Goal: Task Accomplishment & Management: Complete application form

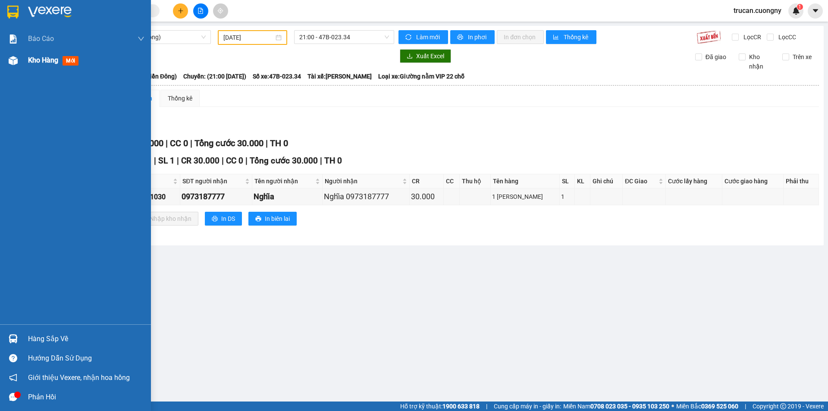
click at [34, 59] on span "Kho hàng" at bounding box center [43, 60] width 30 height 8
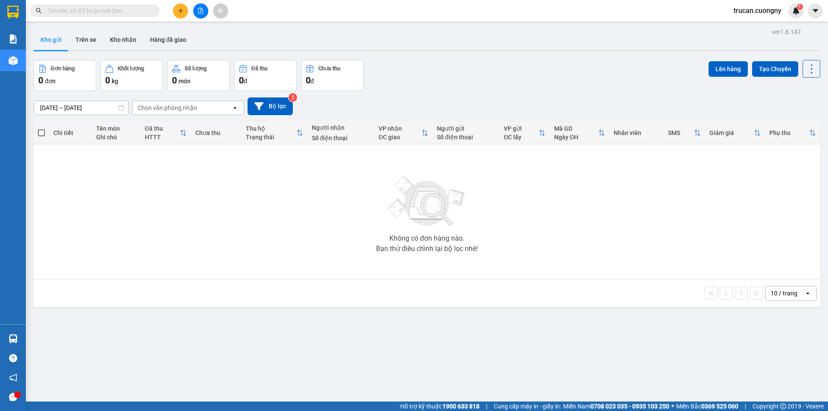
click at [201, 18] on button at bounding box center [200, 10] width 15 height 15
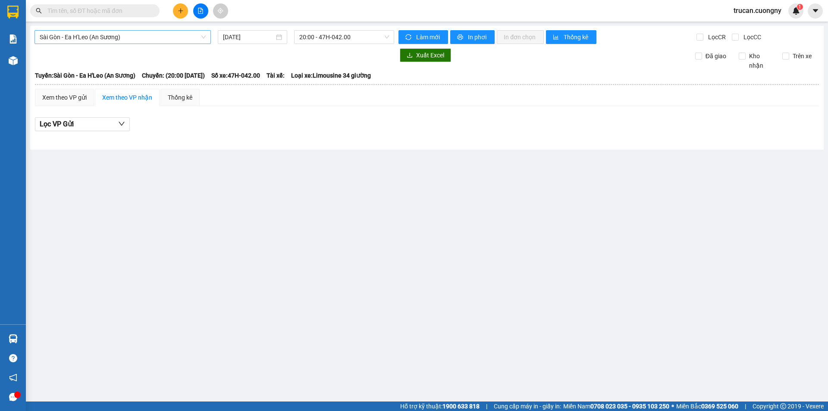
click at [114, 38] on span "Sài Gòn - Ea H'Leo (An Sương)" at bounding box center [123, 37] width 166 height 13
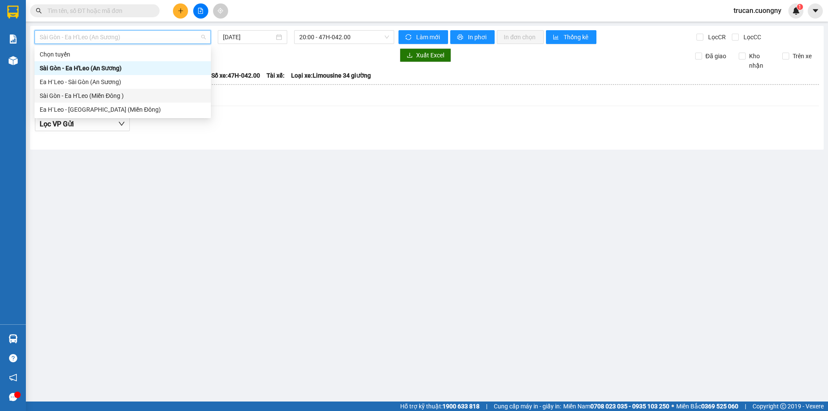
click at [79, 97] on div "Sài Gòn - Ea H'Leo (Miền Đông )" at bounding box center [123, 95] width 166 height 9
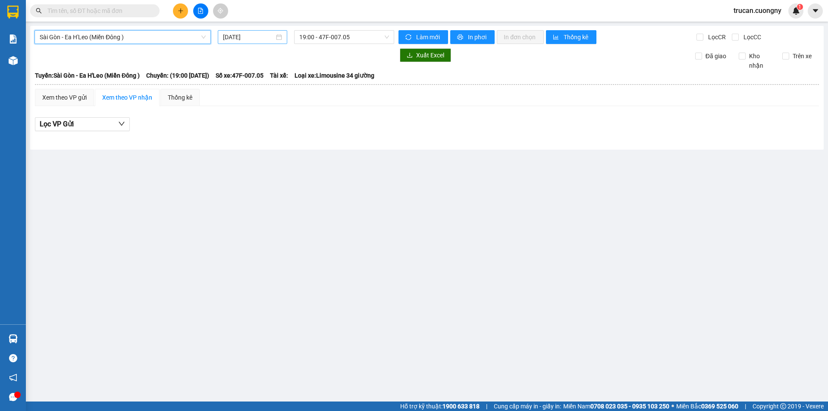
click at [248, 35] on input "15/10/2025" at bounding box center [248, 36] width 51 height 9
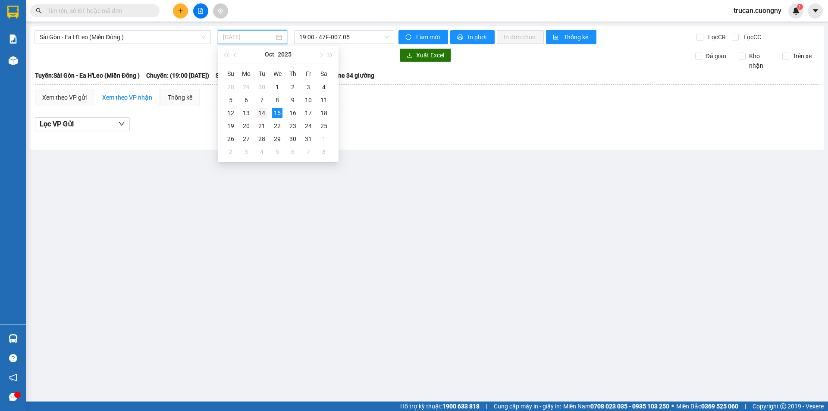
click at [260, 107] on td "14" at bounding box center [262, 112] width 16 height 13
type input "[DATE]"
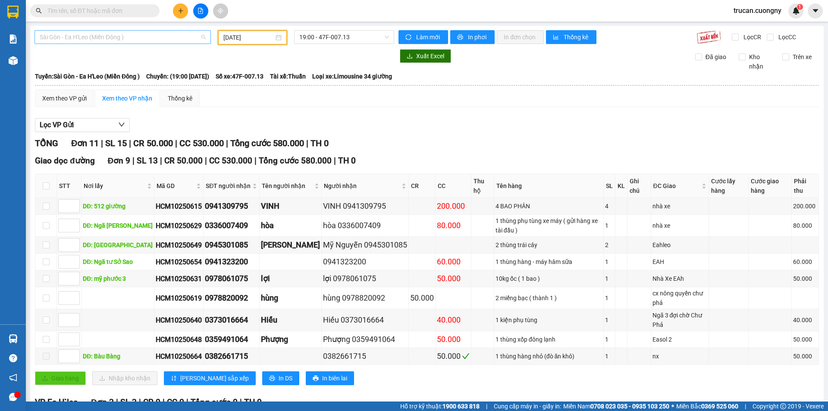
click at [135, 38] on span "Sài Gòn - Ea H'Leo (Miền Đông )" at bounding box center [123, 37] width 166 height 13
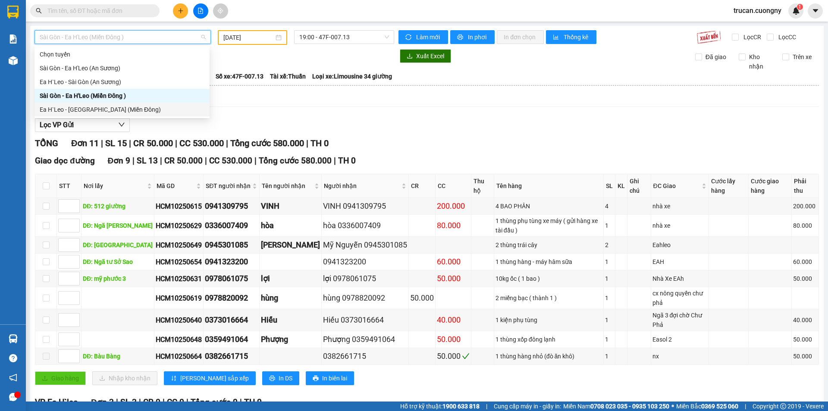
click at [91, 114] on div "Ea H`[PERSON_NAME][GEOGRAPHIC_DATA] (Miền Đông)" at bounding box center [122, 109] width 165 height 9
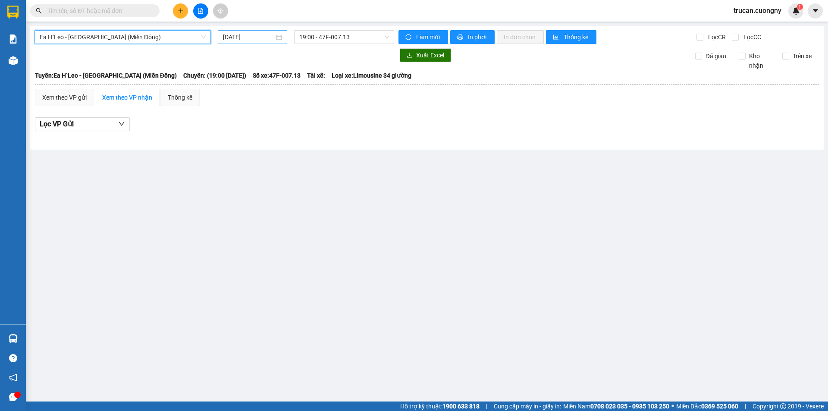
click at [269, 35] on input "15/10/2025" at bounding box center [248, 36] width 51 height 9
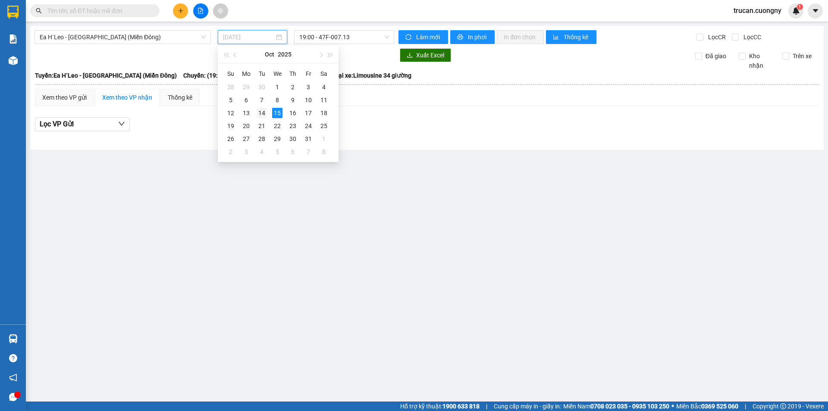
click at [260, 114] on div "14" at bounding box center [261, 113] width 10 height 10
type input "[DATE]"
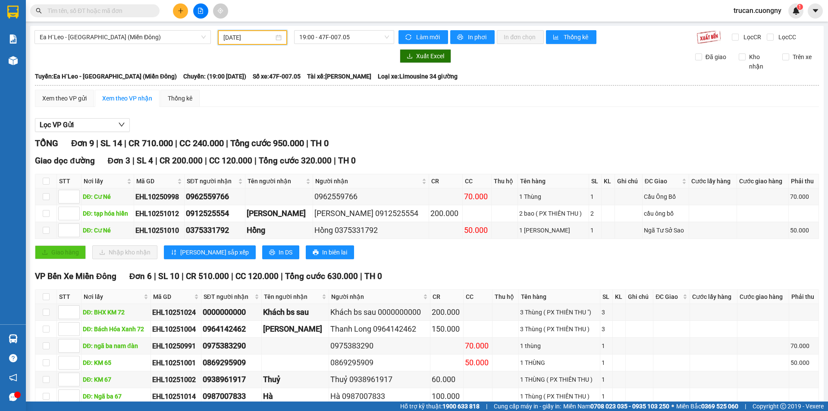
click at [474, 29] on div "Ea H`Leo - Sài Gòn (Miền Đông) 14/10/2025 19:00 - 47F-007.05 Làm mới In phơi In…" at bounding box center [426, 235] width 793 height 419
click at [472, 35] on span "In phơi" at bounding box center [478, 36] width 20 height 9
click at [341, 40] on span "19:00 - 47F-007.05" at bounding box center [344, 37] width 90 height 13
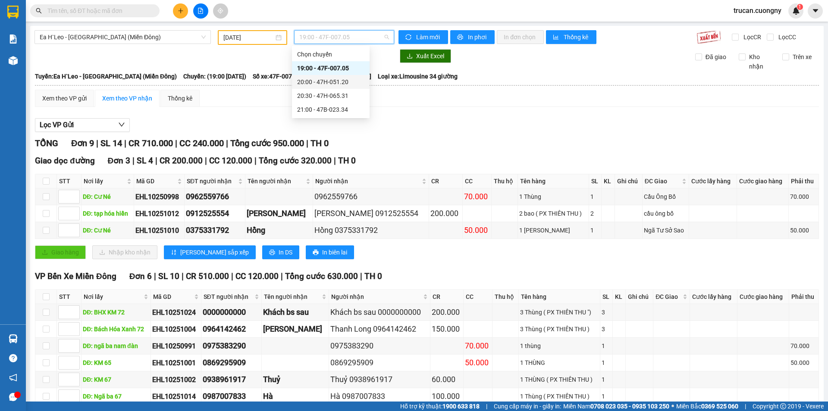
click at [323, 84] on div "20:00 - 47H-051.20" at bounding box center [330, 81] width 67 height 9
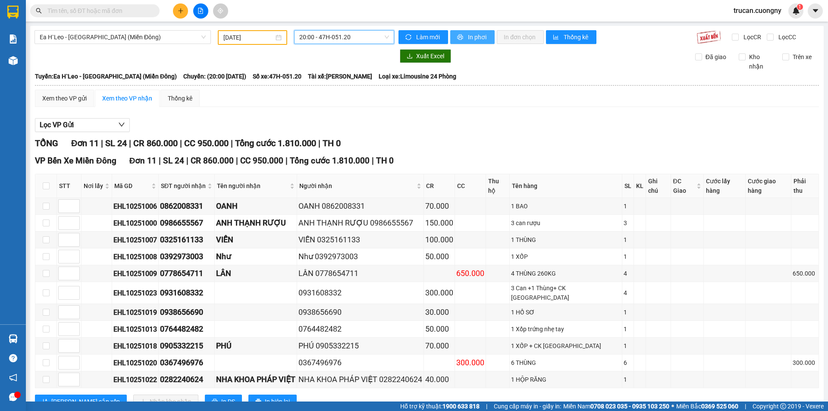
click at [471, 32] on button "In phơi" at bounding box center [472, 37] width 44 height 14
click at [337, 40] on span "20:00 - 47H-051.20" at bounding box center [344, 37] width 90 height 13
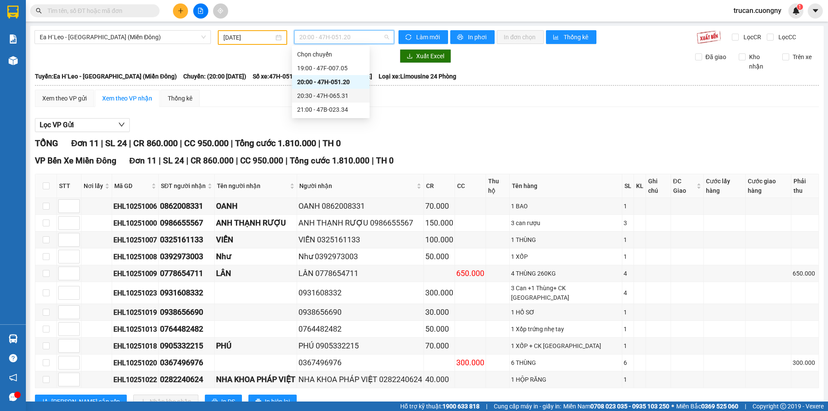
click at [331, 94] on div "20:30 - 47H-065.31" at bounding box center [330, 95] width 67 height 9
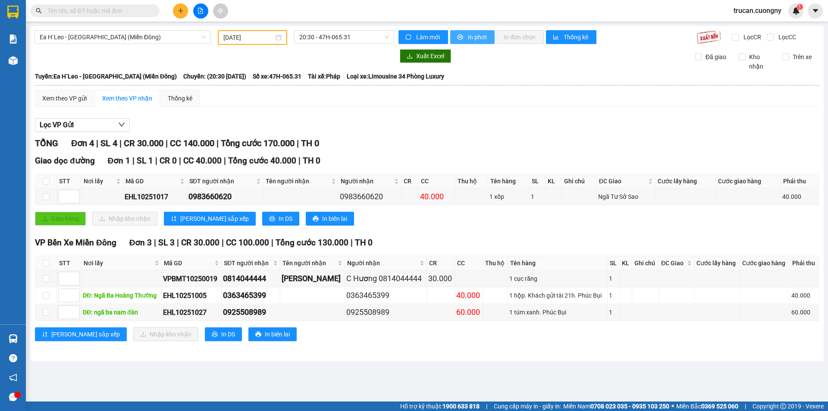
click at [469, 34] on span "In phơi" at bounding box center [478, 36] width 20 height 9
click at [362, 34] on span "20:30 - 47H-065.31" at bounding box center [344, 37] width 90 height 13
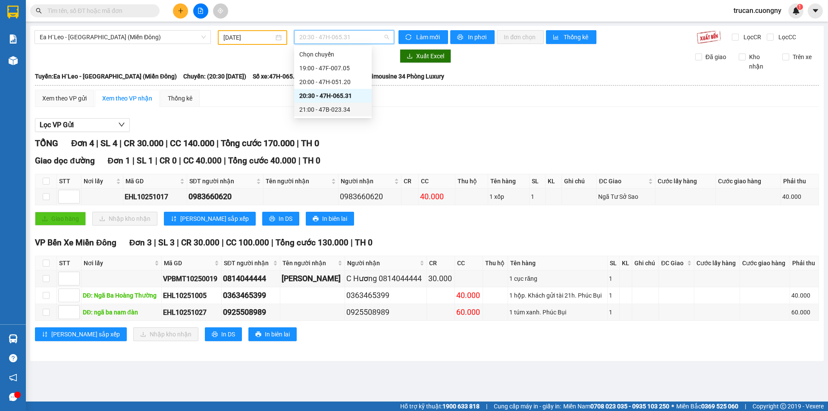
click at [334, 108] on div "21:00 - 47B-023.34" at bounding box center [332, 109] width 67 height 9
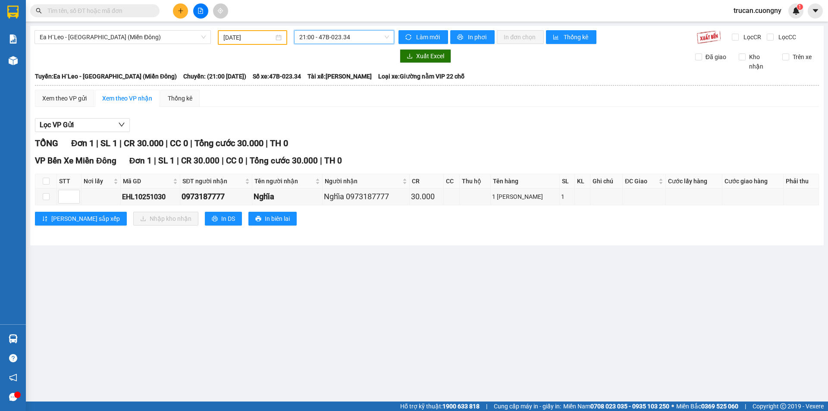
click at [355, 38] on span "21:00 - 47B-023.34" at bounding box center [344, 37] width 90 height 13
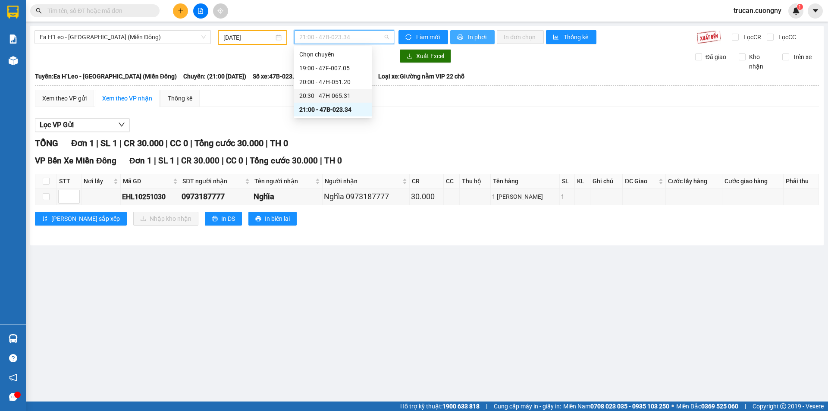
click at [475, 35] on span "In phơi" at bounding box center [478, 36] width 20 height 9
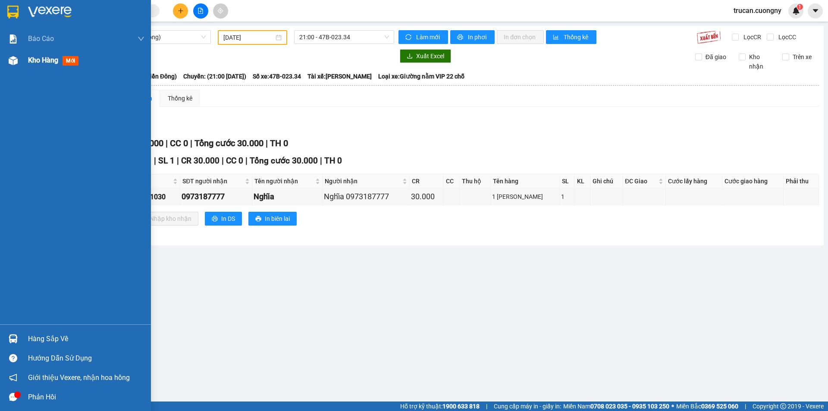
click at [54, 60] on span "Kho hàng" at bounding box center [43, 60] width 30 height 8
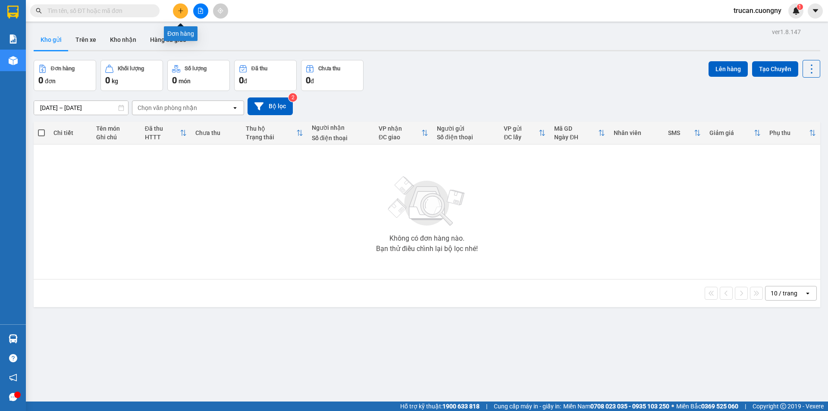
click at [182, 10] on icon "plus" at bounding box center [181, 11] width 6 height 6
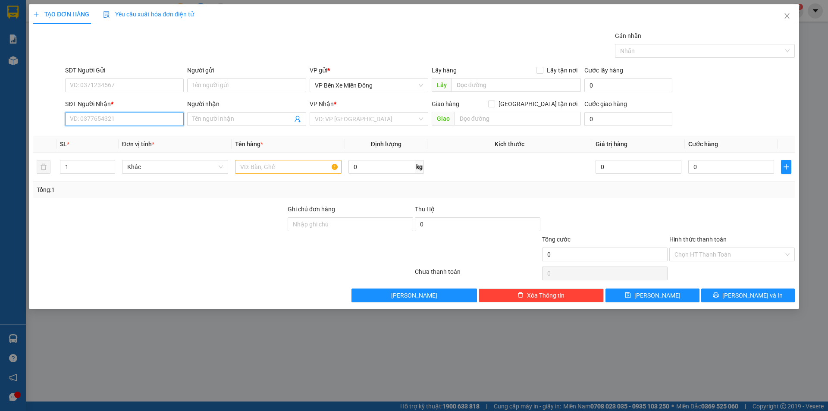
click at [125, 122] on input "SĐT Người Nhận *" at bounding box center [124, 119] width 119 height 14
click at [135, 83] on input "SĐT Người Gửi" at bounding box center [124, 85] width 119 height 14
type input "0912648789"
click at [232, 86] on input "Người gửi" at bounding box center [246, 85] width 119 height 14
type input "k"
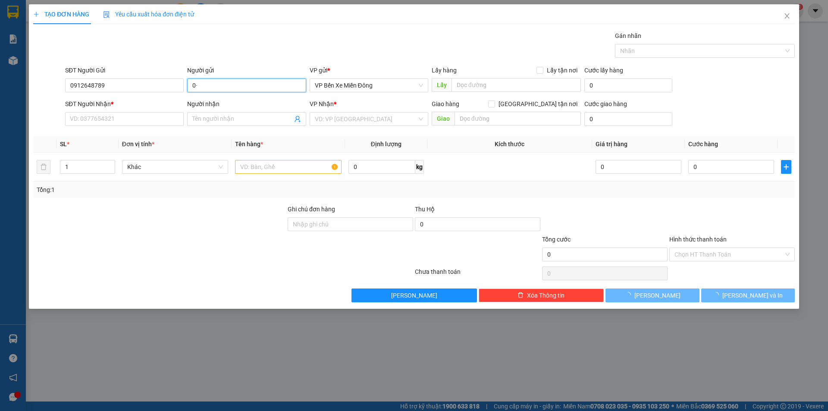
type input "0"
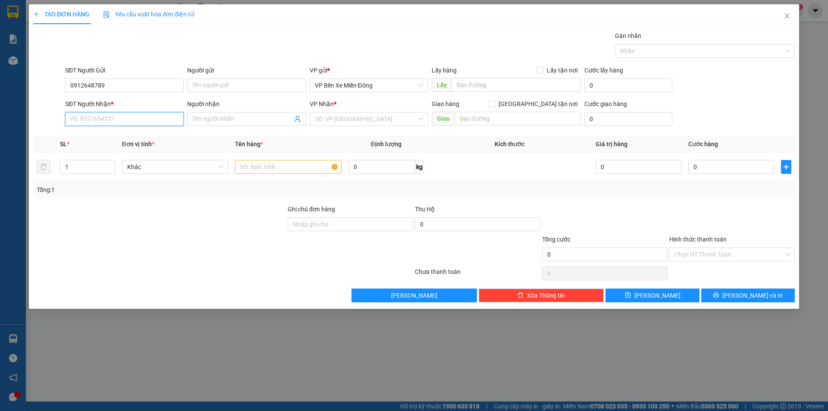
click at [113, 113] on input "SĐT Người Nhận *" at bounding box center [124, 119] width 119 height 14
type input "0979010097"
click at [243, 122] on input "Người nhận" at bounding box center [242, 118] width 100 height 9
click at [369, 119] on input "search" at bounding box center [366, 119] width 102 height 13
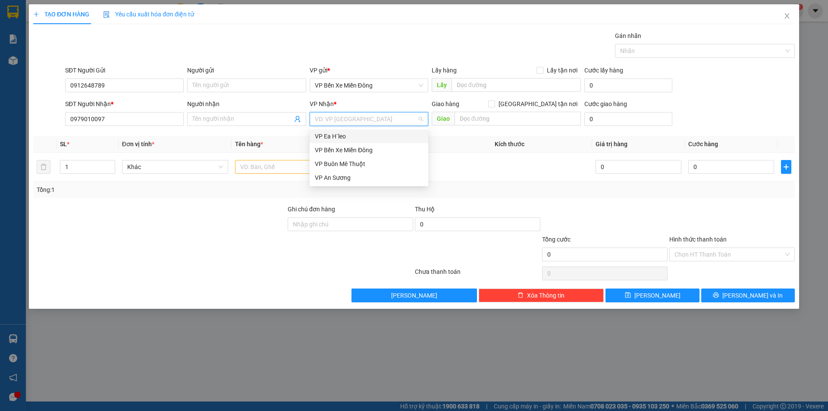
click at [360, 137] on div "VP Ea H`leo" at bounding box center [369, 135] width 108 height 9
click at [300, 163] on input "text" at bounding box center [288, 167] width 106 height 14
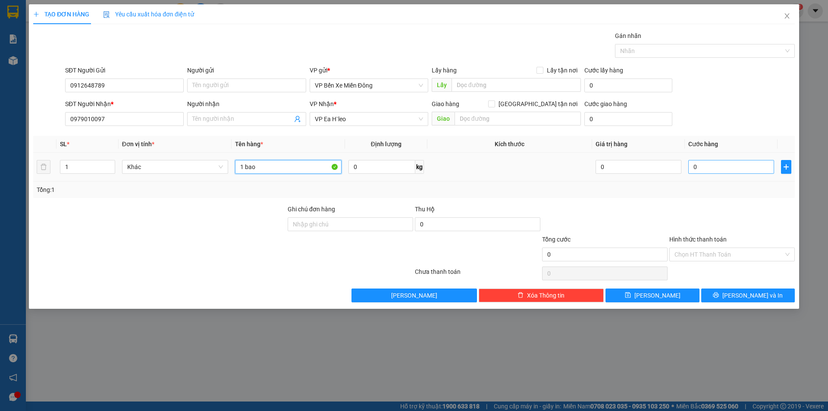
type input "1 bao"
click at [714, 169] on input "0" at bounding box center [731, 167] width 86 height 14
click at [699, 166] on input "0" at bounding box center [731, 167] width 86 height 14
type input "10"
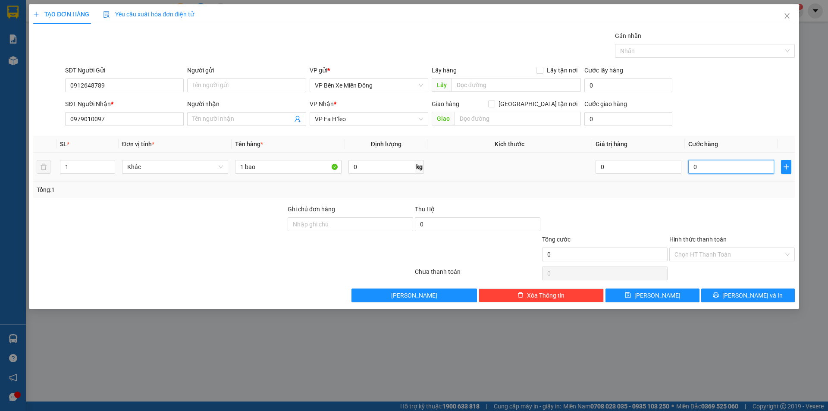
type input "10"
type input "100"
type input "1.000"
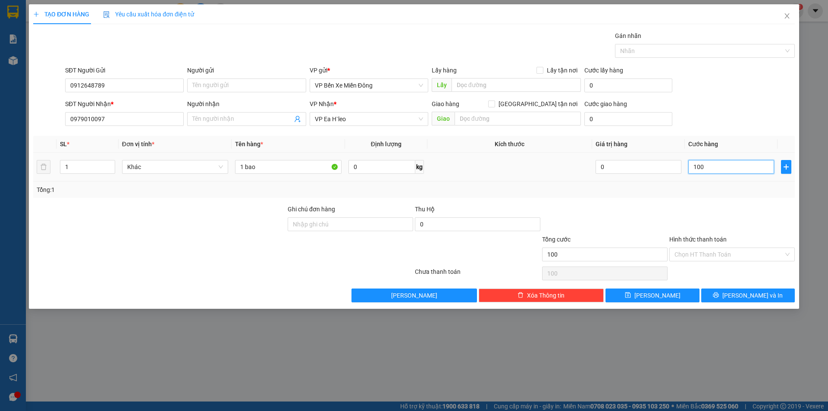
type input "1.000"
type input "10.000"
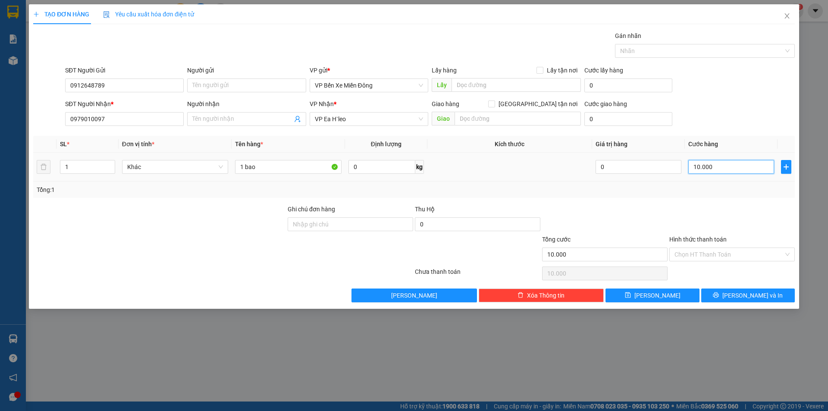
type input "100.000"
click at [748, 288] on button "[PERSON_NAME] và In" at bounding box center [748, 295] width 94 height 14
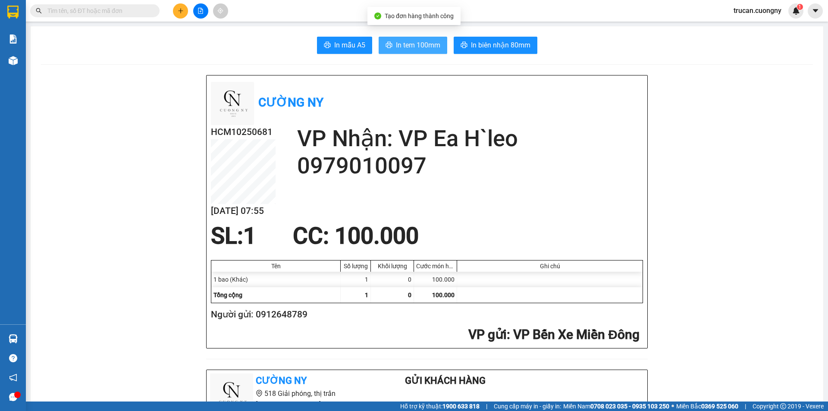
click at [425, 44] on span "In tem 100mm" at bounding box center [418, 45] width 44 height 11
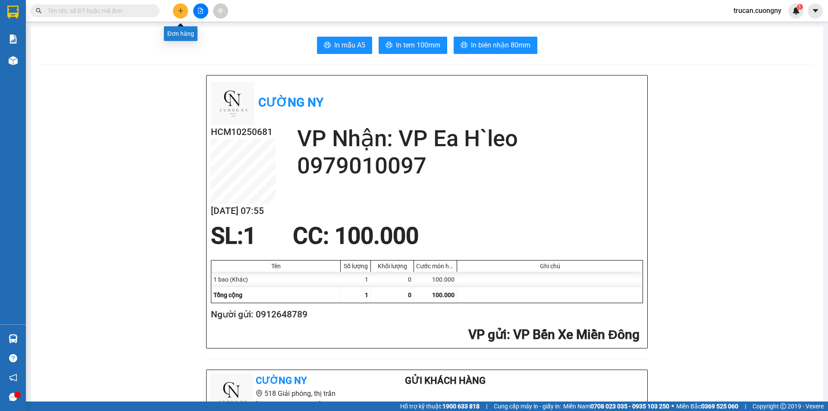
click at [181, 10] on icon "plus" at bounding box center [181, 11] width 6 height 6
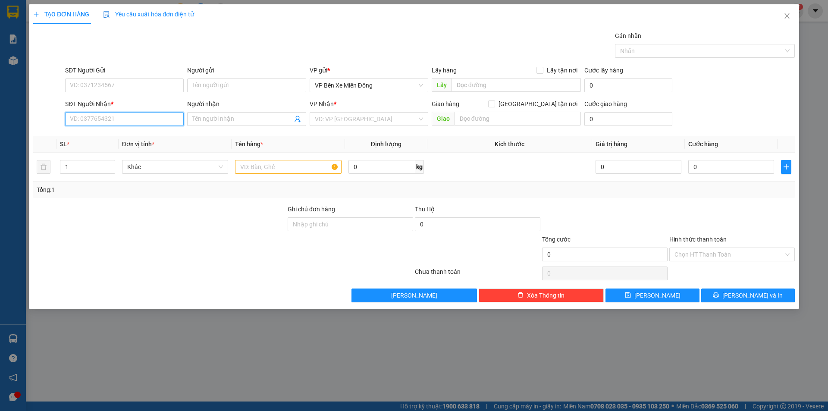
click at [105, 119] on input "SĐT Người Nhận *" at bounding box center [124, 119] width 119 height 14
click at [109, 137] on div "0898170679 - anh dũng" at bounding box center [124, 135] width 108 height 9
type input "0898170679"
type input "[PERSON_NAME]"
type input "0898170679"
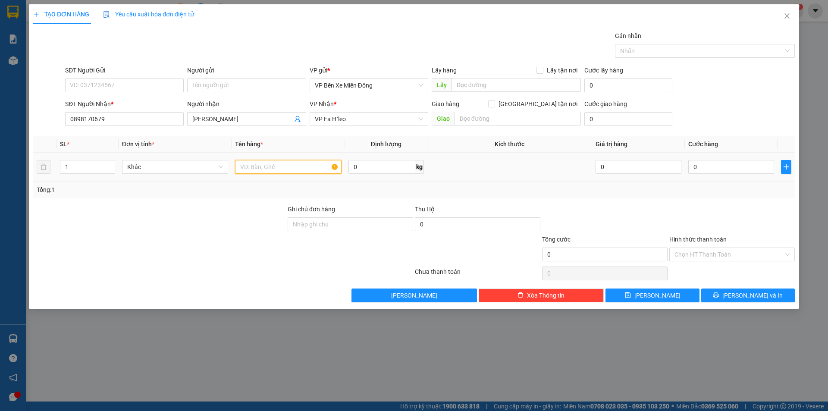
click at [292, 168] on input "text" at bounding box center [288, 167] width 106 height 14
type input "ã"
type input "1 thùng giấy nhỏ"
click at [692, 169] on input "0" at bounding box center [731, 167] width 86 height 14
type input "4"
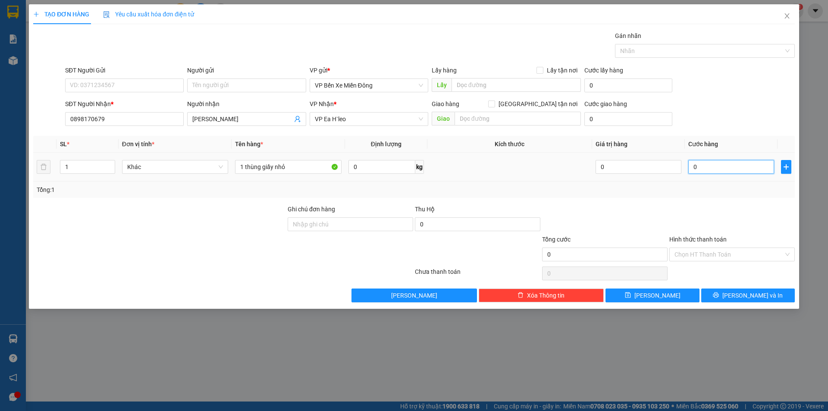
type input "4"
type input "40"
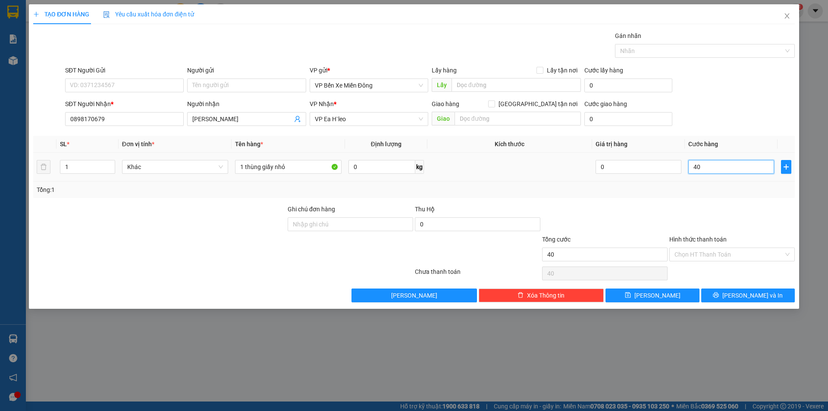
type input "400"
type input "4.000"
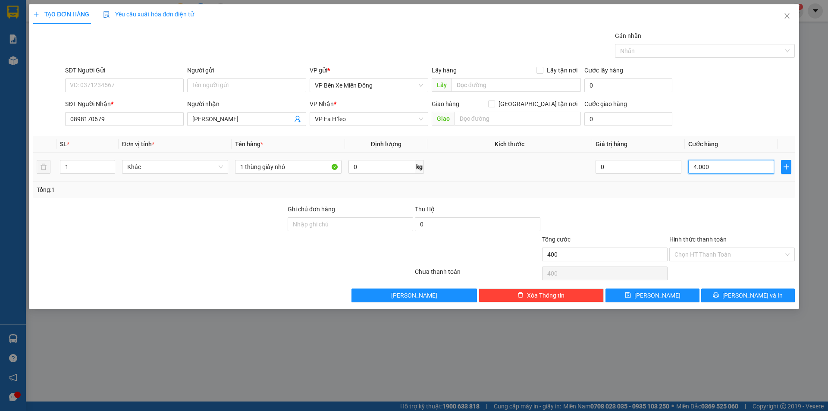
type input "4.000"
type input "40.000"
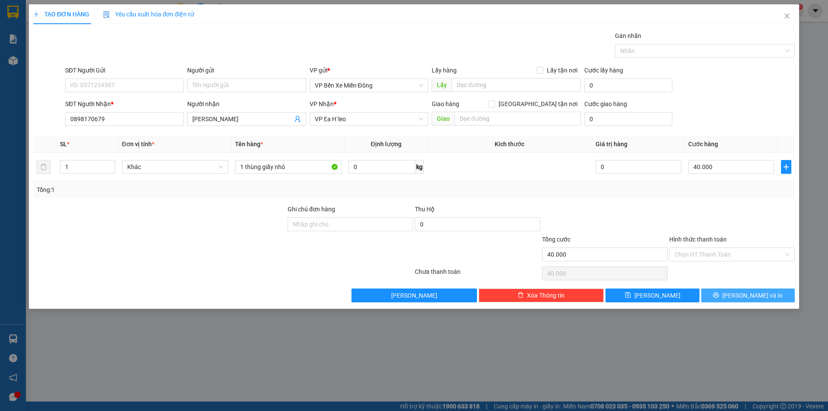
click at [741, 299] on span "[PERSON_NAME] và In" at bounding box center [752, 295] width 60 height 9
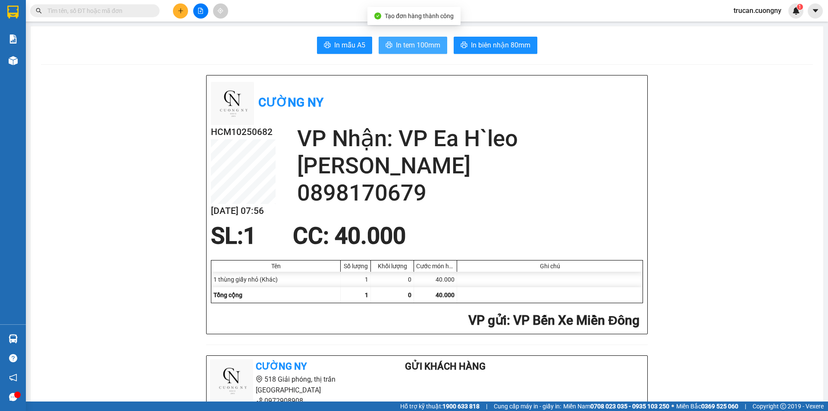
click at [419, 46] on span "In tem 100mm" at bounding box center [418, 45] width 44 height 11
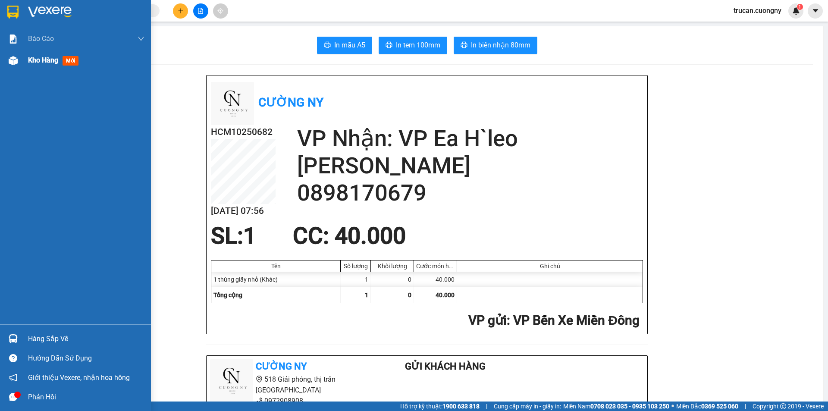
click at [38, 59] on span "Kho hàng" at bounding box center [43, 60] width 30 height 8
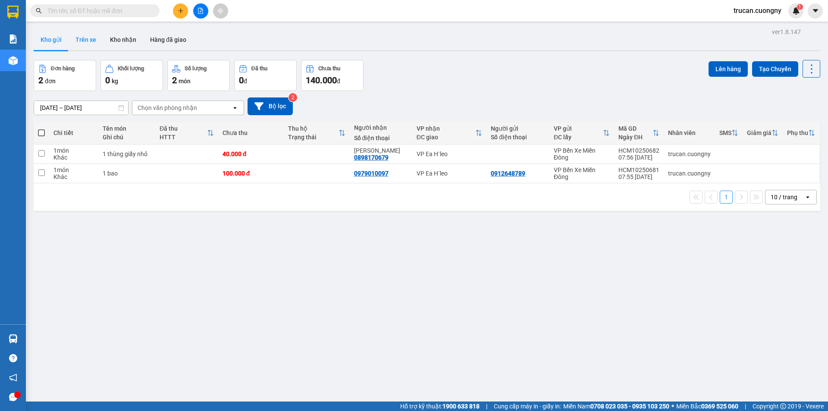
click at [90, 41] on button "Trên xe" at bounding box center [86, 39] width 34 height 21
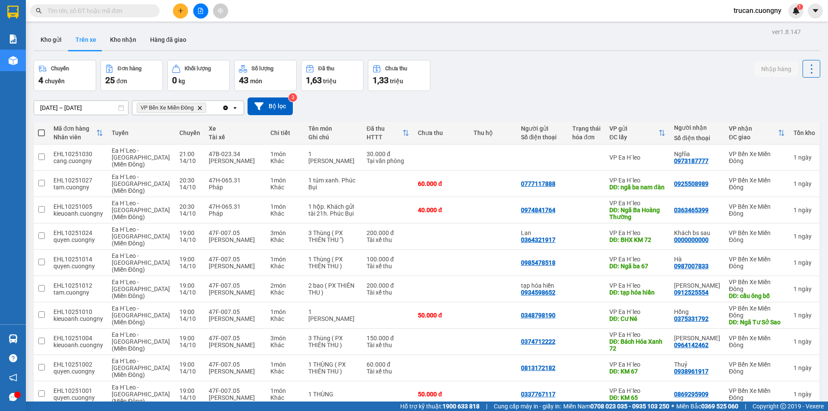
click at [43, 131] on span at bounding box center [41, 132] width 7 height 7
click at [41, 128] on input "checkbox" at bounding box center [41, 128] width 0 height 0
checkbox input "true"
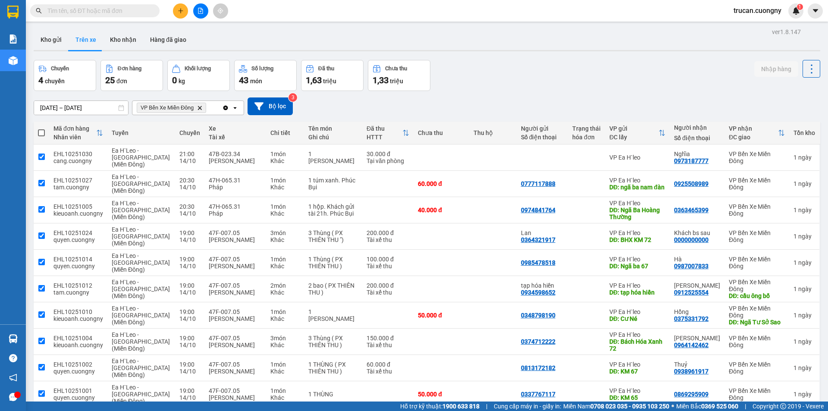
checkbox input "true"
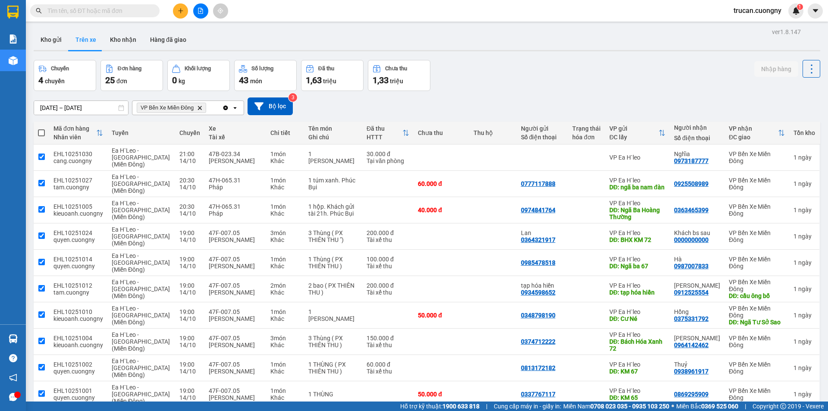
checkbox input "true"
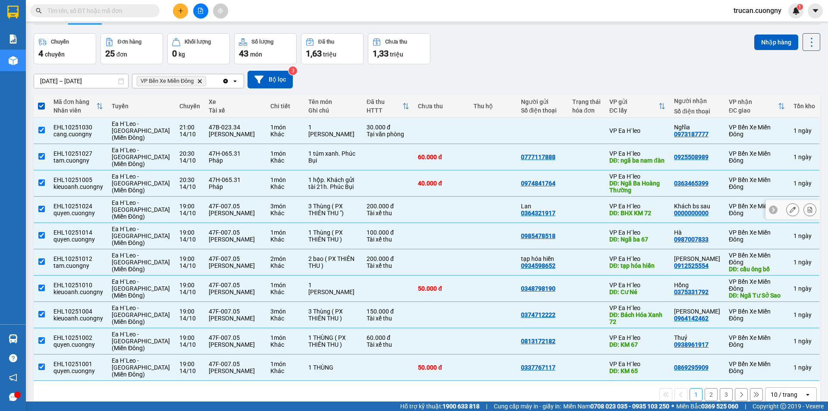
scroll to position [41, 0]
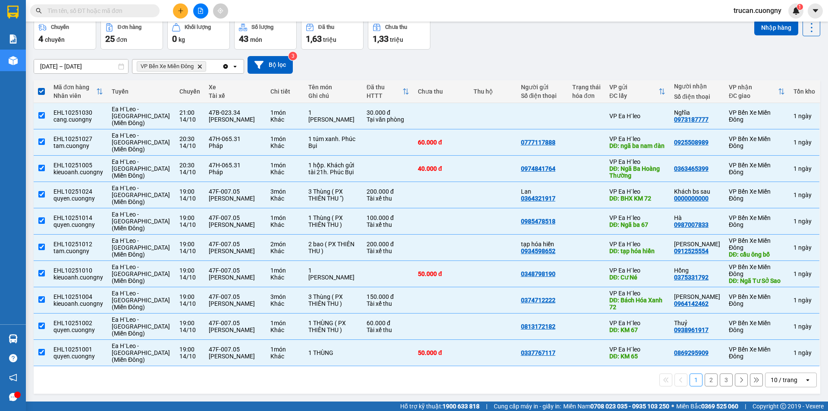
click at [778, 380] on div "10 / trang" at bounding box center [783, 379] width 27 height 9
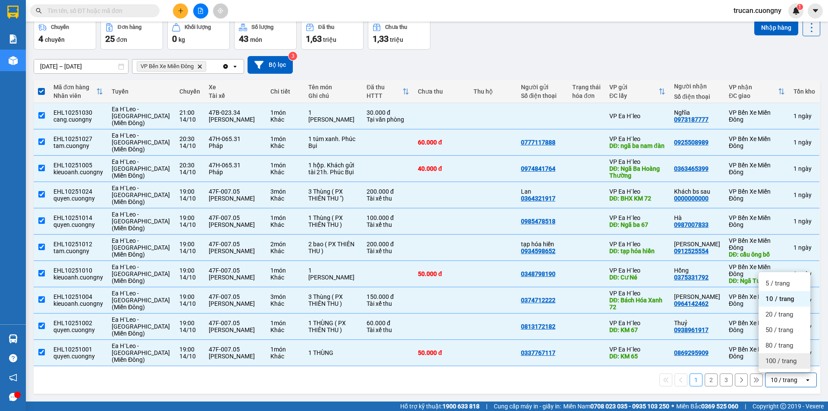
click at [787, 364] on span "100 / trang" at bounding box center [780, 361] width 31 height 9
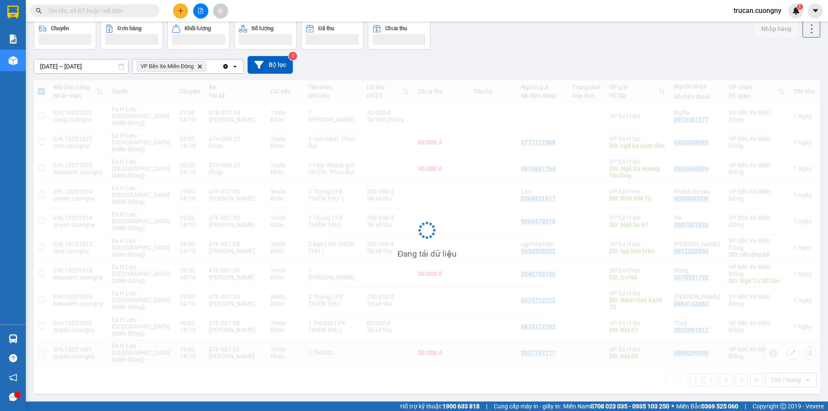
checkbox input "false"
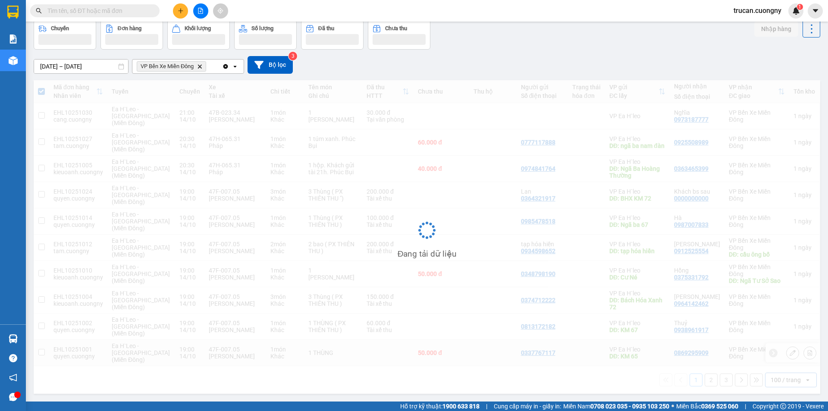
checkbox input "false"
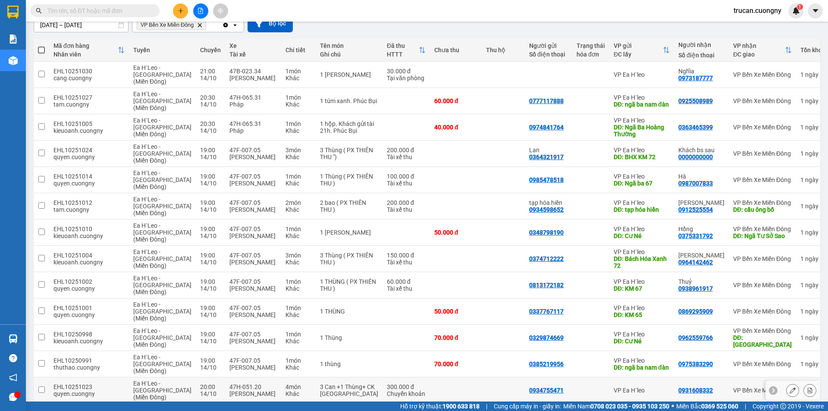
scroll to position [0, 0]
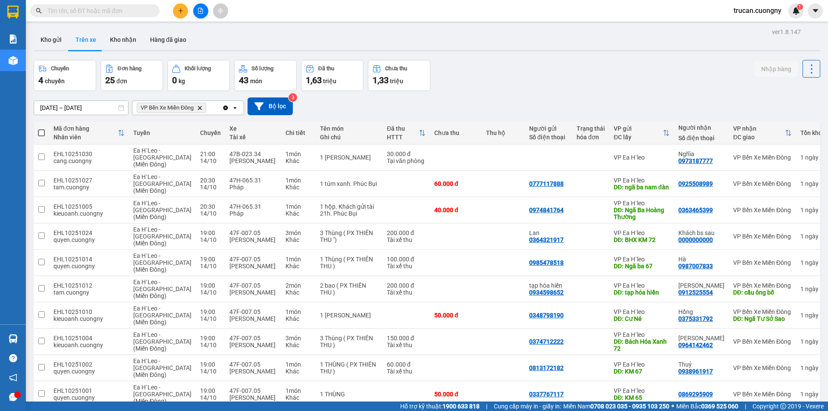
click at [48, 106] on input "[DATE] – [DATE]" at bounding box center [81, 108] width 94 height 14
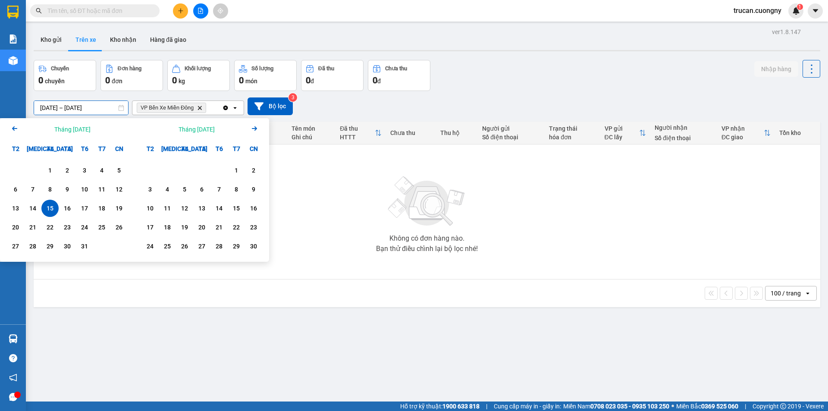
click at [49, 207] on div "15" at bounding box center [50, 208] width 12 height 10
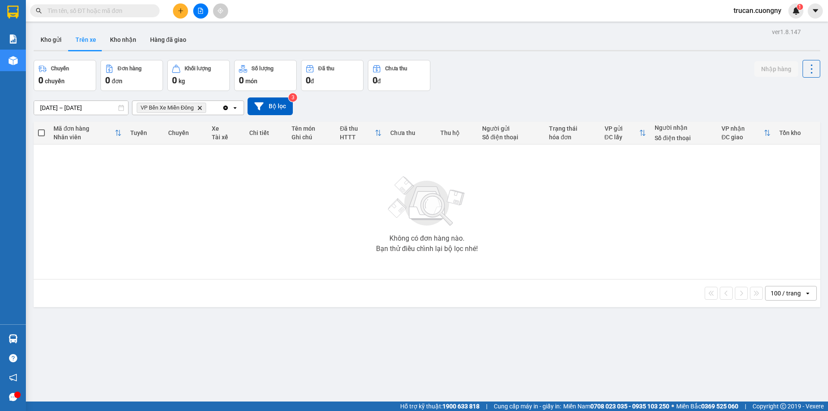
click at [46, 105] on input "15/10/2025 – 15/10/2025" at bounding box center [81, 108] width 94 height 14
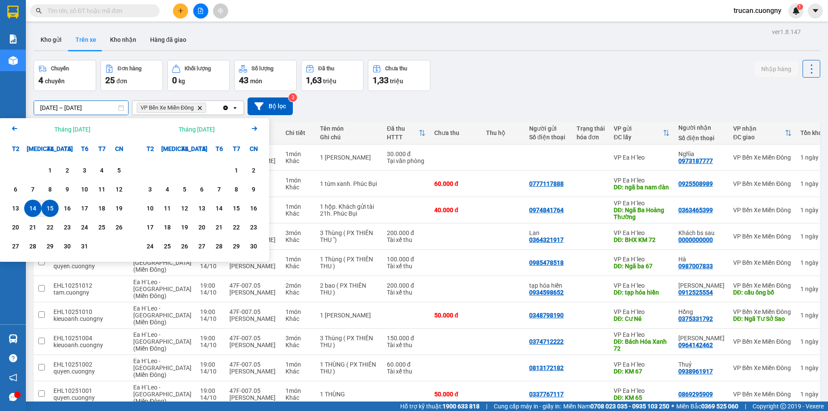
type input "[DATE] – [DATE]"
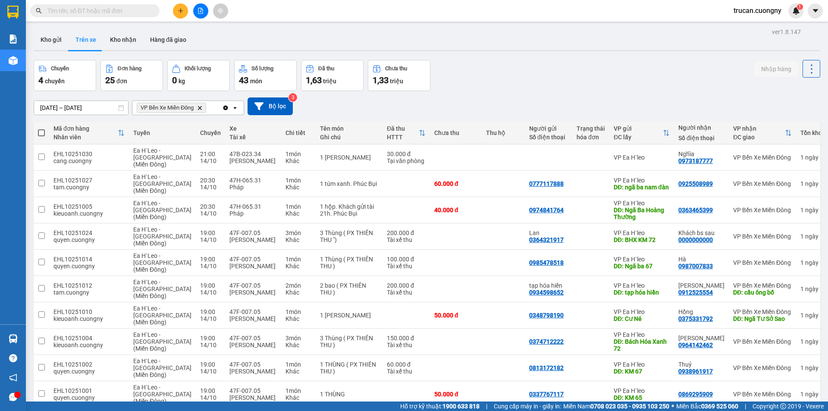
click at [505, 86] on div "Chuyến 4 chuyến Đơn hàng 25 đơn Khối lượng 0 kg Số lượng 43 món Đã thu 1,63 tri…" at bounding box center [427, 75] width 786 height 31
click at [41, 131] on span at bounding box center [41, 132] width 7 height 7
click at [41, 128] on input "checkbox" at bounding box center [41, 128] width 0 height 0
checkbox input "true"
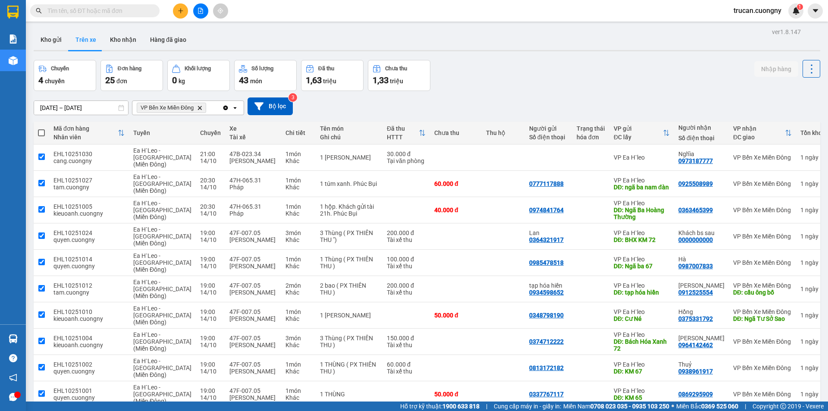
checkbox input "true"
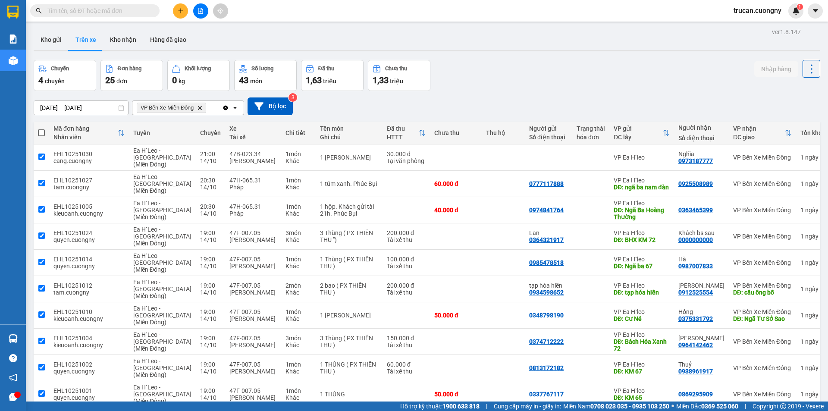
checkbox input "true"
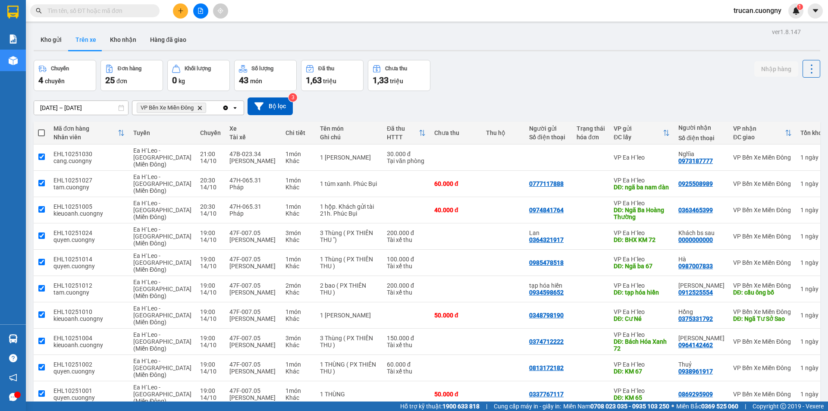
checkbox input "true"
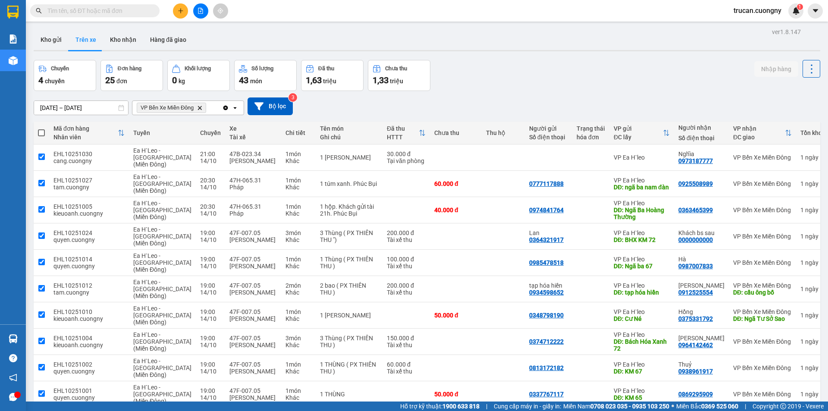
checkbox input "true"
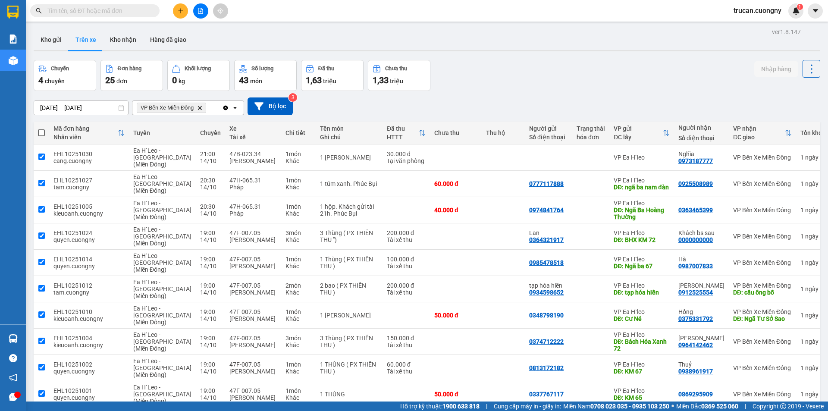
checkbox input "true"
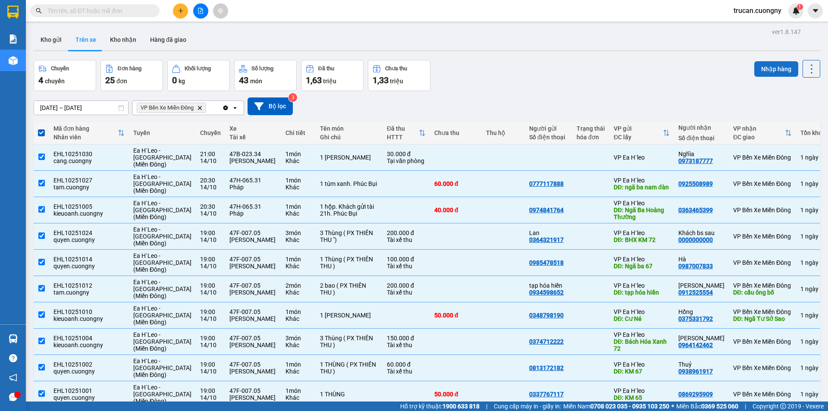
click at [772, 73] on button "Nhập hàng" at bounding box center [776, 69] width 44 height 16
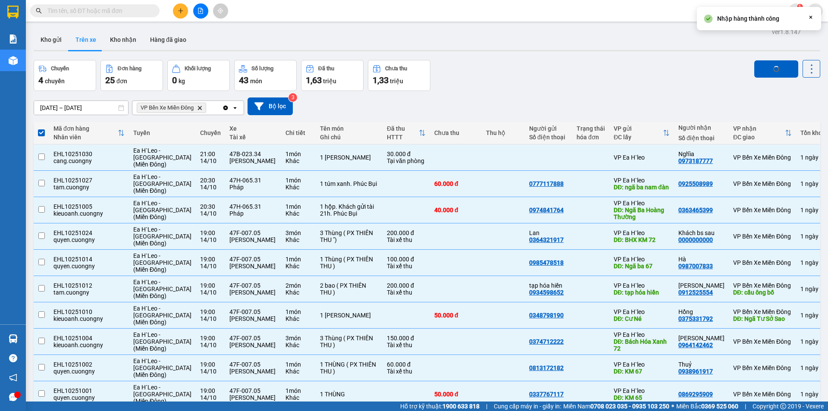
checkbox input "false"
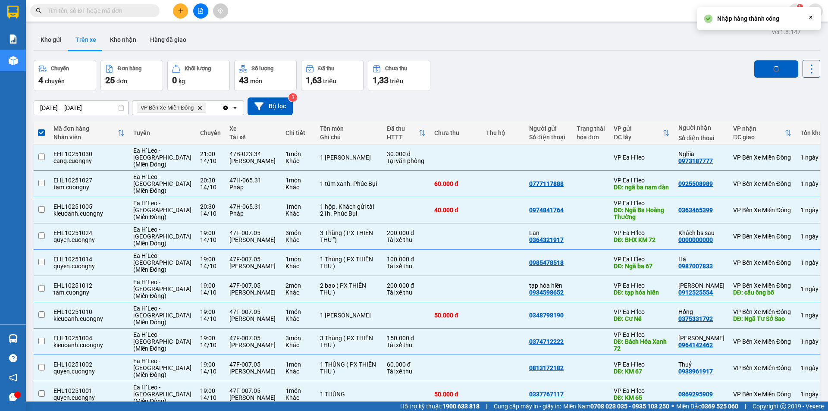
checkbox input "false"
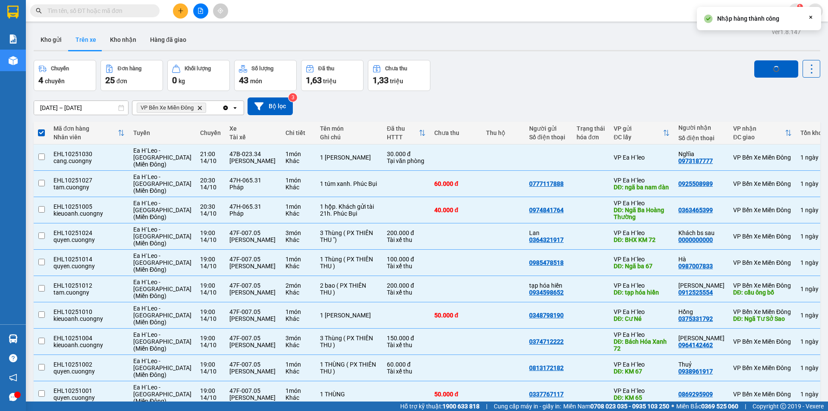
checkbox input "false"
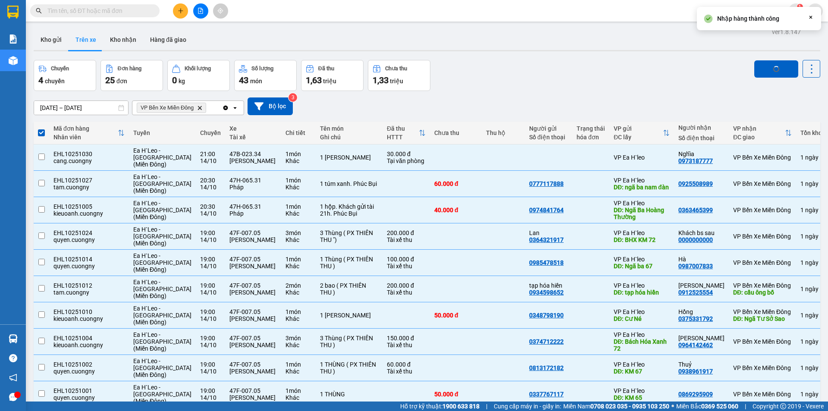
checkbox input "false"
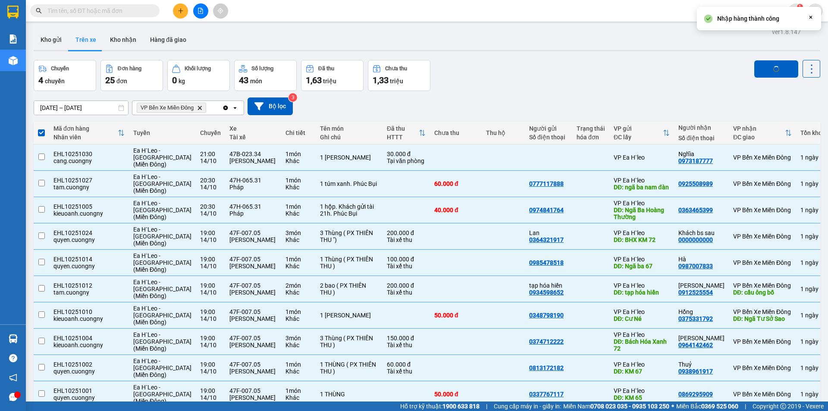
checkbox input "false"
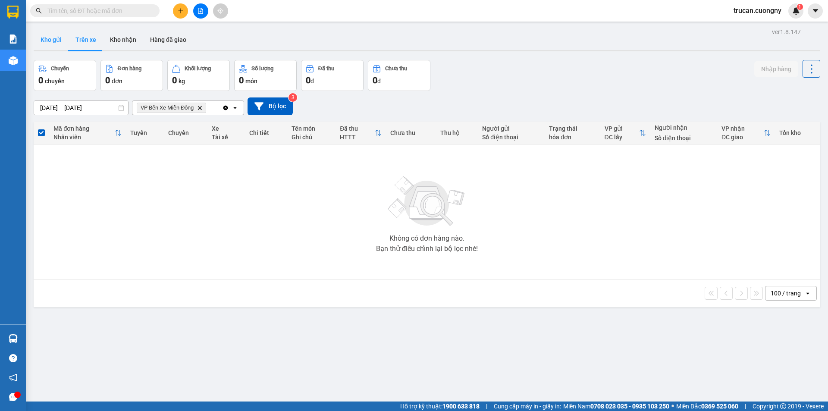
click at [59, 33] on button "Kho gửi" at bounding box center [51, 39] width 35 height 21
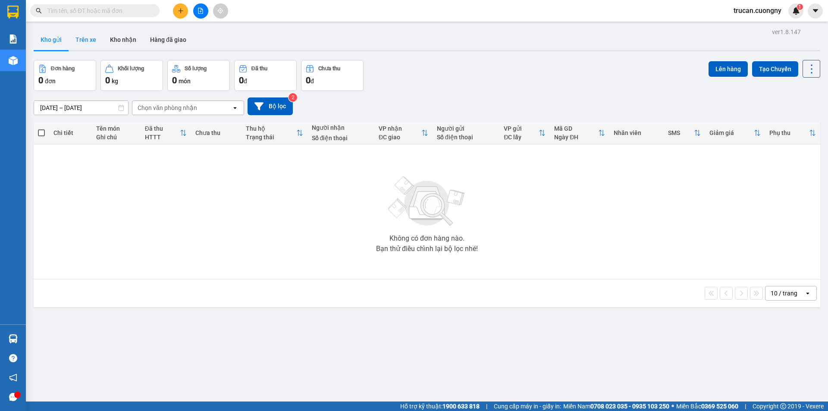
drag, startPoint x: 89, startPoint y: 41, endPoint x: 83, endPoint y: 41, distance: 6.0
click at [88, 41] on button "Trên xe" at bounding box center [86, 39] width 34 height 21
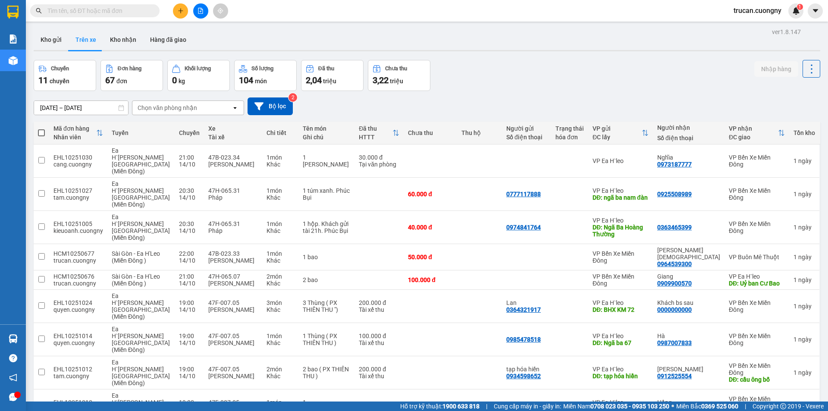
click at [47, 104] on input "[DATE] – [DATE]" at bounding box center [81, 108] width 94 height 14
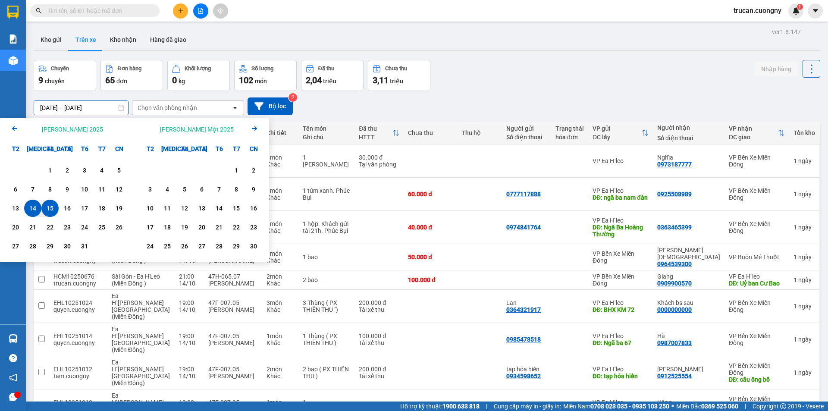
drag, startPoint x: 30, startPoint y: 207, endPoint x: 42, endPoint y: 206, distance: 11.6
click at [32, 206] on div "14" at bounding box center [33, 208] width 12 height 10
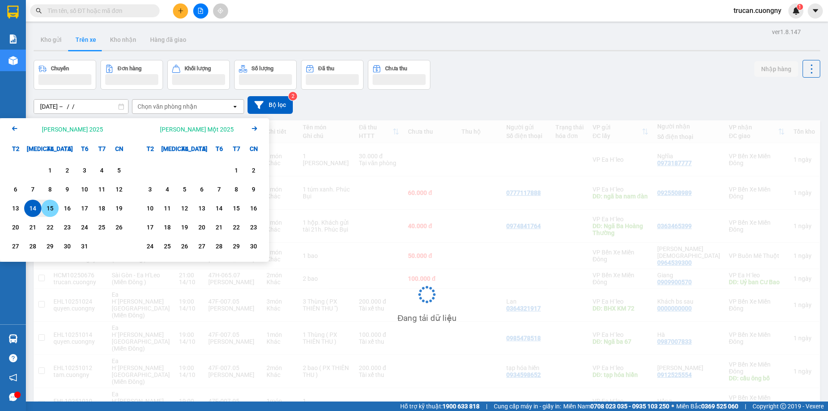
click at [45, 207] on div "15" at bounding box center [50, 208] width 12 height 10
type input "[DATE] – [DATE]"
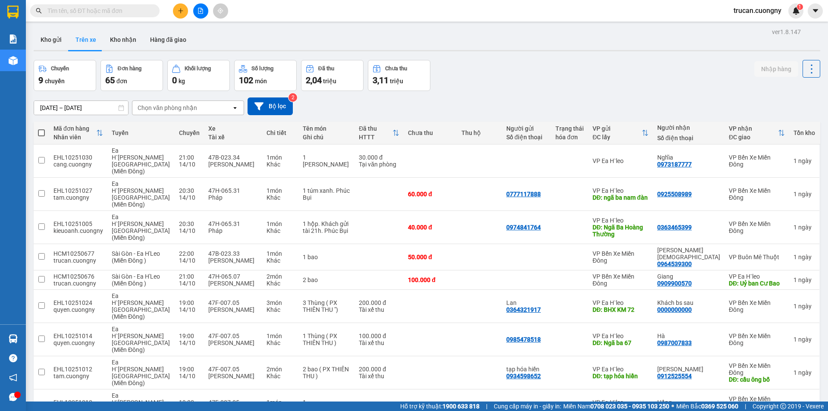
click at [191, 110] on div "Chọn văn phòng nhận" at bounding box center [167, 107] width 59 height 9
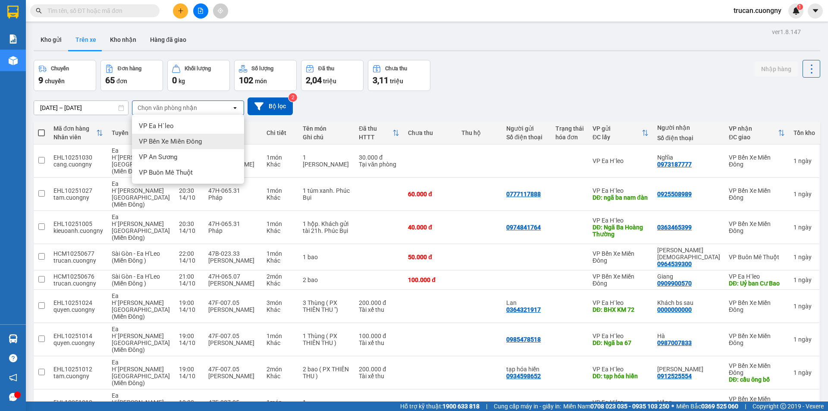
click at [179, 138] on span "VP Bến Xe Miền Đông" at bounding box center [170, 141] width 63 height 9
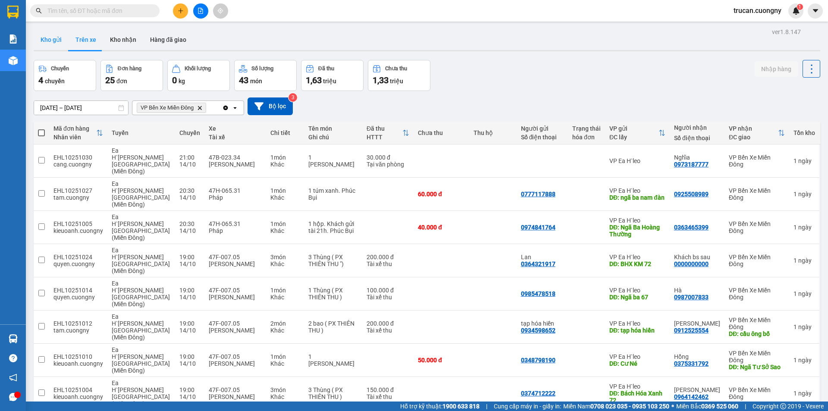
click at [47, 40] on button "Kho gửi" at bounding box center [51, 39] width 35 height 21
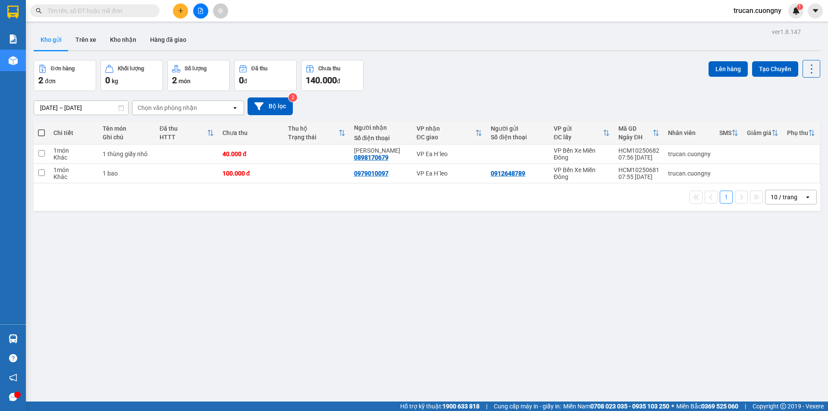
click at [111, 10] on input "text" at bounding box center [98, 10] width 102 height 9
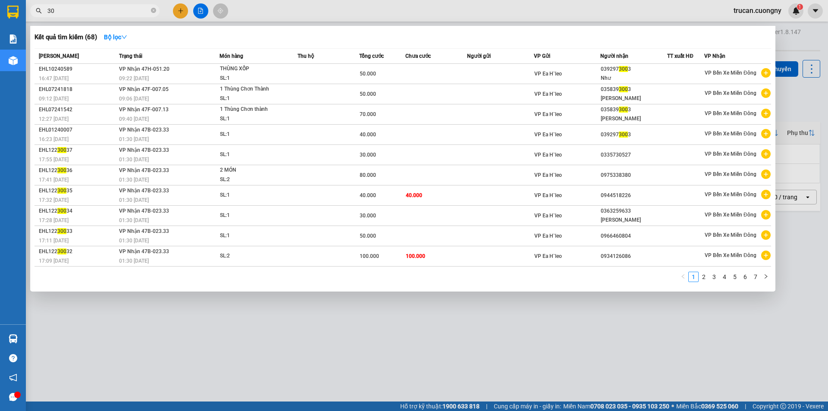
type input "3"
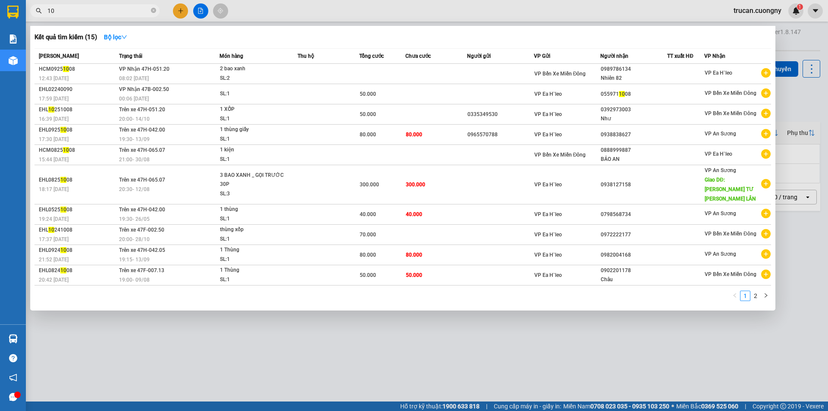
type input "1"
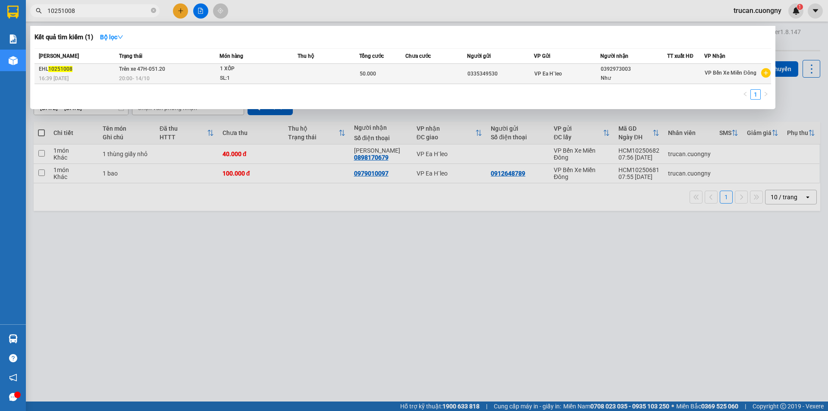
type input "10251008"
click at [149, 72] on span "Trên xe 47H-051.20" at bounding box center [142, 68] width 46 height 7
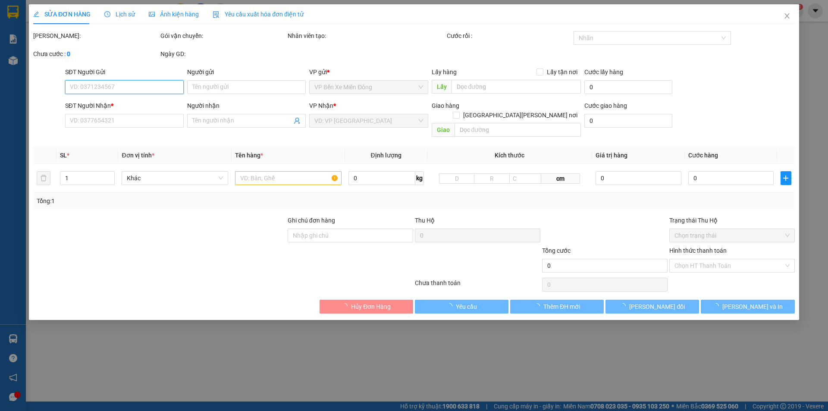
type input "0335349530"
type input "0392973003"
type input "Như"
type input "50.000"
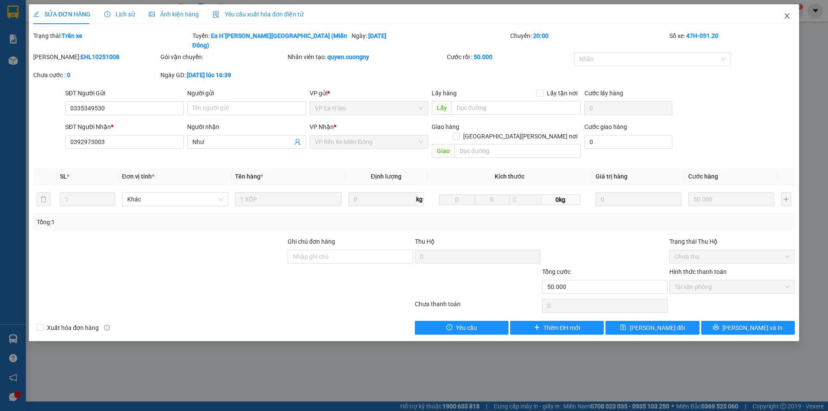
click at [786, 18] on icon "close" at bounding box center [786, 16] width 7 height 7
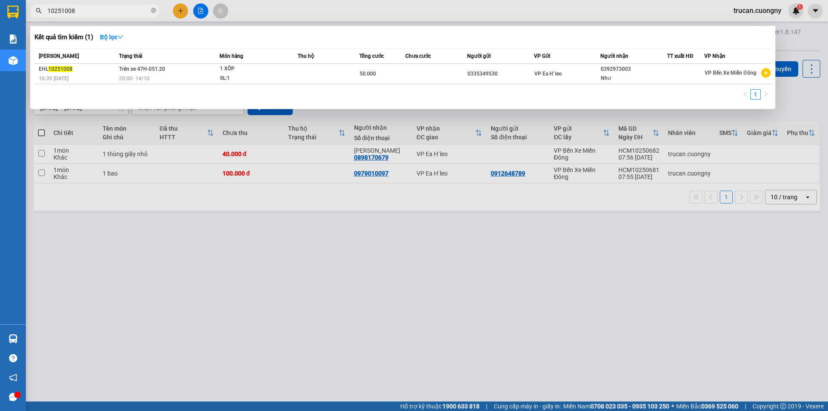
click at [109, 14] on input "10251008" at bounding box center [98, 10] width 102 height 9
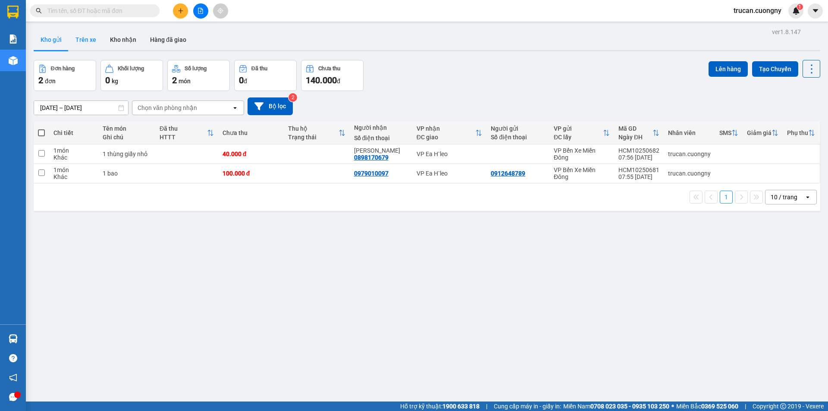
click at [80, 37] on button "Trên xe" at bounding box center [86, 39] width 34 height 21
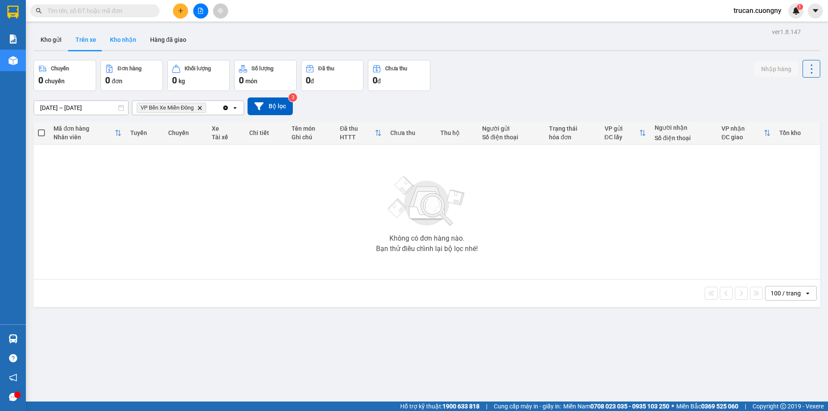
click at [114, 44] on button "Kho nhận" at bounding box center [123, 39] width 40 height 21
type input "[DATE] – [DATE]"
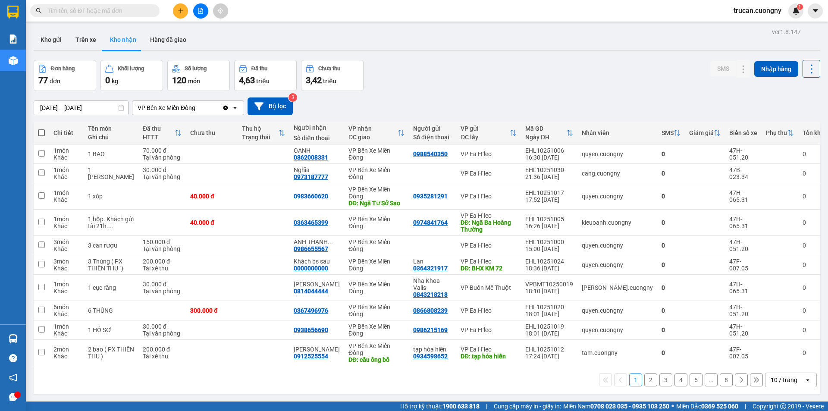
click at [74, 10] on input "text" at bounding box center [98, 10] width 102 height 9
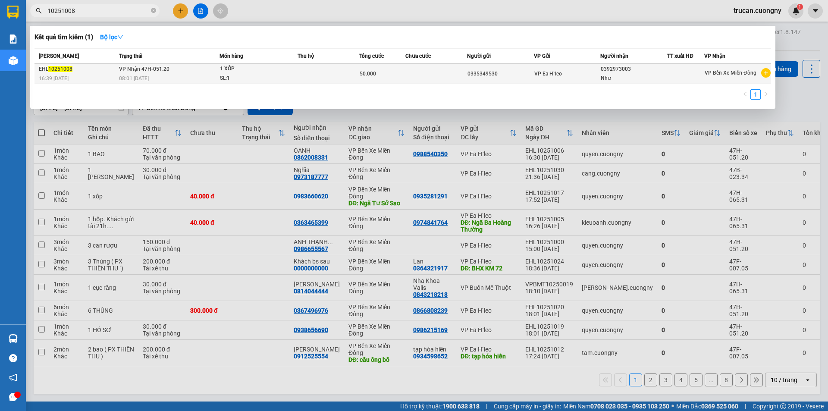
type input "10251008"
click at [139, 70] on span "VP Nhận 47H-051.20" at bounding box center [144, 69] width 50 height 6
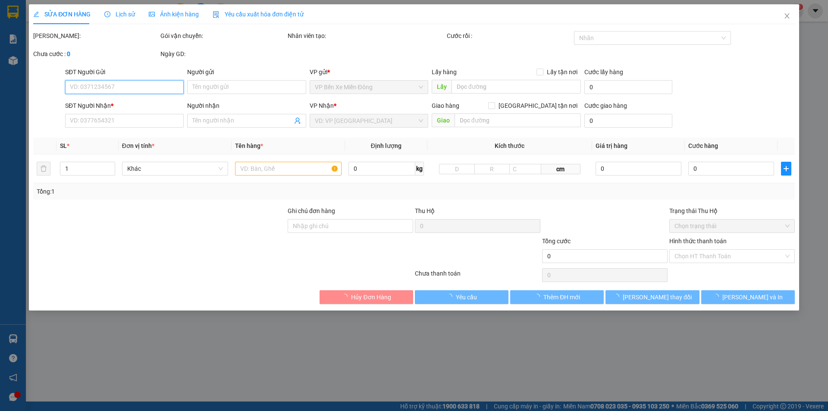
type input "0335349530"
type input "0392973003"
type input "Như"
type input "50.000"
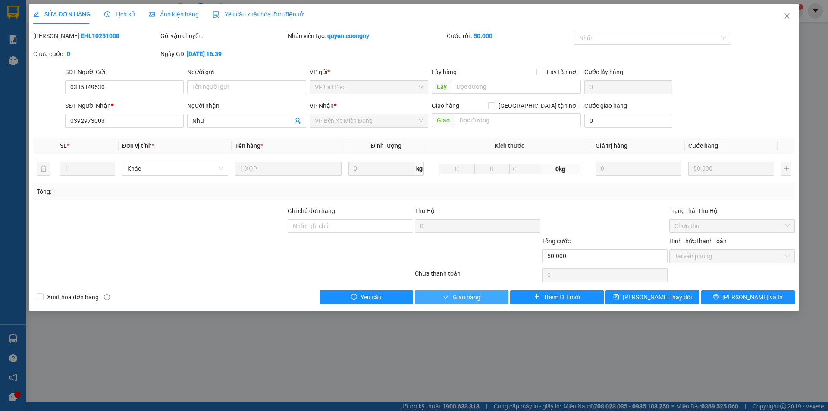
drag, startPoint x: 469, startPoint y: 298, endPoint x: 474, endPoint y: 297, distance: 5.2
click at [469, 298] on span "Giao hàng" at bounding box center [467, 296] width 28 height 9
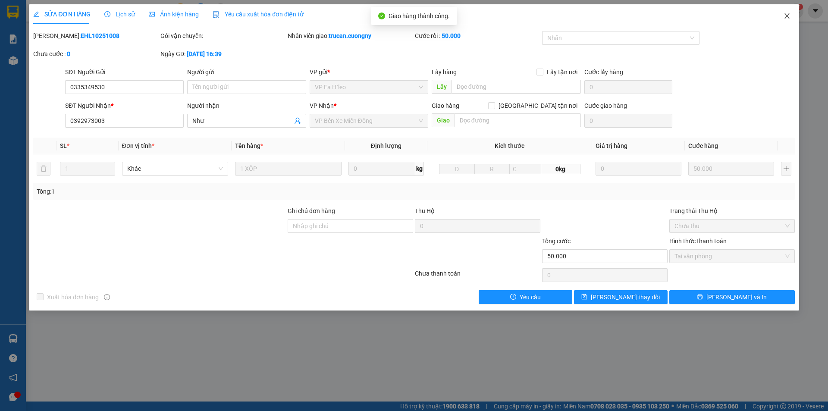
click at [786, 17] on icon "close" at bounding box center [786, 15] width 5 height 5
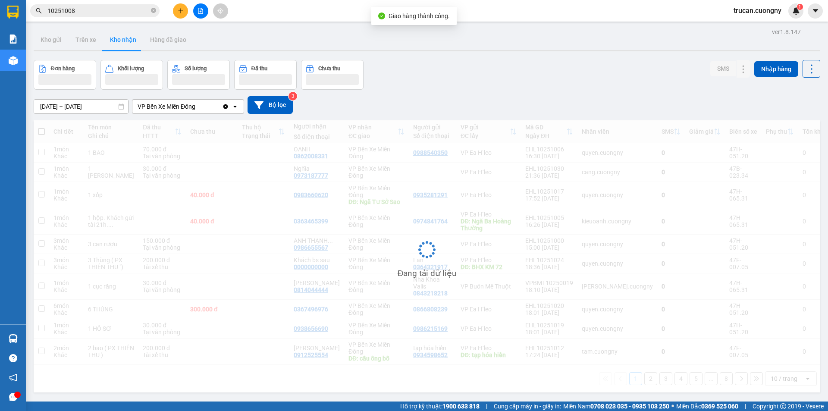
click at [91, 13] on input "10251008" at bounding box center [98, 10] width 102 height 9
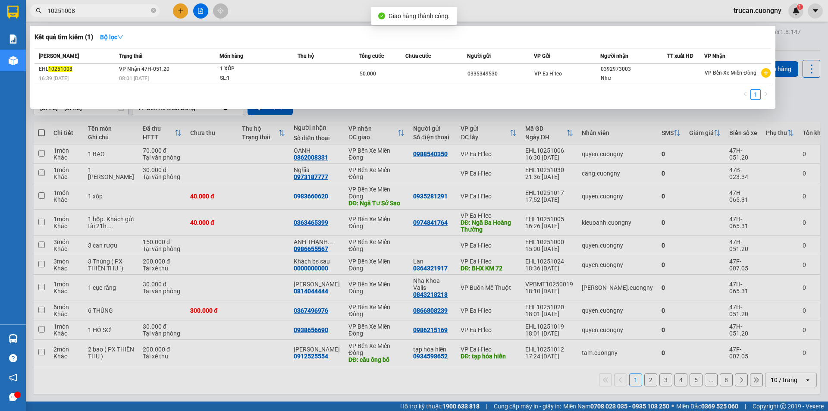
click at [91, 12] on input "10251008" at bounding box center [98, 10] width 102 height 9
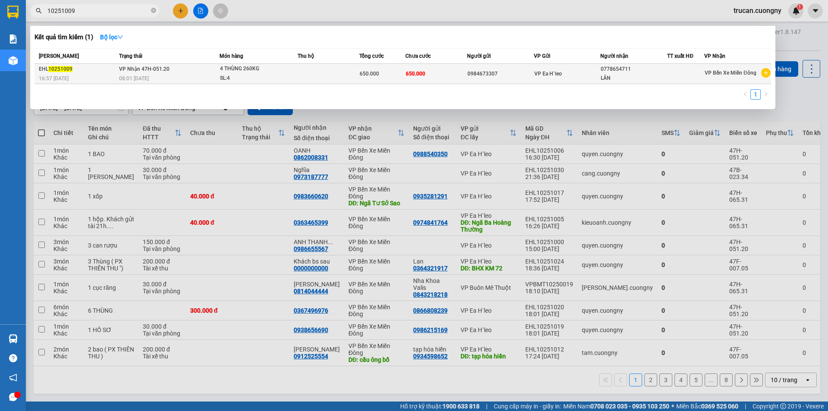
type input "10251009"
click at [240, 74] on div "SL: 4" at bounding box center [252, 78] width 65 height 9
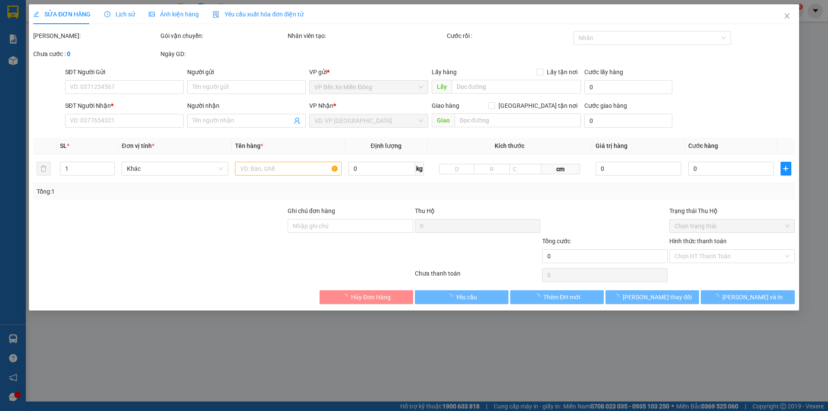
type input "0984673307"
type input "0778654711"
type input "LÂN"
type input "650.000"
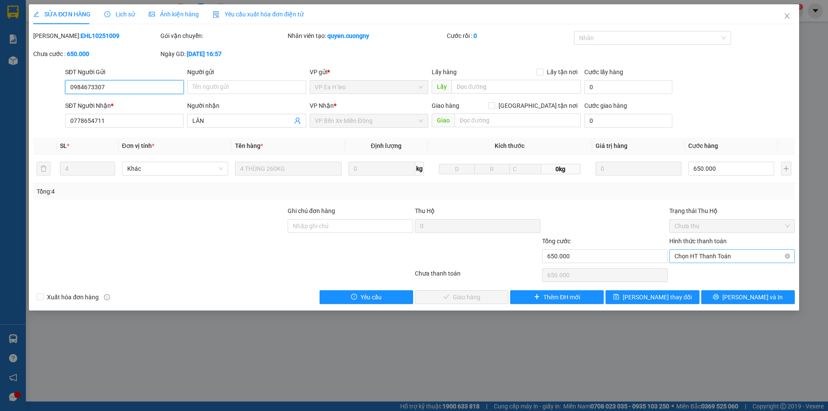
click at [719, 253] on span "Chọn HT Thanh Toán" at bounding box center [731, 256] width 115 height 13
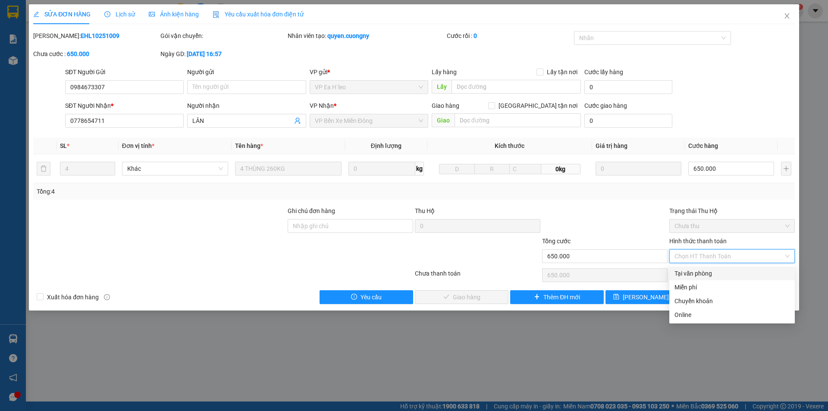
click at [686, 271] on div "Tại văn phòng" at bounding box center [731, 273] width 115 height 9
type input "0"
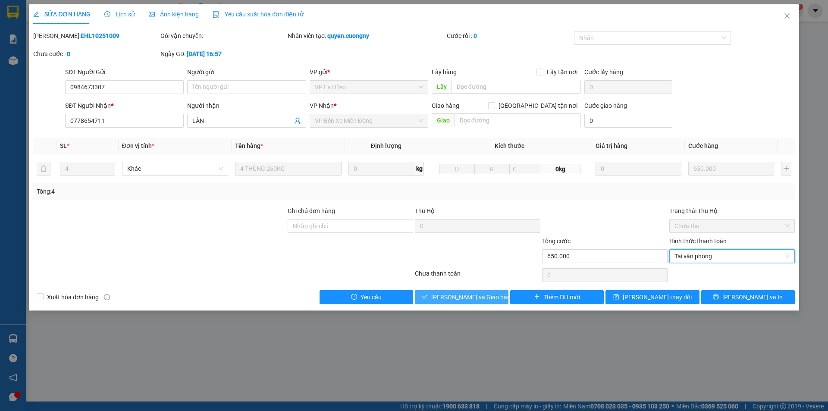
click at [465, 295] on span "Lưu và Giao hàng" at bounding box center [472, 296] width 83 height 9
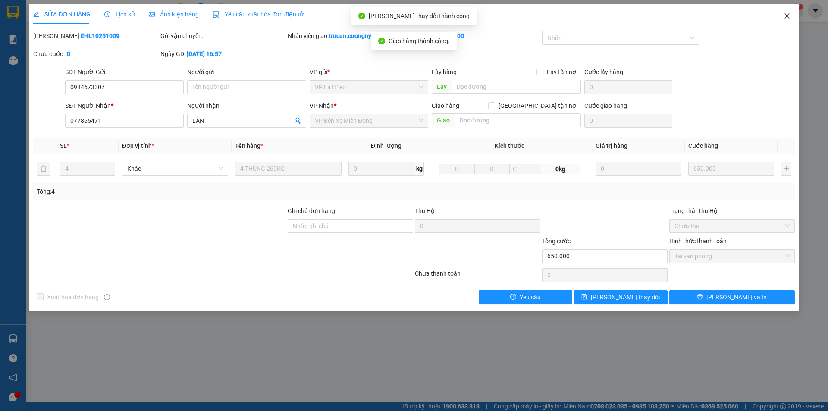
click at [789, 16] on icon "close" at bounding box center [786, 16] width 7 height 7
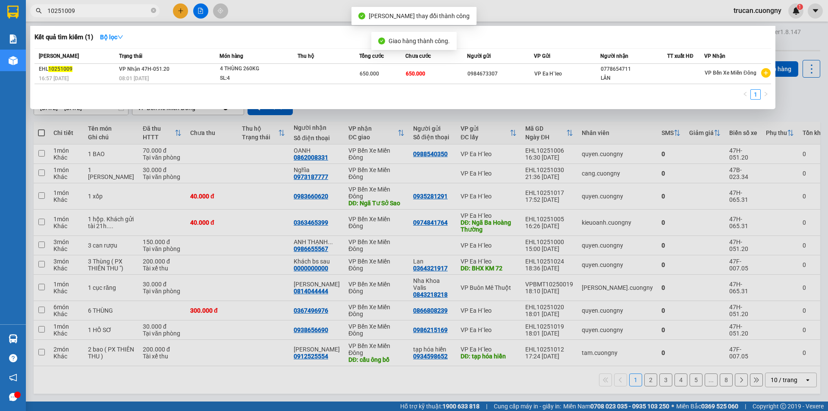
click at [109, 13] on input "10251009" at bounding box center [98, 10] width 102 height 9
click at [109, 14] on input "10251009" at bounding box center [98, 10] width 102 height 9
drag, startPoint x: 78, startPoint y: 12, endPoint x: 63, endPoint y: 12, distance: 15.1
click at [63, 12] on input "10251009" at bounding box center [98, 10] width 102 height 9
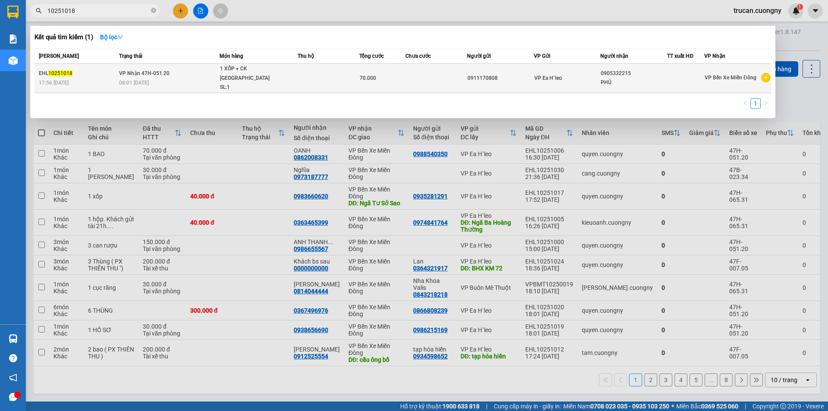
type input "10251018"
click at [139, 70] on span "VP Nhận 47H-051.20" at bounding box center [144, 73] width 50 height 6
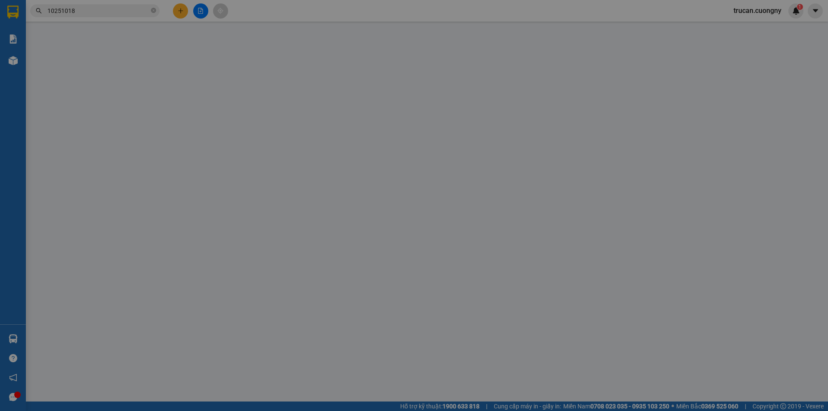
type input "0911170808"
type input "0905332215"
type input "PHÚ"
type input "70.000"
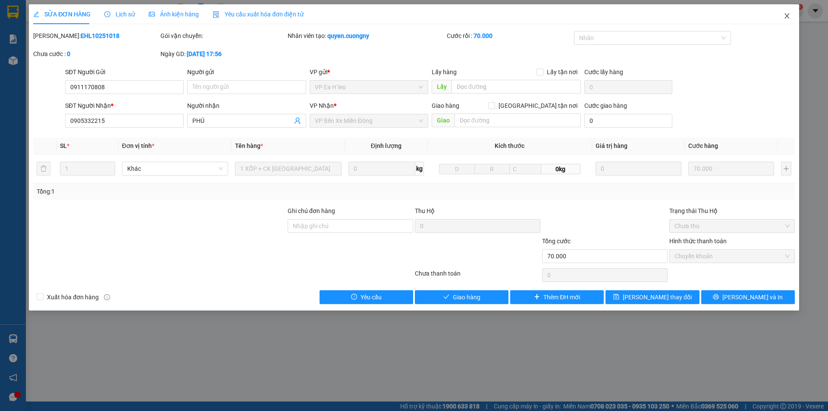
click at [790, 15] on icon "close" at bounding box center [786, 16] width 7 height 7
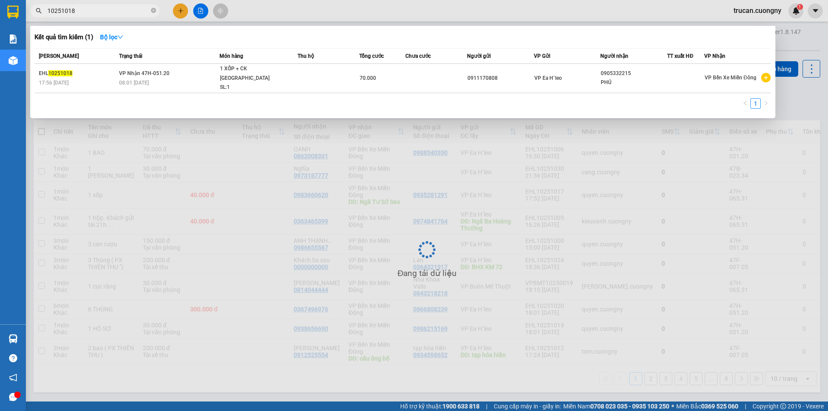
click at [84, 9] on input "10251018" at bounding box center [98, 10] width 102 height 9
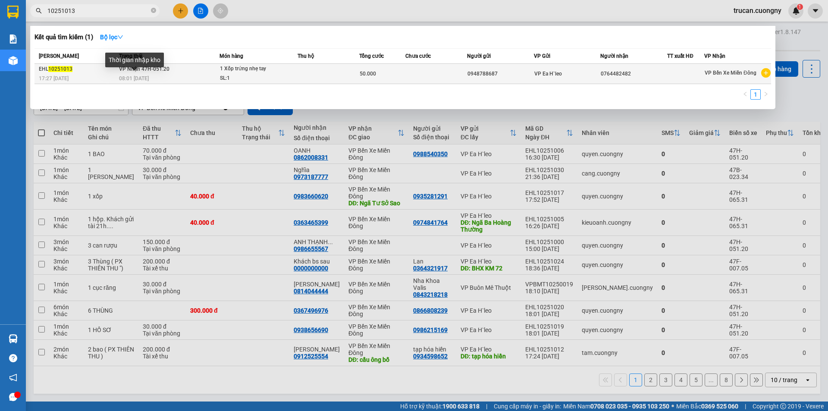
type input "10251013"
click at [144, 75] on span "08:01 - 15/10" at bounding box center [134, 78] width 30 height 6
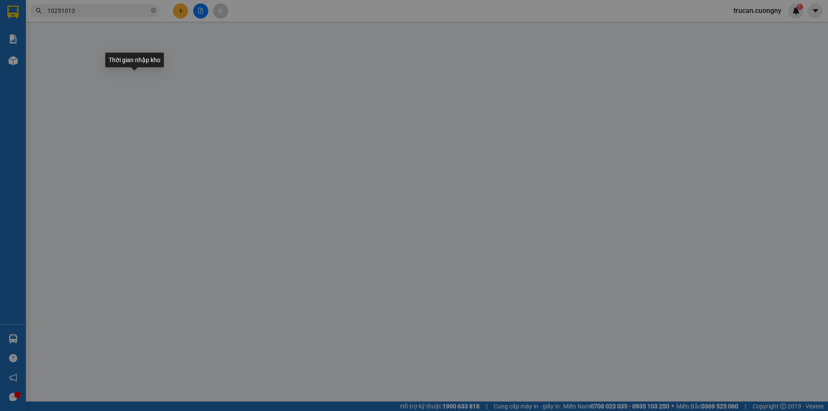
type input "0948788687"
type input "0764482482"
type input "50.000"
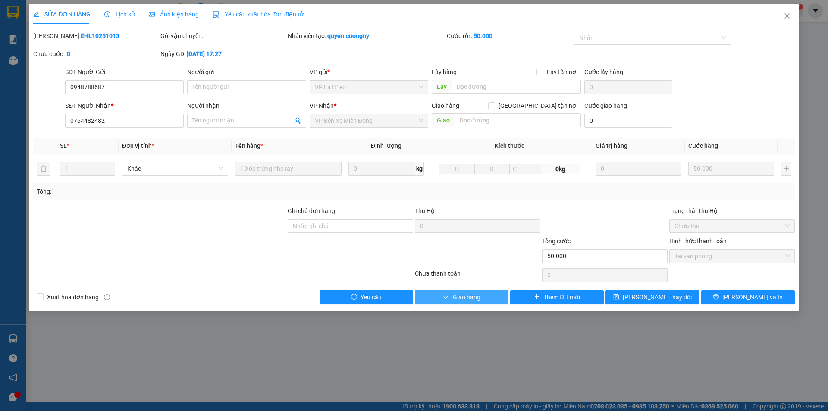
click at [462, 294] on span "Giao hàng" at bounding box center [467, 296] width 28 height 9
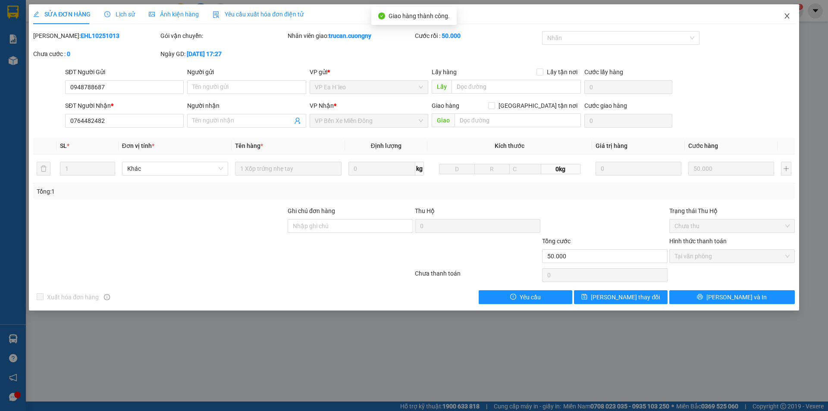
click at [789, 17] on icon "close" at bounding box center [786, 16] width 7 height 7
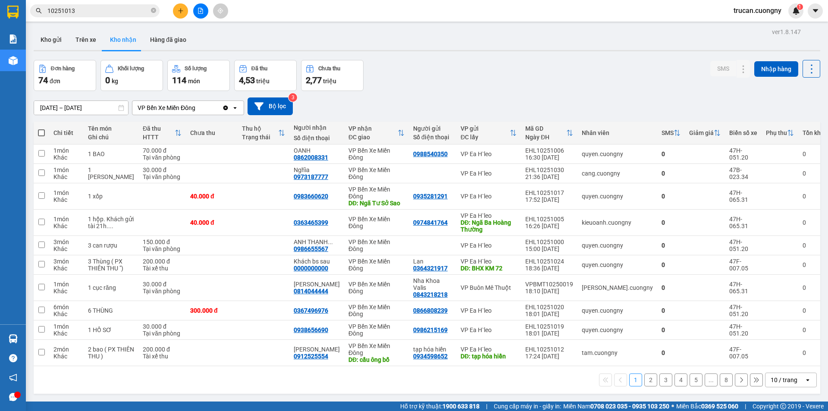
click at [93, 8] on input "10251013" at bounding box center [98, 10] width 102 height 9
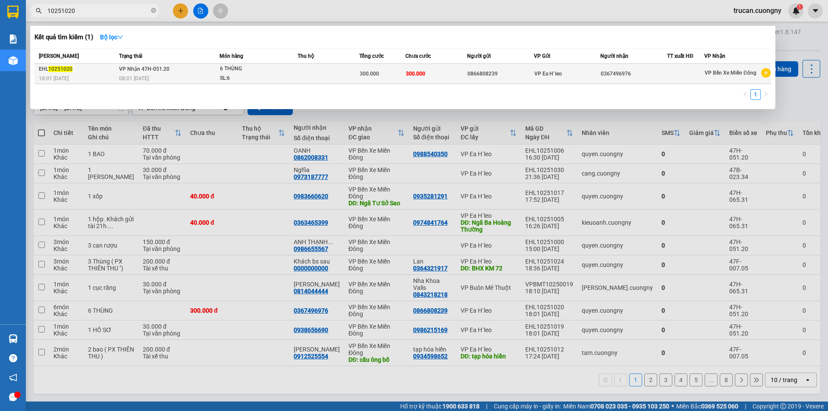
type input "10251020"
click at [159, 75] on div "08:01 - 15/10" at bounding box center [169, 78] width 100 height 9
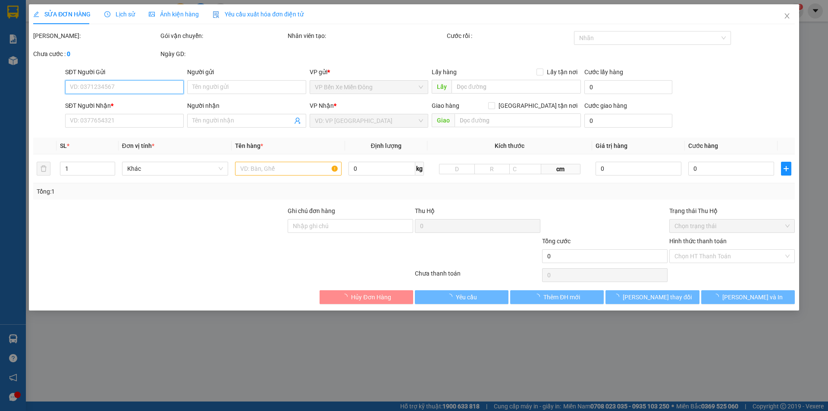
type input "0866808239"
type input "0367496976"
type input "300.000"
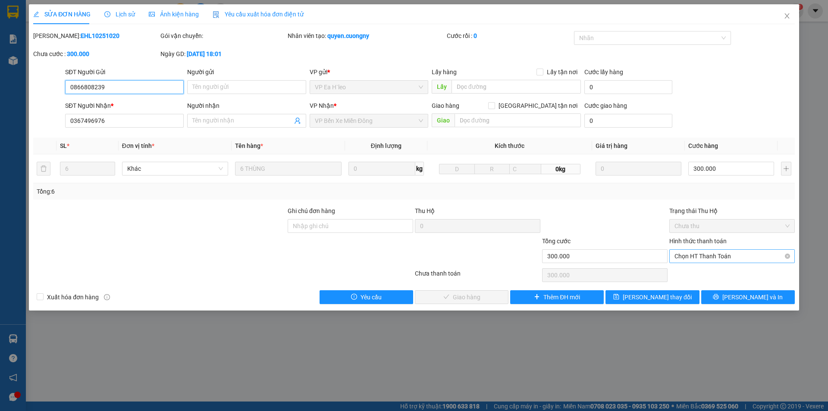
click at [755, 259] on span "Chọn HT Thanh Toán" at bounding box center [731, 256] width 115 height 13
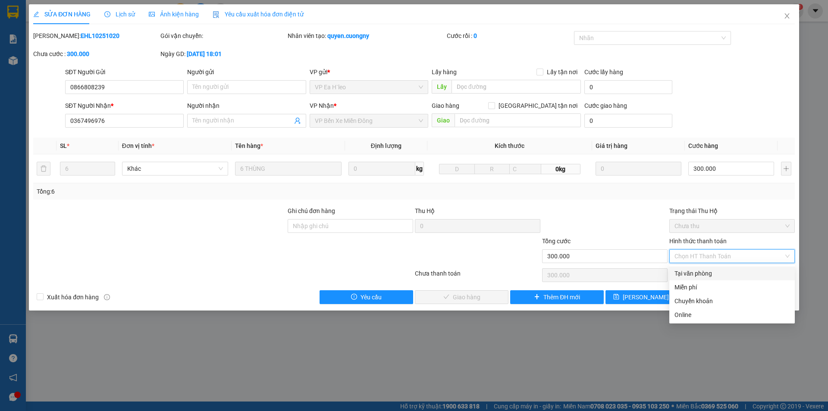
click at [702, 275] on div "Tại văn phòng" at bounding box center [731, 273] width 115 height 9
type input "0"
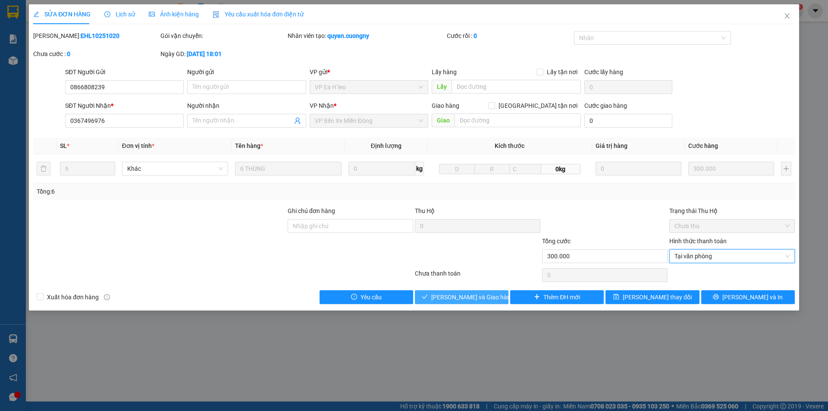
click at [460, 300] on span "Lưu và Giao hàng" at bounding box center [472, 296] width 83 height 9
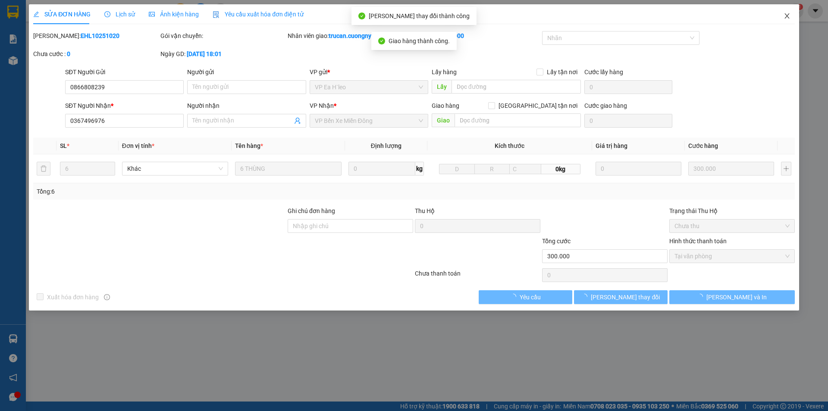
click at [784, 14] on icon "close" at bounding box center [786, 16] width 7 height 7
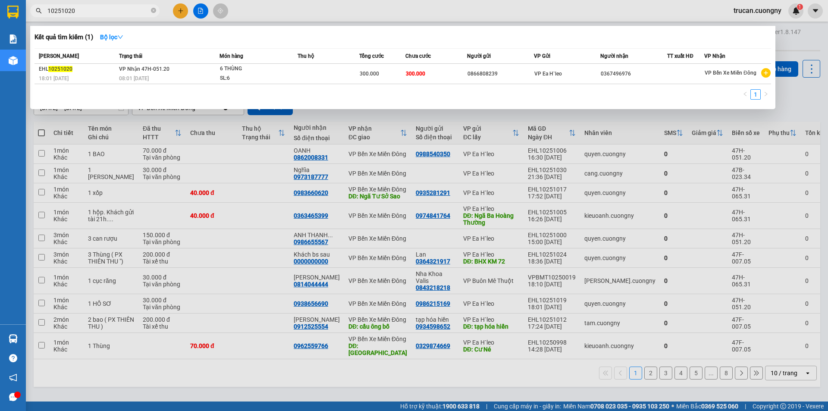
click at [75, 5] on span "10251020" at bounding box center [94, 10] width 129 height 13
click at [76, 8] on input "10251020" at bounding box center [98, 10] width 102 height 9
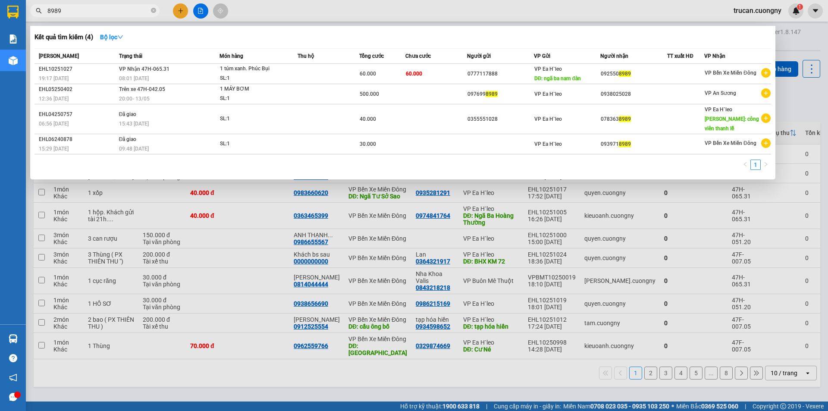
type input "8989"
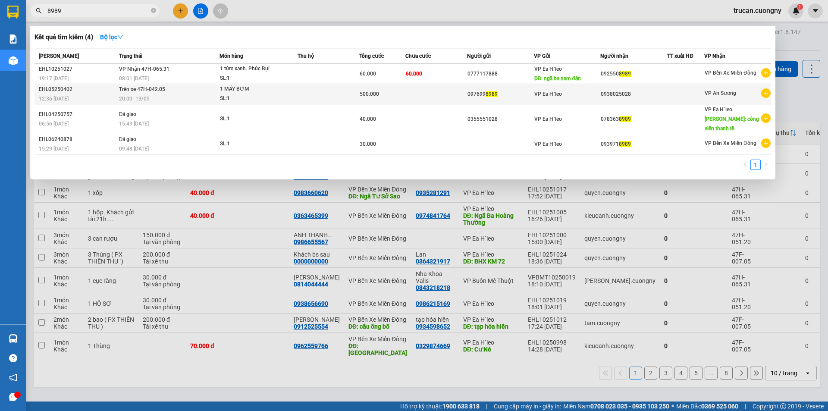
drag, startPoint x: 738, startPoint y: 83, endPoint x: 741, endPoint y: 92, distance: 9.4
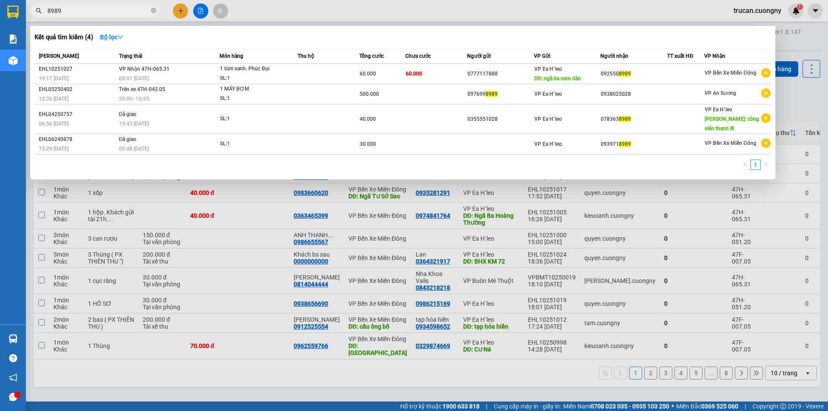
drag, startPoint x: 741, startPoint y: 92, endPoint x: 798, endPoint y: 46, distance: 73.9
click at [798, 46] on div at bounding box center [414, 205] width 828 height 411
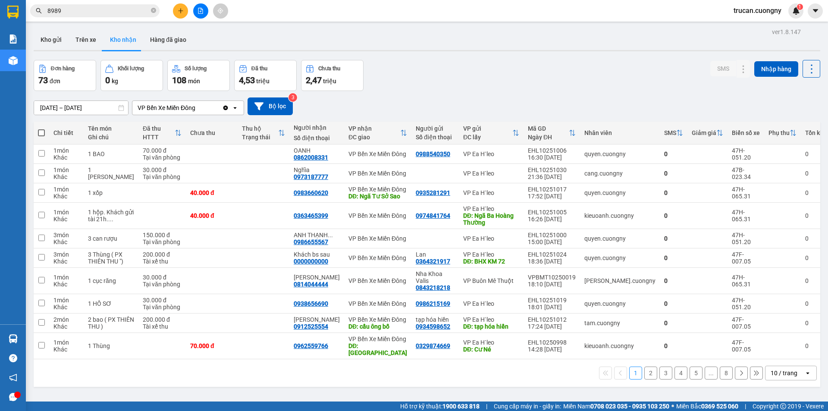
click at [798, 46] on div "Kho gửi Trên xe Kho nhận Hàng đã giao" at bounding box center [427, 40] width 786 height 23
click at [54, 37] on button "Kho gửi" at bounding box center [51, 39] width 35 height 21
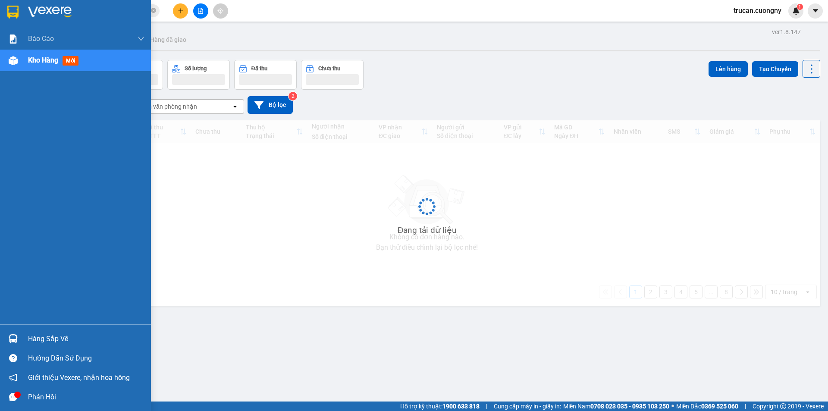
click at [10, 65] on img at bounding box center [13, 60] width 9 height 9
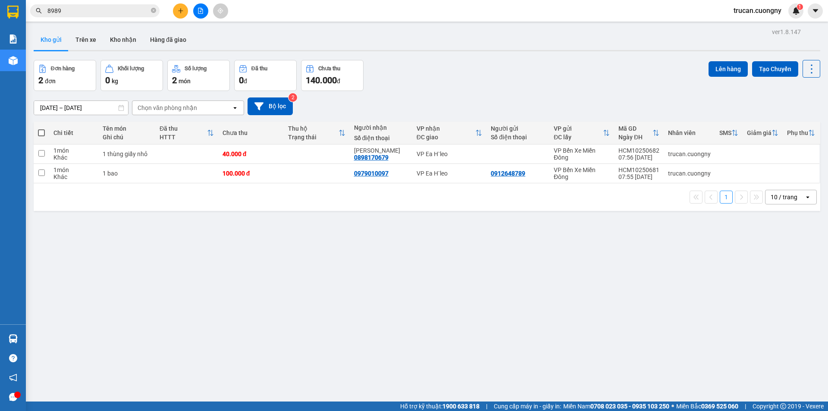
click at [94, 9] on input "8989" at bounding box center [98, 10] width 102 height 9
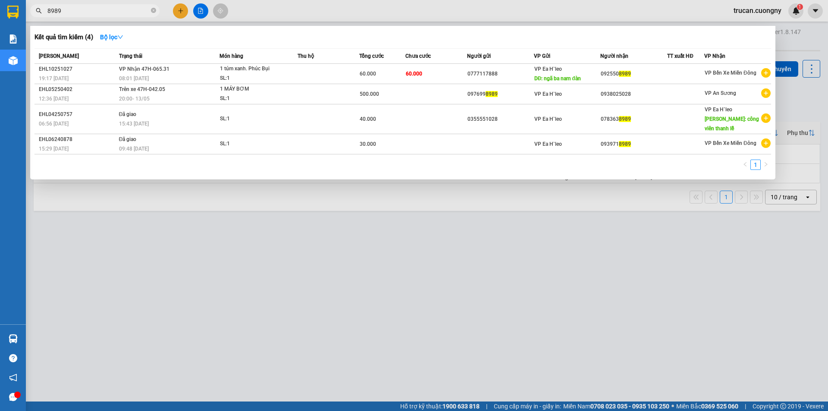
click at [94, 9] on input "8989" at bounding box center [98, 10] width 102 height 9
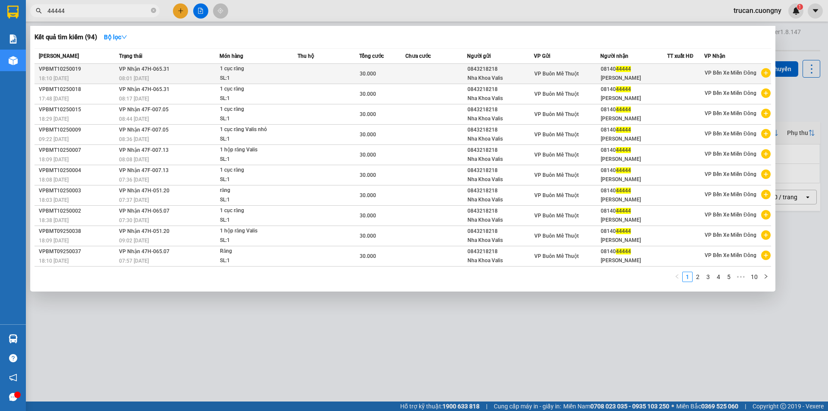
type input "44444"
click at [340, 80] on td at bounding box center [328, 74] width 62 height 20
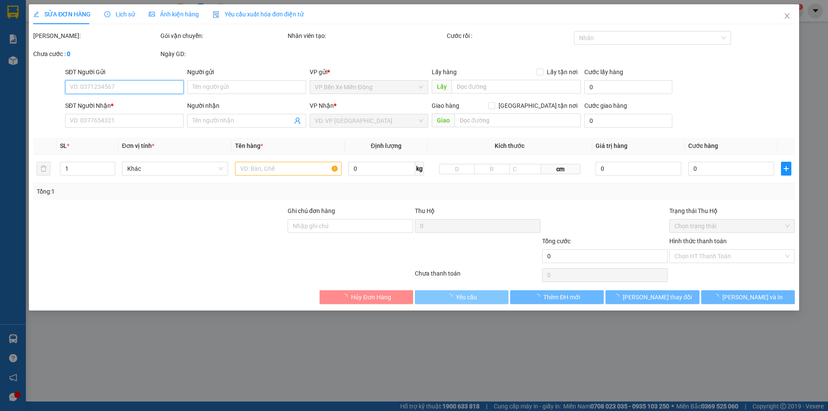
type input "0843218218"
type input "Nha Khoa Valis"
type input "0814044444"
type input "C Hương"
type input "30.000"
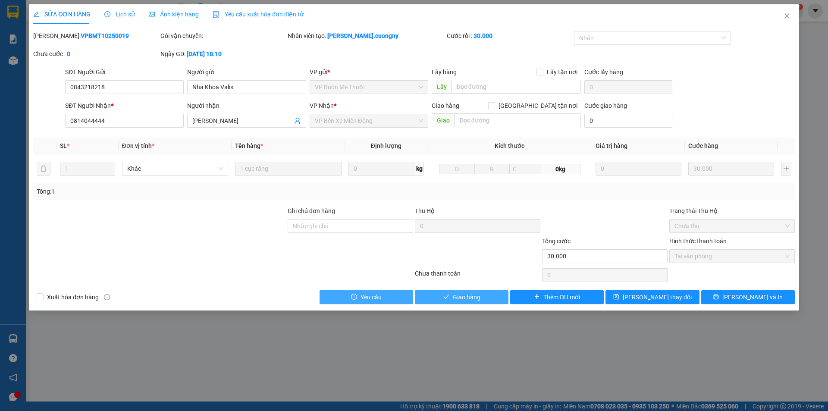
click at [449, 300] on span "check" at bounding box center [446, 297] width 6 height 7
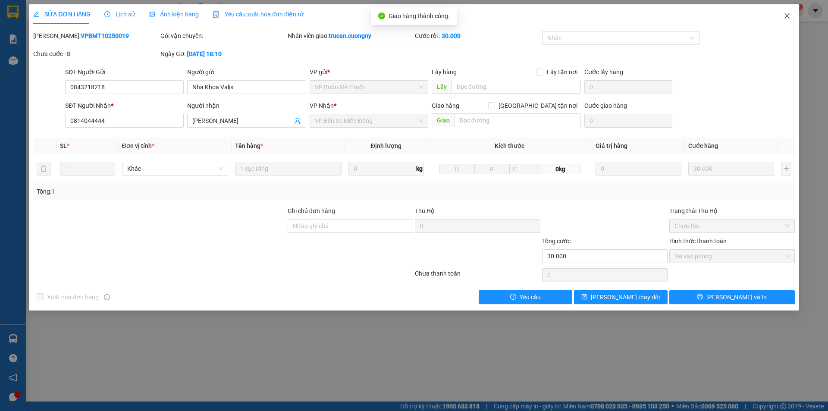
drag, startPoint x: 789, startPoint y: 16, endPoint x: 296, endPoint y: 3, distance: 492.9
click at [789, 16] on icon "close" at bounding box center [786, 16] width 7 height 7
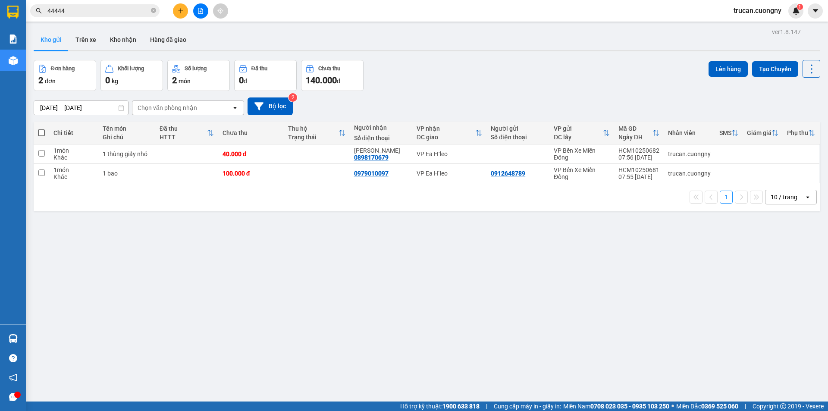
click at [114, 10] on input "44444" at bounding box center [98, 10] width 102 height 9
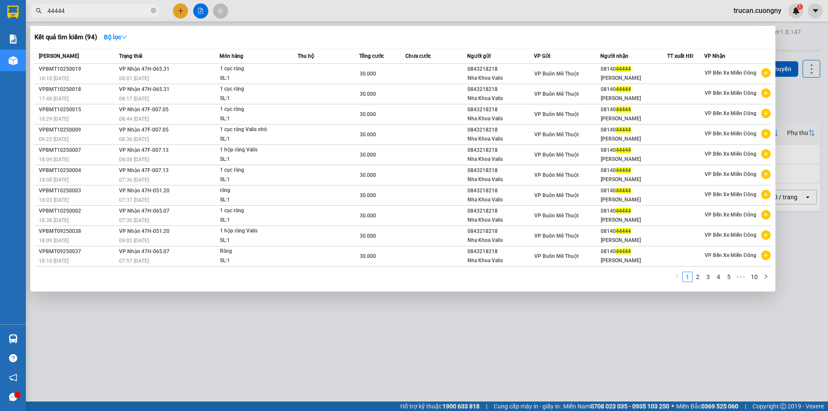
click at [114, 10] on input "44444" at bounding box center [98, 10] width 102 height 9
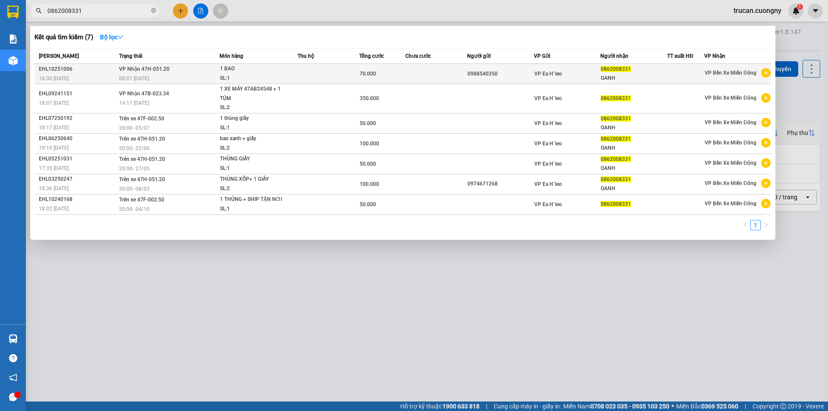
type input "0862008331"
click at [419, 83] on td at bounding box center [436, 74] width 62 height 20
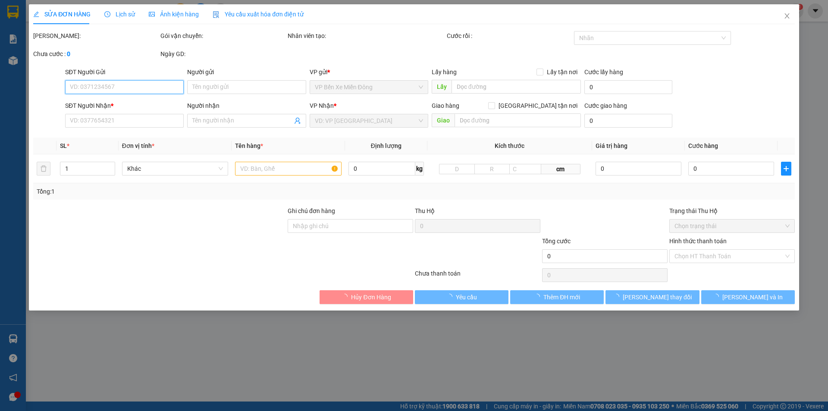
type input "0988540350"
type input "0862008331"
type input "OANH"
type input "70.000"
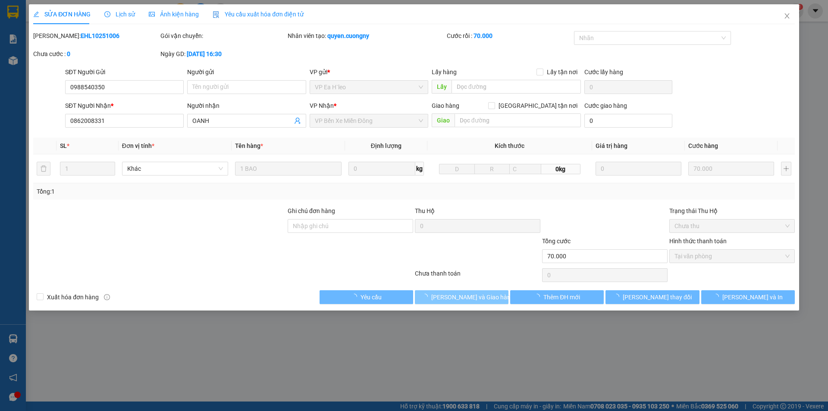
click at [466, 299] on span "Lưu và Giao hàng" at bounding box center [472, 296] width 83 height 9
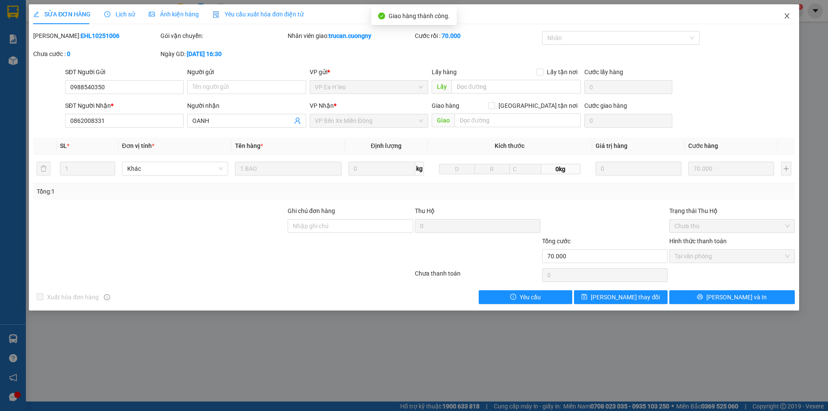
click at [787, 18] on icon "close" at bounding box center [786, 16] width 7 height 7
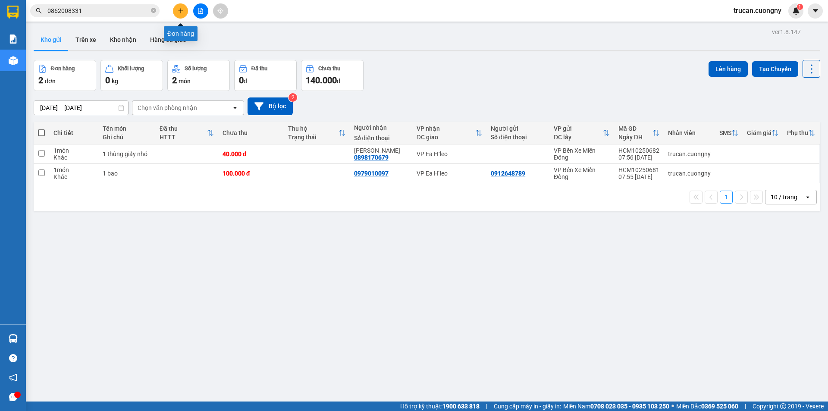
click at [178, 14] on button at bounding box center [180, 10] width 15 height 15
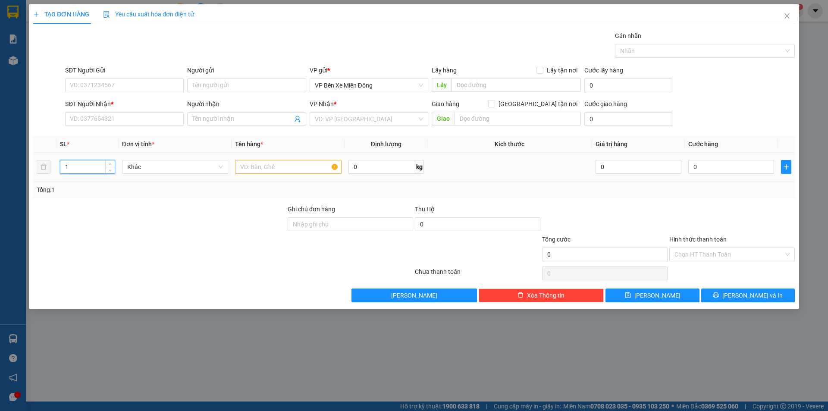
click at [95, 169] on input "1" at bounding box center [87, 166] width 54 height 13
type input "20"
click at [282, 167] on input "text" at bounding box center [288, 167] width 106 height 14
type input "20 bao"
click at [94, 121] on input "SĐT Người Nhận *" at bounding box center [124, 119] width 119 height 14
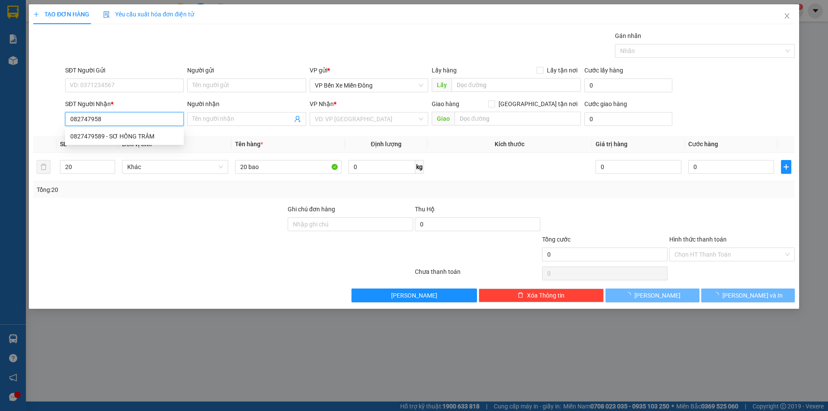
type input "0827479589"
click at [122, 138] on div "0827479589 - SƠ HỒNG TRÂM" at bounding box center [124, 135] width 108 height 9
type input "SƠ HỒNG TRÂM"
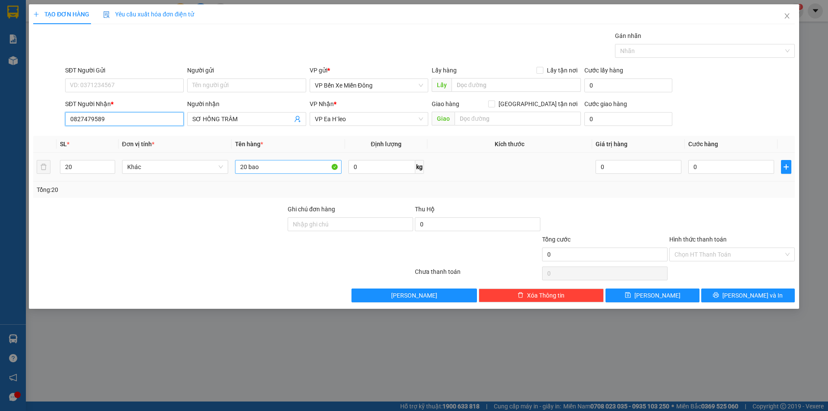
type input "0827479589"
click at [286, 167] on input "20 bao" at bounding box center [288, 167] width 106 height 14
click at [765, 294] on button "[PERSON_NAME] và In" at bounding box center [748, 295] width 94 height 14
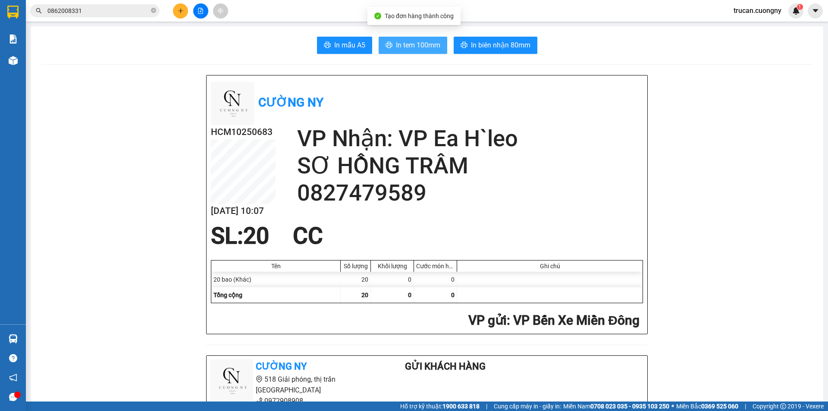
click at [418, 48] on span "In tem 100mm" at bounding box center [418, 45] width 44 height 11
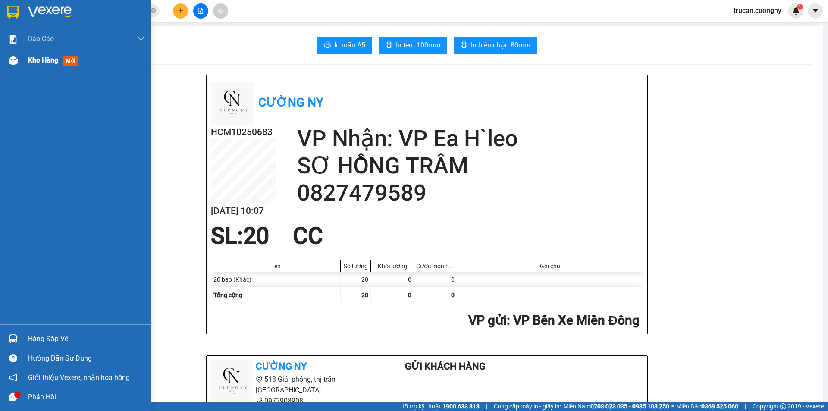
click at [18, 69] on div "Kho hàng mới" at bounding box center [75, 61] width 151 height 22
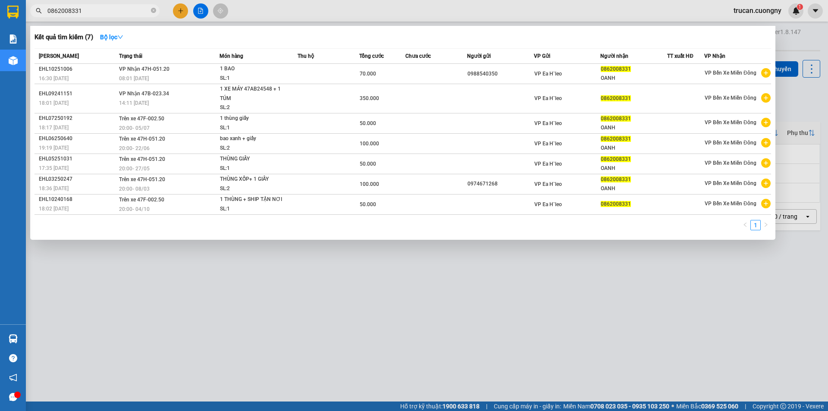
click at [102, 6] on input "0862008331" at bounding box center [98, 10] width 102 height 9
click at [102, 7] on input "0862008331" at bounding box center [98, 10] width 102 height 9
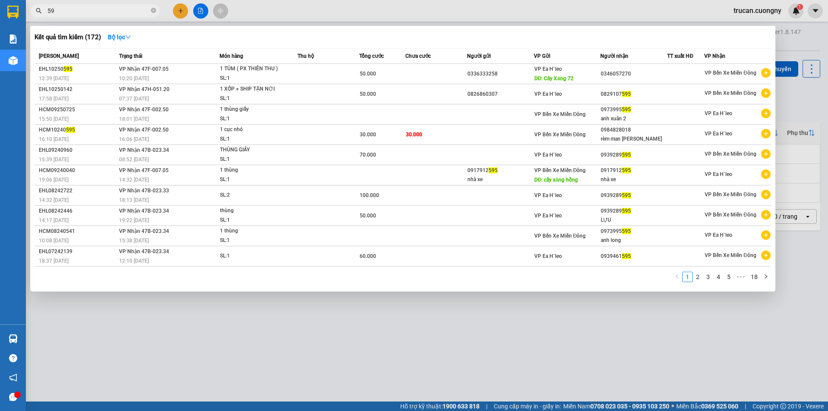
type input "5"
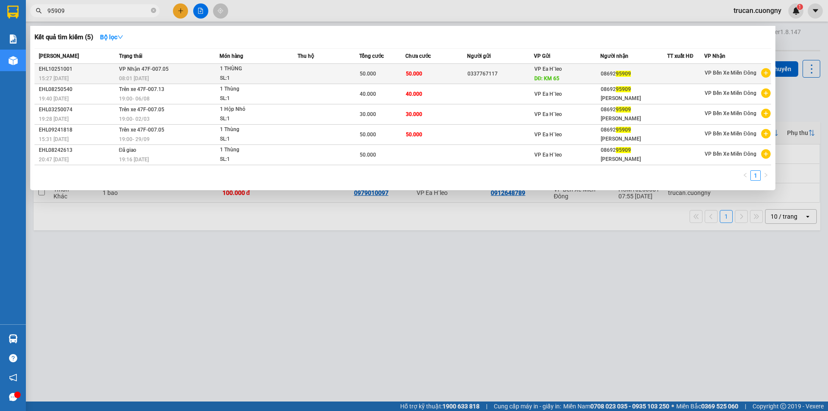
type input "95909"
click at [188, 80] on div "08:01 - 15/10" at bounding box center [169, 78] width 100 height 9
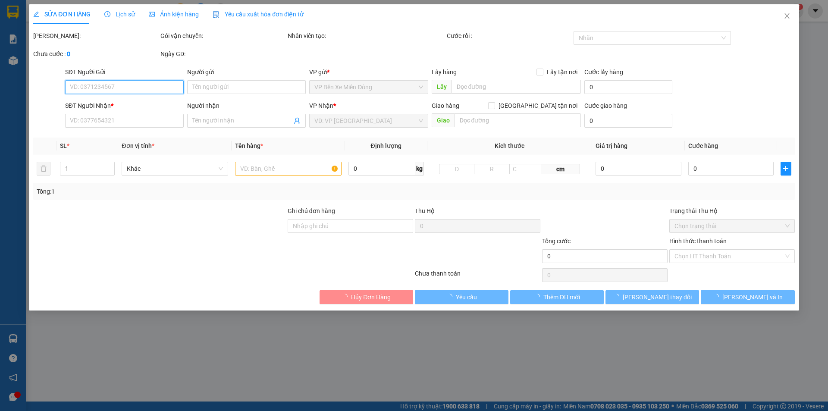
type input "0337767117"
type input "KM 65"
type input "0869295909"
type input "50.000"
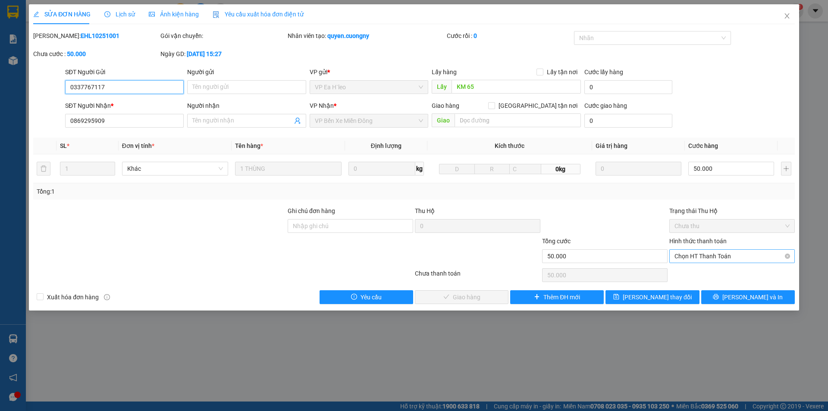
click at [754, 260] on span "Chọn HT Thanh Toán" at bounding box center [731, 256] width 115 height 13
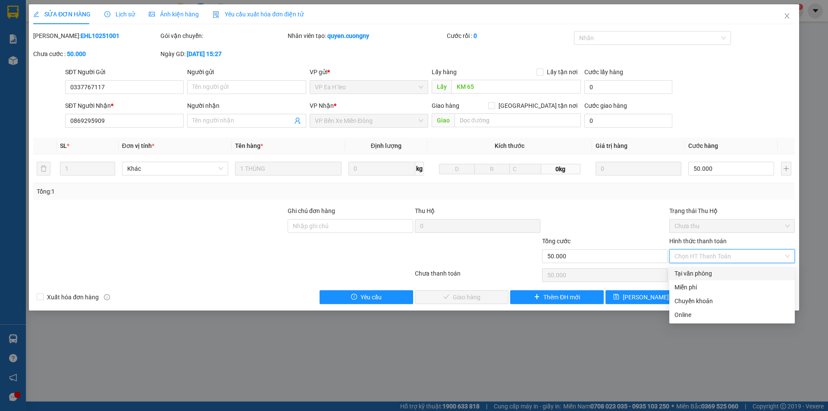
click at [742, 272] on div "Tại văn phòng" at bounding box center [731, 273] width 115 height 9
type input "0"
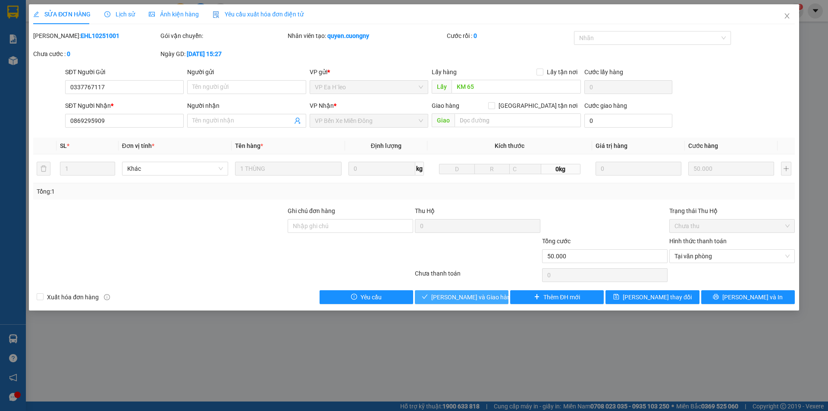
click at [457, 301] on span "Lưu và Giao hàng" at bounding box center [472, 296] width 83 height 9
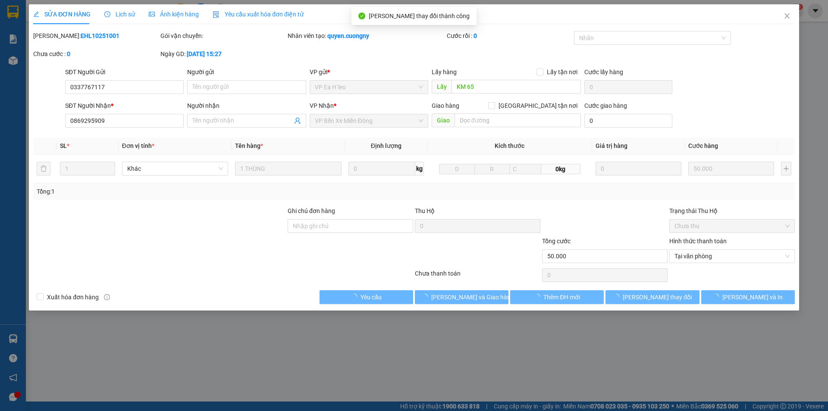
click at [466, 334] on div "SỬA ĐƠN HÀNG Lịch sử Ảnh kiện hàng Yêu cầu xuất hóa đơn điện tử Total Paid Fee …" at bounding box center [414, 205] width 828 height 411
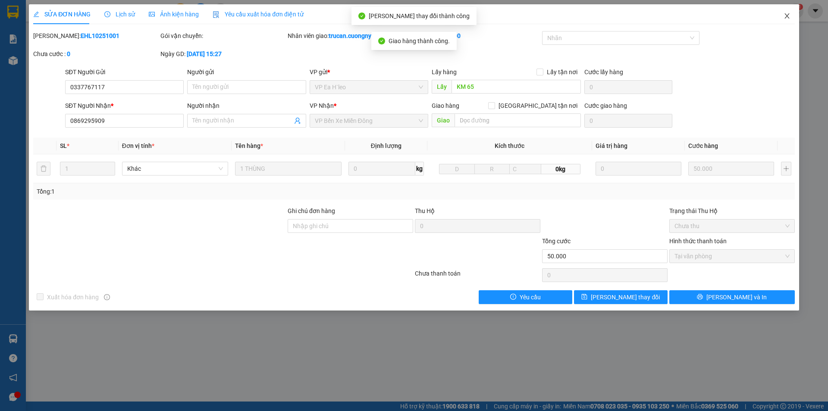
click at [791, 19] on span "Close" at bounding box center [787, 16] width 24 height 24
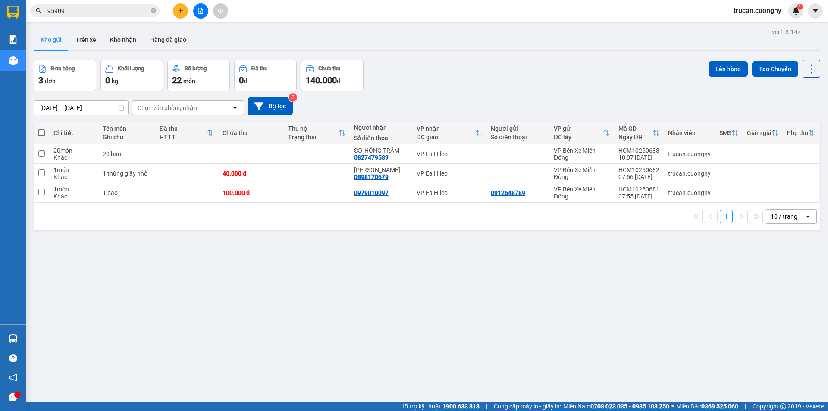
click at [88, 4] on div "Kết quả tìm kiếm ( 5 ) Bộ lọc Mã ĐH Trạng thái Món hàng Thu hộ Tổng cước Chưa c…" at bounding box center [414, 11] width 828 height 22
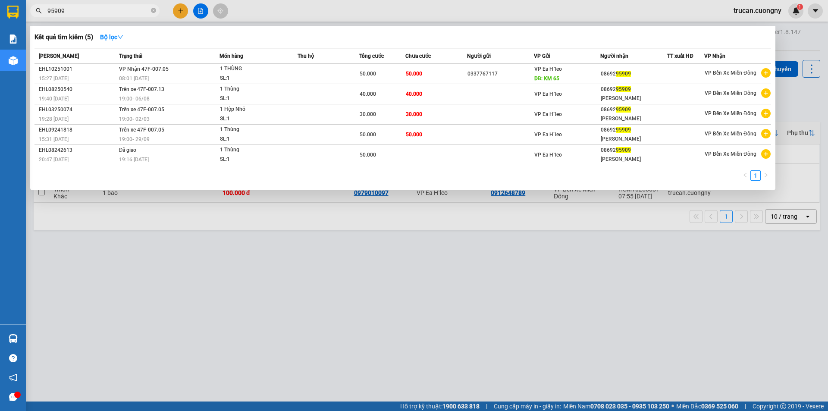
click at [94, 13] on input "95909" at bounding box center [98, 10] width 102 height 9
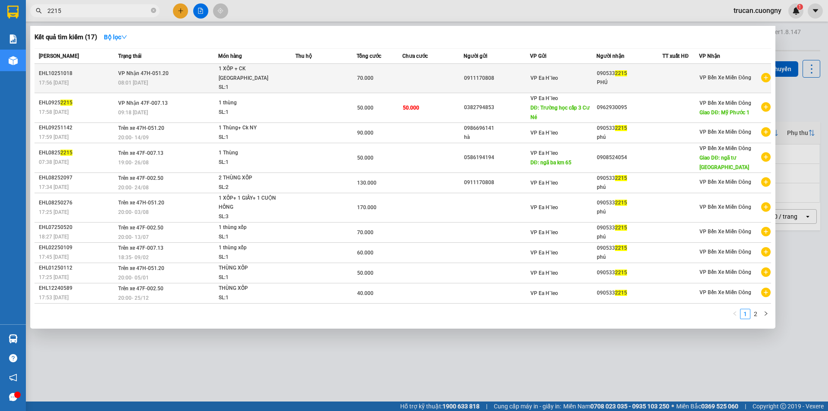
type input "2215"
click at [175, 72] on td "VP Nhận 47H-051.20 08:01 - 15/10" at bounding box center [167, 78] width 102 height 29
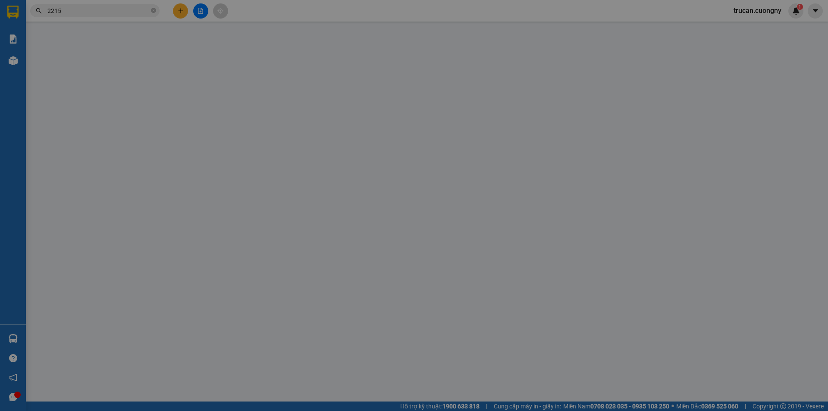
type input "0911170808"
type input "0905332215"
type input "PHÚ"
type input "70.000"
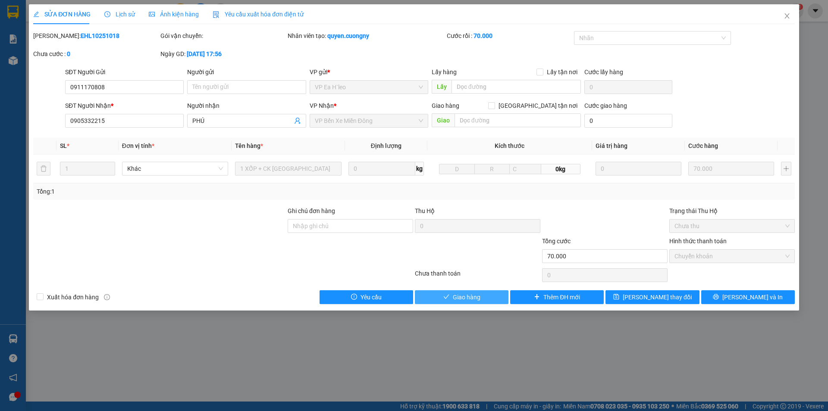
drag, startPoint x: 450, startPoint y: 297, endPoint x: 456, endPoint y: 292, distance: 7.0
click at [451, 296] on button "Giao hàng" at bounding box center [462, 297] width 94 height 14
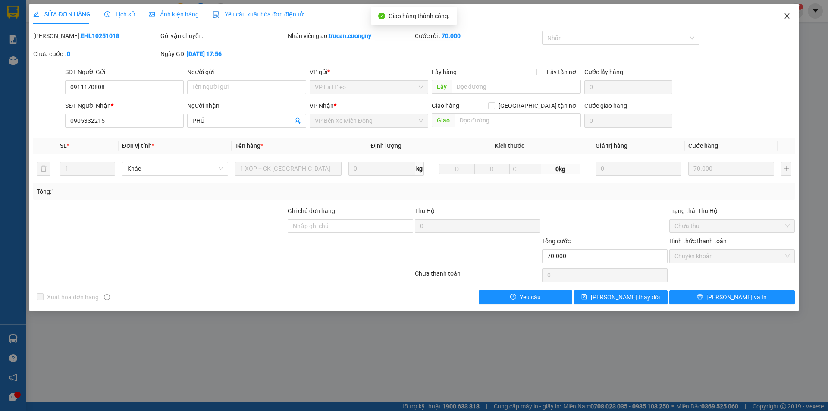
click at [783, 16] on icon "close" at bounding box center [786, 16] width 7 height 7
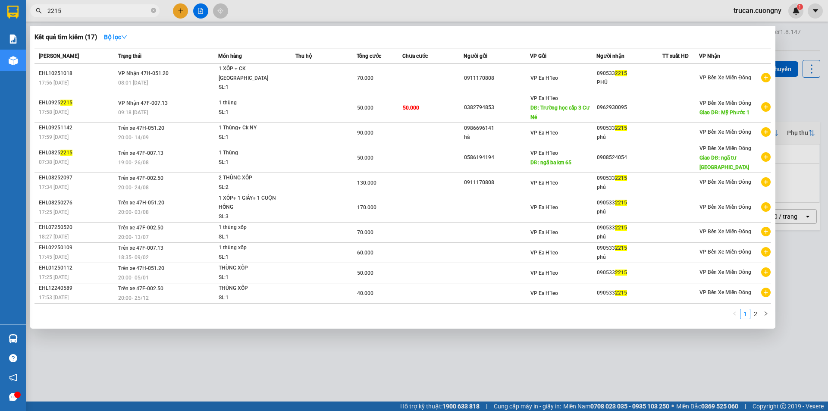
click at [116, 11] on input "2215" at bounding box center [98, 10] width 102 height 9
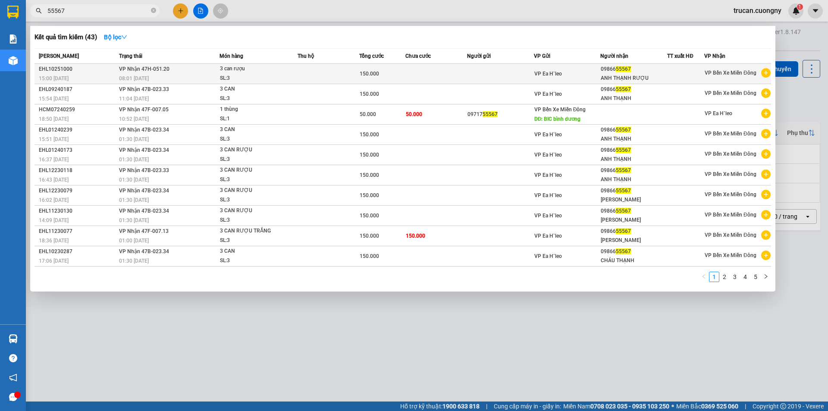
type input "55567"
click at [207, 69] on td "VP Nhận 47H-051.20 08:01 - 15/10" at bounding box center [168, 74] width 103 height 20
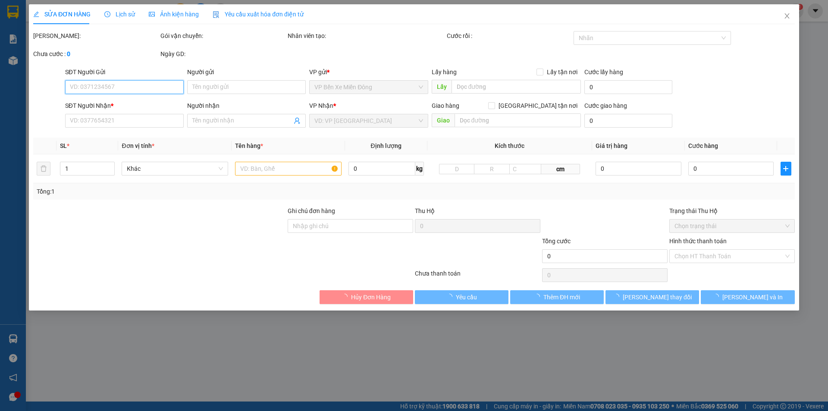
type input "0986655567"
type input "ANH THẠNH RƯỢU"
type input "150.000"
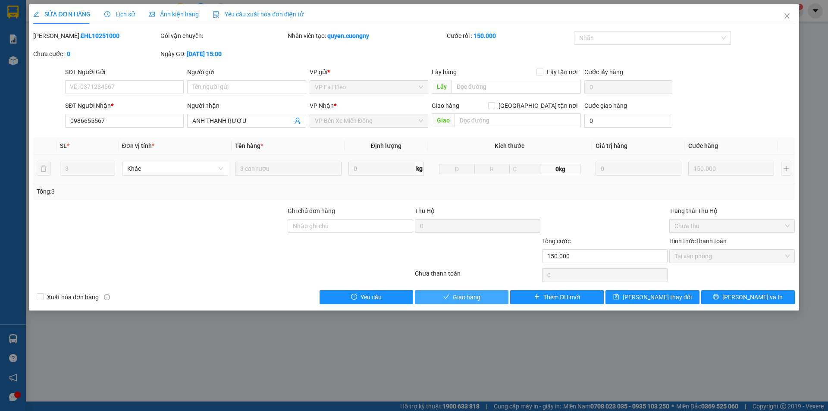
click at [472, 294] on span "Giao hàng" at bounding box center [467, 296] width 28 height 9
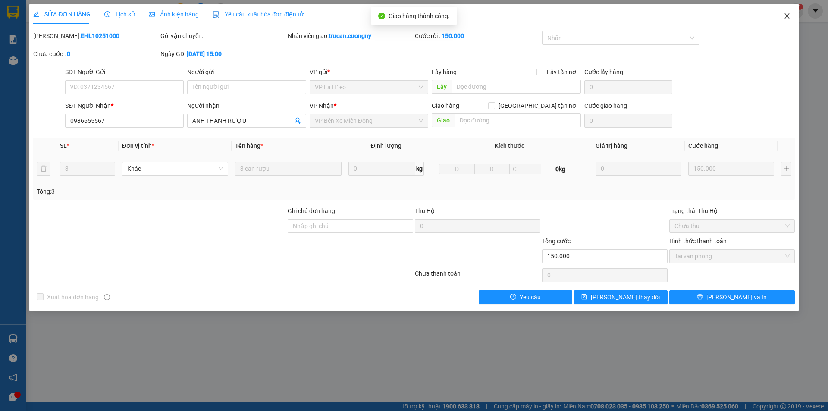
click at [789, 20] on span "Close" at bounding box center [787, 16] width 24 height 24
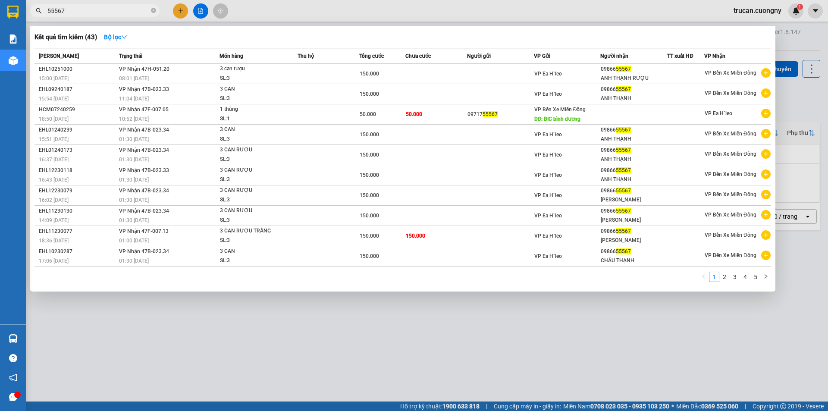
click at [119, 13] on input "55567" at bounding box center [98, 10] width 102 height 9
type input "6944"
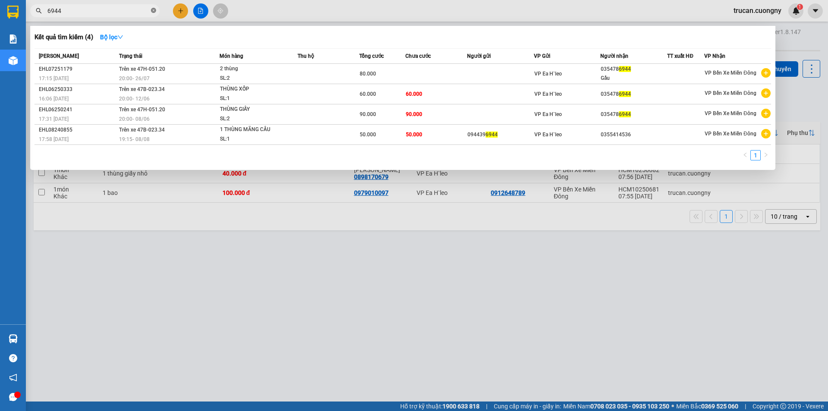
click at [151, 10] on icon "close-circle" at bounding box center [153, 10] width 5 height 5
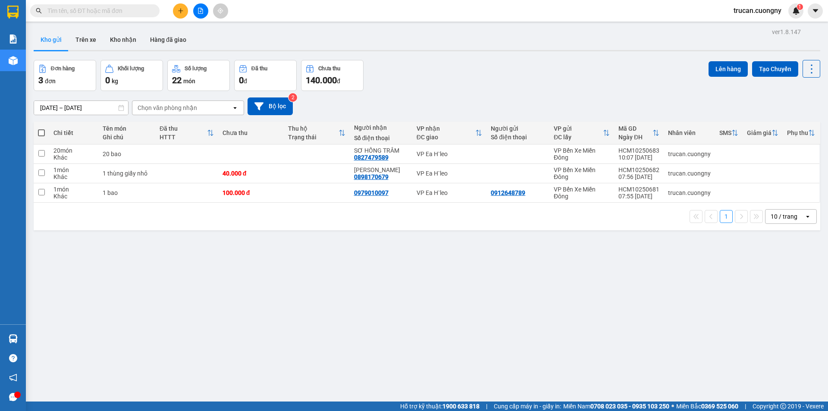
click at [166, 289] on div "ver 1.8.147 Kho gửi Trên xe Kho nhận Hàng đã giao Đơn hàng 3 đơn Khối lượng 0 k…" at bounding box center [426, 231] width 793 height 411
click at [178, 14] on button at bounding box center [180, 10] width 15 height 15
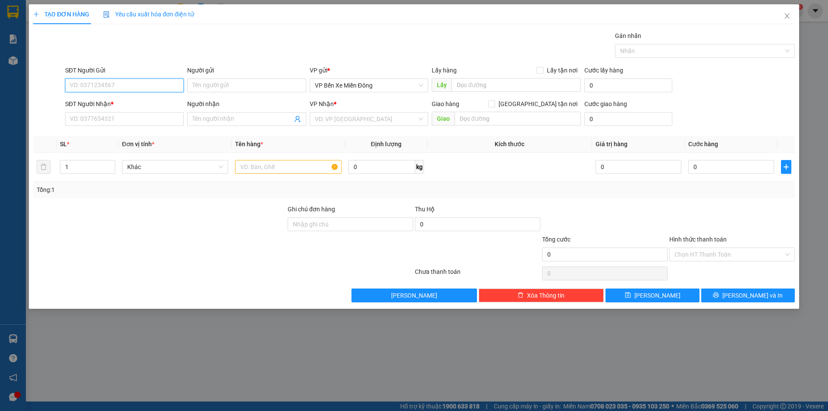
click at [79, 84] on input "SĐT Người Gửi" at bounding box center [124, 85] width 119 height 14
paste input "0984852043"
type input "0984852043"
click at [141, 117] on input "SĐT Người Nhận *" at bounding box center [124, 119] width 119 height 14
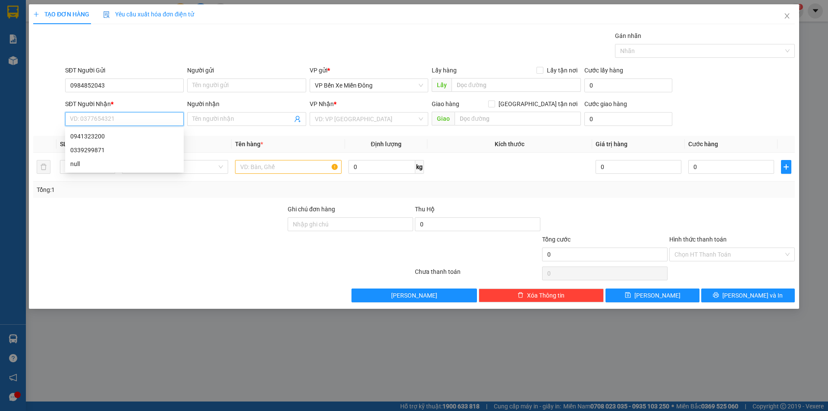
paste input "0941323200"
type input "0941323200"
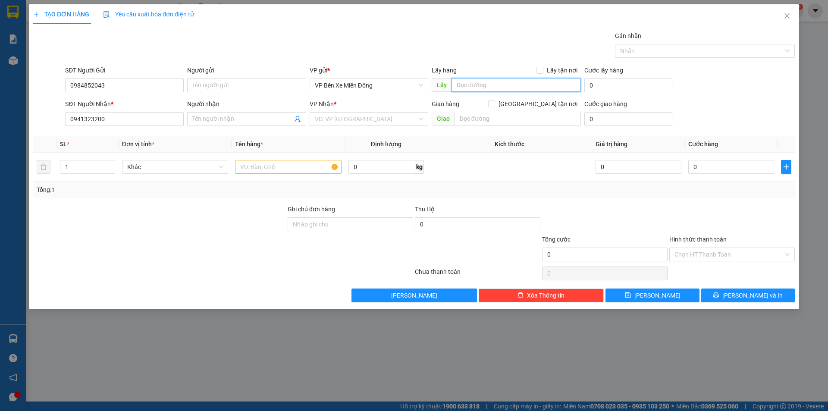
click at [503, 85] on input "text" at bounding box center [515, 85] width 129 height 14
paste input "Ngã 4 Sở Sao"
type input "Ngã 4 Sở Sao"
click at [522, 123] on input "text" at bounding box center [517, 119] width 126 height 14
paste input "EAH"
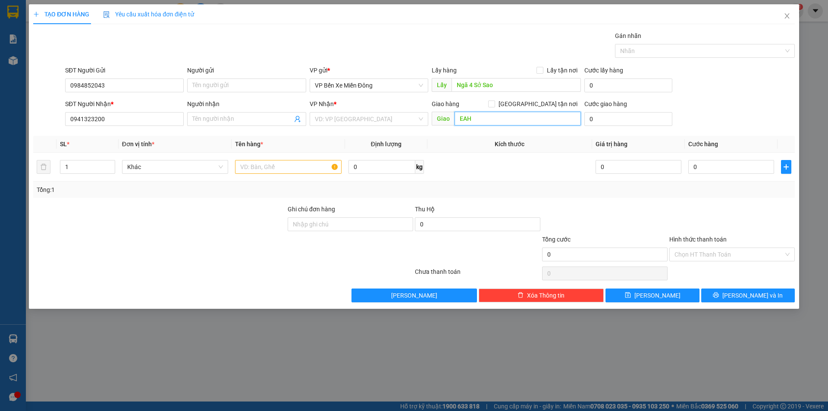
type input "EAH"
click at [314, 169] on input "text" at bounding box center [288, 167] width 106 height 14
drag, startPoint x: 301, startPoint y: 159, endPoint x: 280, endPoint y: 167, distance: 22.5
paste input "1 thùng hàng"
type input "1 thùng hàng"
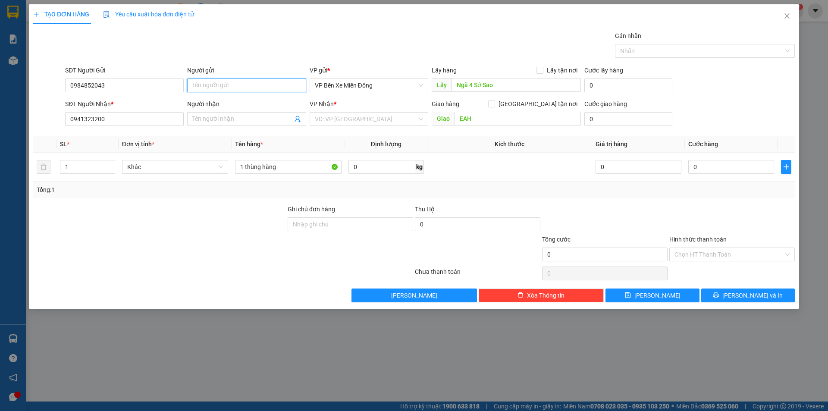
click at [208, 88] on input "Người gửi" at bounding box center [246, 85] width 119 height 14
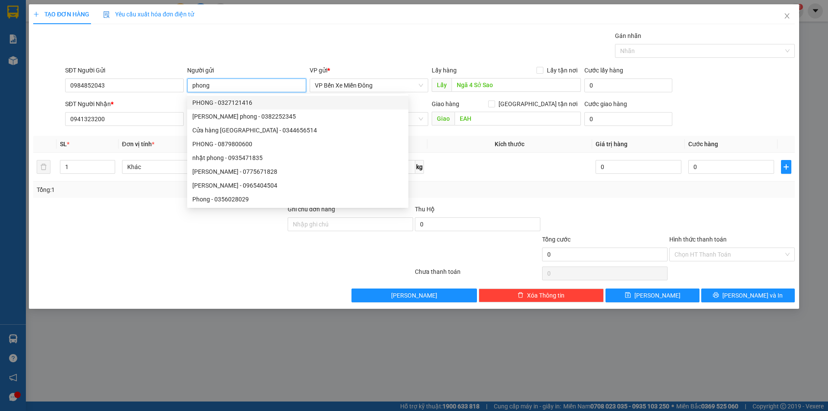
type input "phong"
click at [388, 27] on div "TẠO ĐƠN HÀNG Yêu cầu xuất hóa đơn điện tử Transit Pickup Surcharge Ids Transit …" at bounding box center [413, 153] width 761 height 298
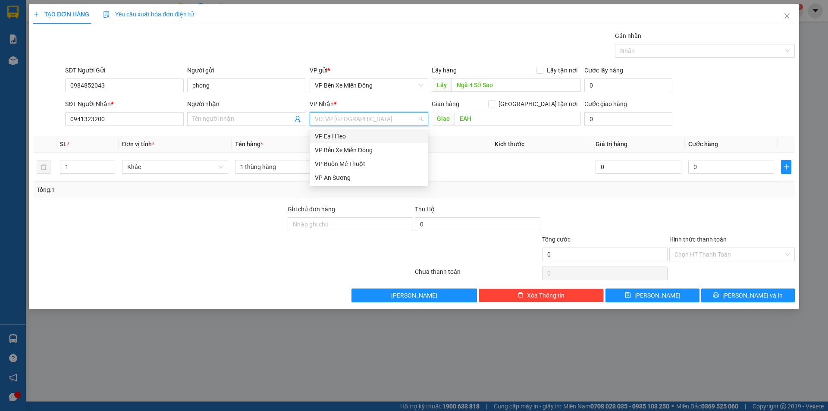
click at [382, 122] on input "search" at bounding box center [366, 119] width 102 height 13
click at [374, 140] on div "VP Ea H`leo" at bounding box center [369, 135] width 108 height 9
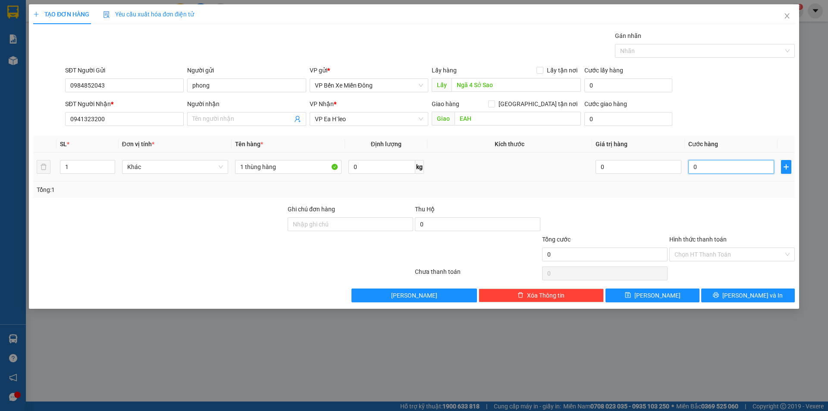
click at [702, 166] on input "0" at bounding box center [731, 167] width 86 height 14
type input "006"
type input "6"
type input "0.060"
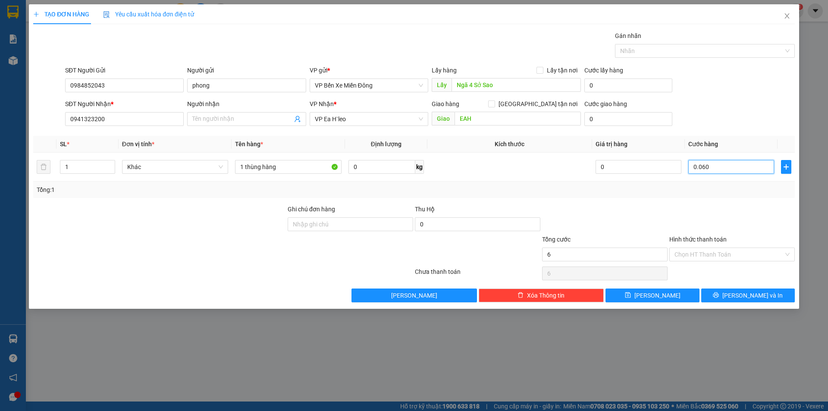
type input "60"
type input "00.600"
type input "600"
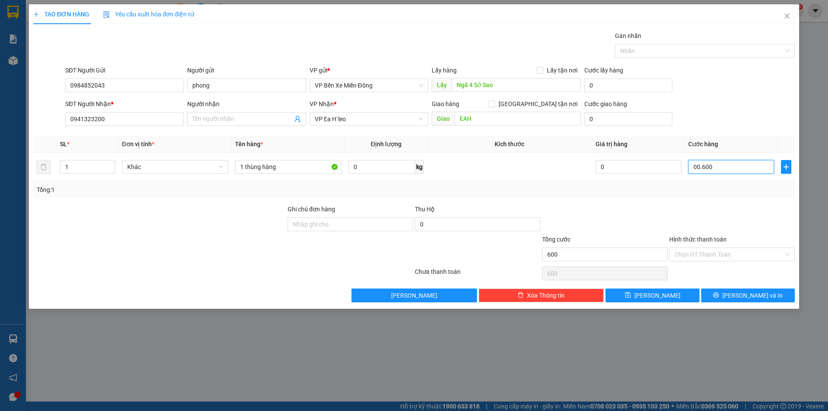
type input "0.006.000"
type input "6.000"
type input "000.060.000"
type input "60.000"
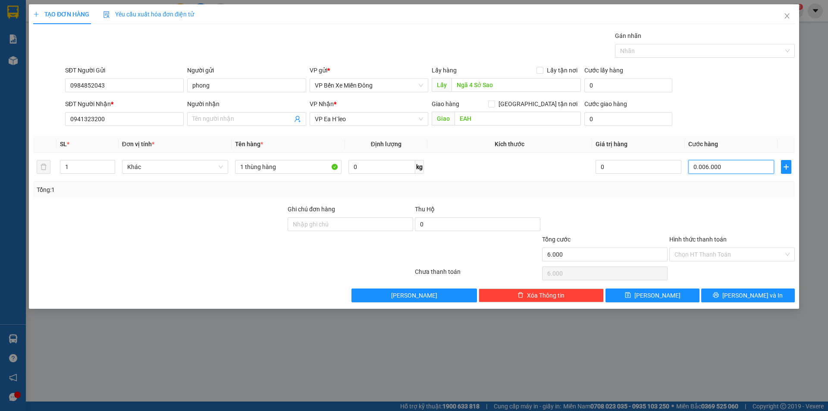
type input "60.000"
type input "0.000.060.000"
type input "60.000"
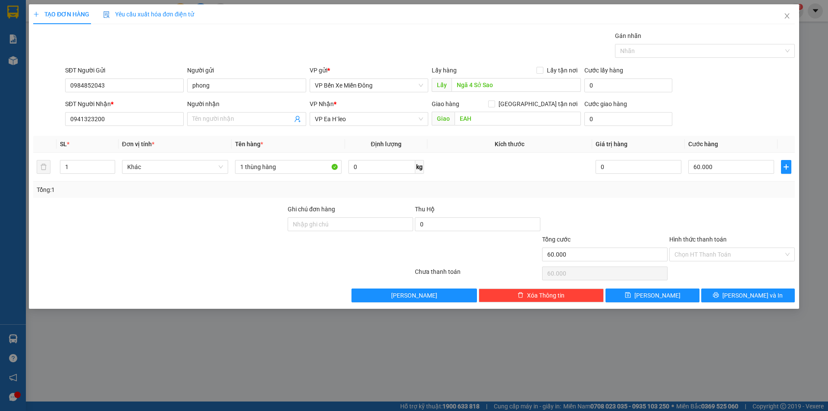
click at [619, 336] on div "TẠO ĐƠN HÀNG Yêu cầu xuất hóa đơn điện tử Transit Pickup Surcharge Ids Transit …" at bounding box center [414, 205] width 828 height 411
click at [749, 301] on button "[PERSON_NAME] và In" at bounding box center [748, 295] width 94 height 14
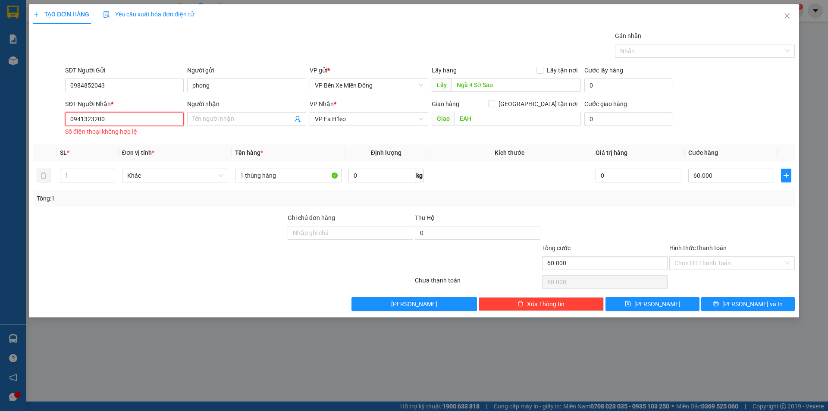
click at [160, 119] on input "0941323200" at bounding box center [124, 119] width 119 height 14
click at [72, 118] on input "0941323200" at bounding box center [124, 119] width 119 height 14
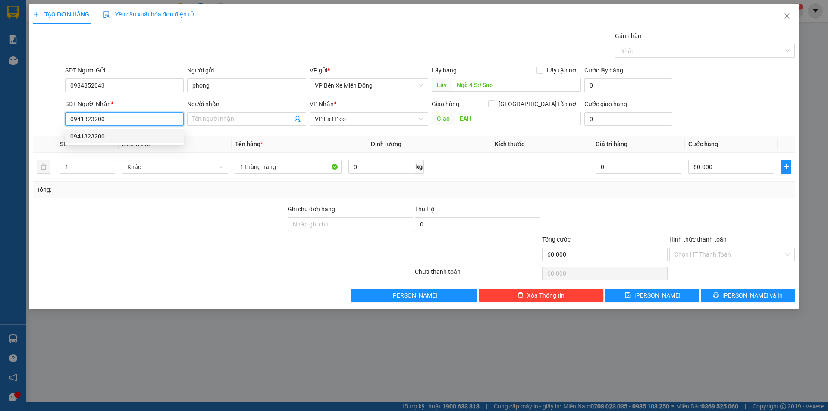
click at [88, 137] on div "0941323200" at bounding box center [124, 135] width 108 height 9
type input "0941323200"
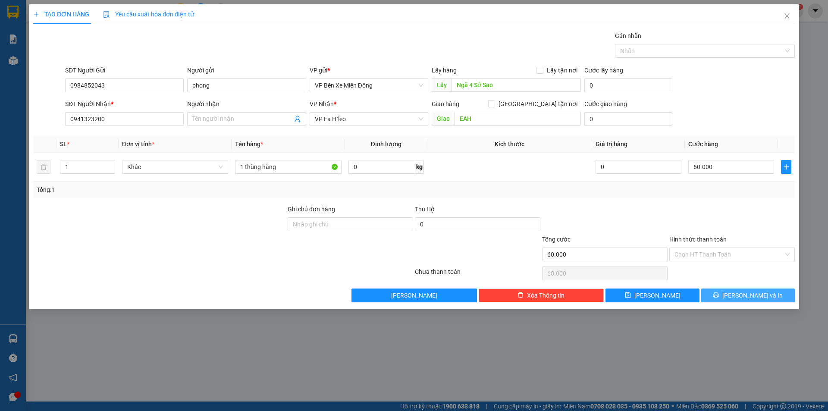
click at [777, 295] on button "[PERSON_NAME] và In" at bounding box center [748, 295] width 94 height 14
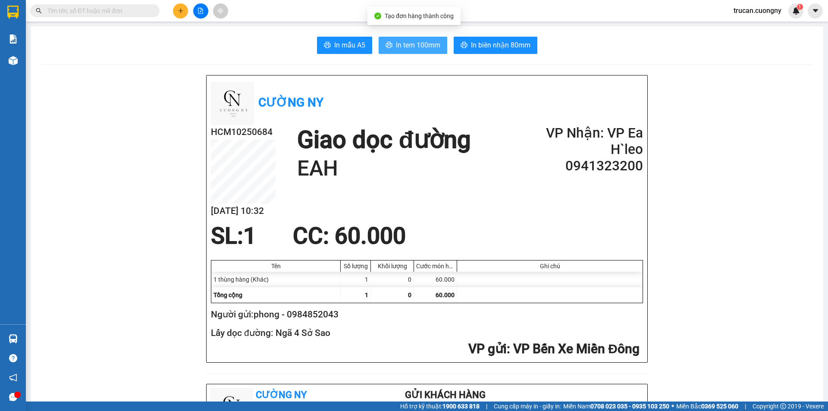
click at [421, 46] on span "In tem 100mm" at bounding box center [418, 45] width 44 height 11
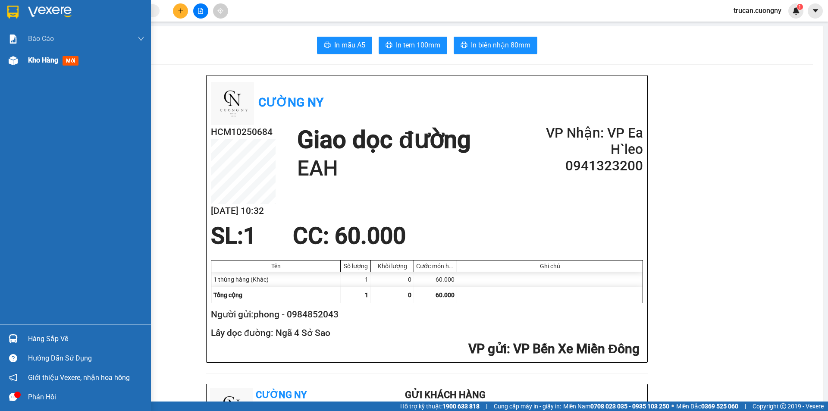
click at [36, 68] on div "Kho hàng mới" at bounding box center [86, 61] width 116 height 22
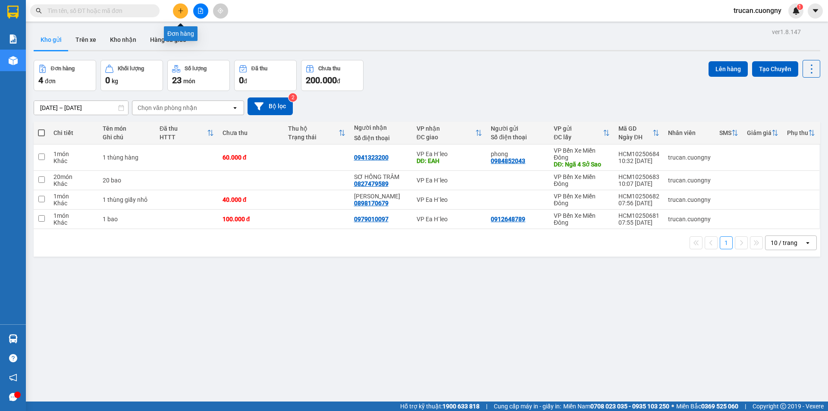
click at [180, 16] on button at bounding box center [180, 10] width 15 height 15
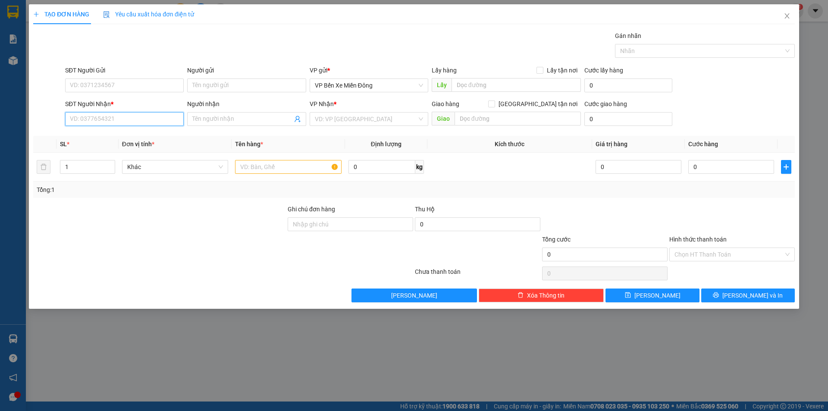
click at [148, 117] on input "SĐT Người Nhận *" at bounding box center [124, 119] width 119 height 14
click at [128, 138] on div "0905004079 - DUYÊN" at bounding box center [124, 135] width 108 height 9
type input "0905004079"
type input "DUYÊN"
type input "nhà xe"
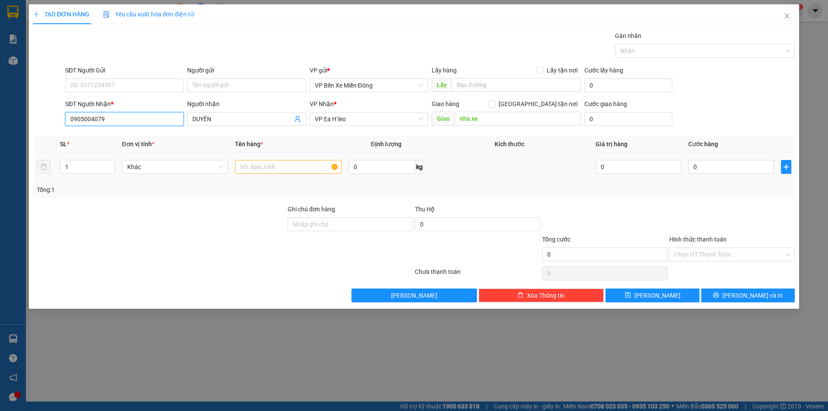
type input "0905004079"
click at [271, 167] on input "text" at bounding box center [288, 167] width 106 height 14
type input "1 hộp nhỏ ĐT"
click at [698, 169] on input "0" at bounding box center [731, 167] width 86 height 14
type input "5"
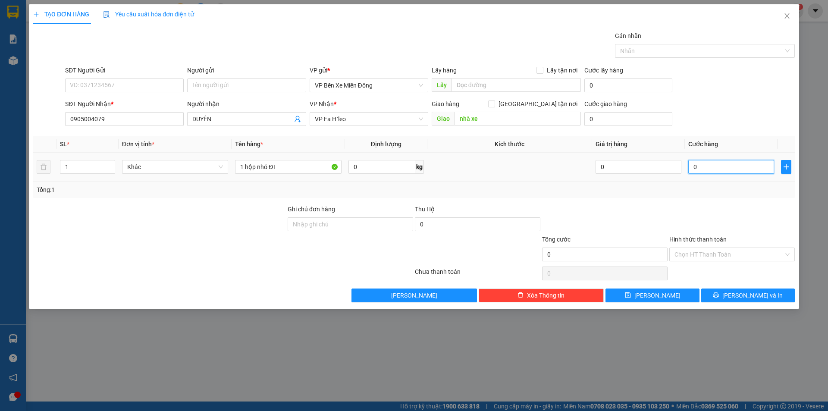
type input "5"
type input "50"
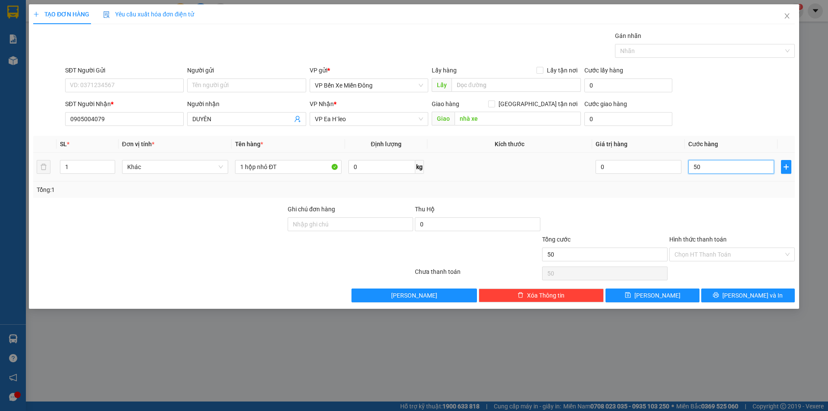
type input "500"
type input "5.000"
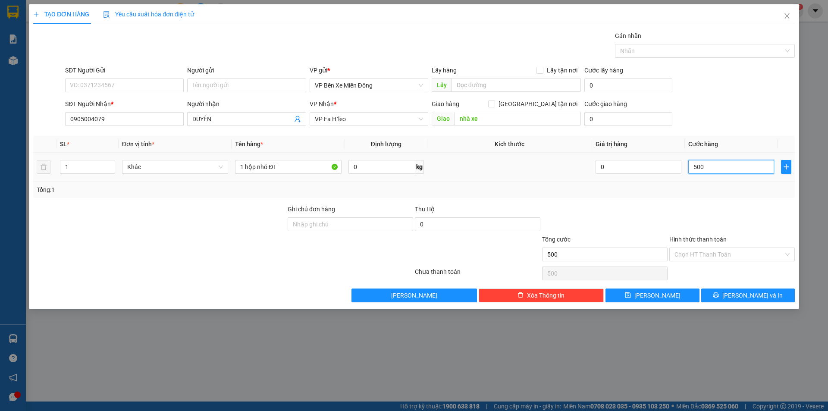
type input "5.000"
type input "50.000"
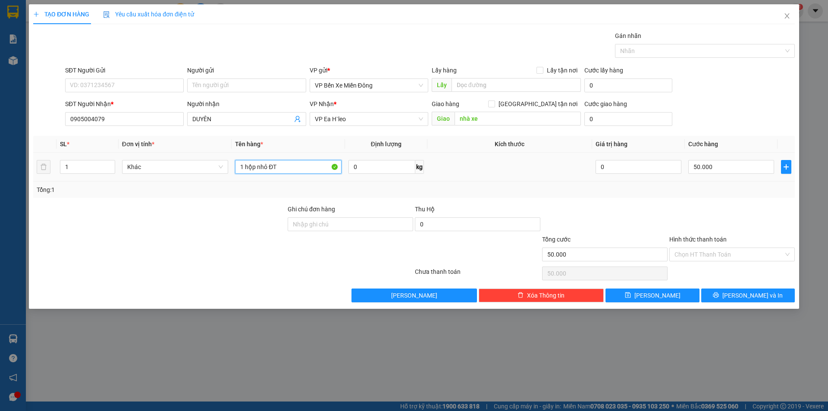
click at [299, 171] on input "1 hộp nhỏ ĐT" at bounding box center [288, 167] width 106 height 14
click at [266, 163] on input "1 hộp nhỏ ĐT )" at bounding box center [288, 167] width 106 height 14
type input "1 hộp nhỏ ( ĐT )"
click at [724, 255] on input "Hình thức thanh toán" at bounding box center [728, 254] width 109 height 13
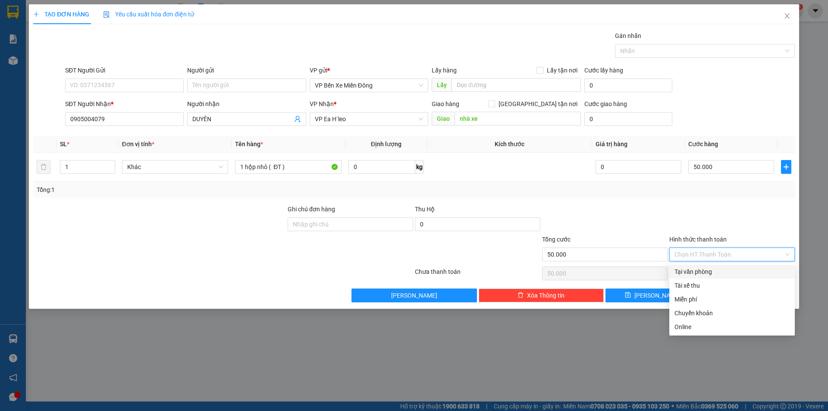
click at [698, 269] on div "Tại văn phòng" at bounding box center [731, 271] width 115 height 9
type input "0"
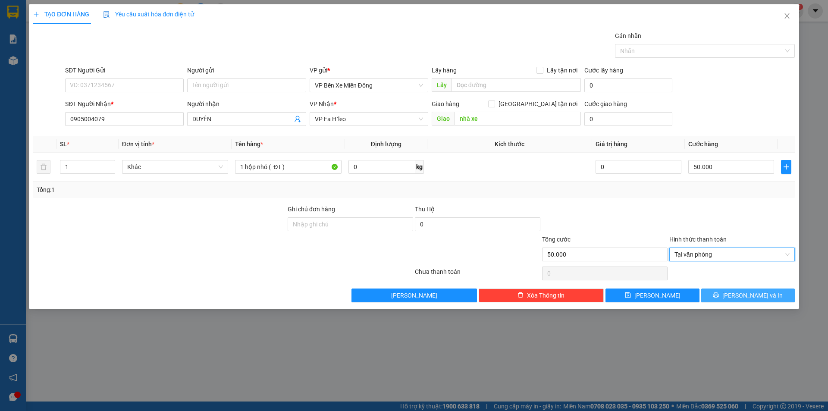
click at [744, 291] on span "[PERSON_NAME] và In" at bounding box center [752, 295] width 60 height 9
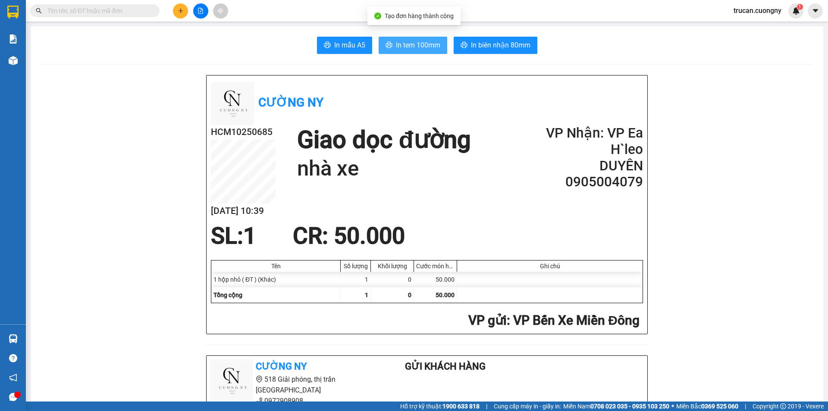
click at [399, 45] on span "In tem 100mm" at bounding box center [418, 45] width 44 height 11
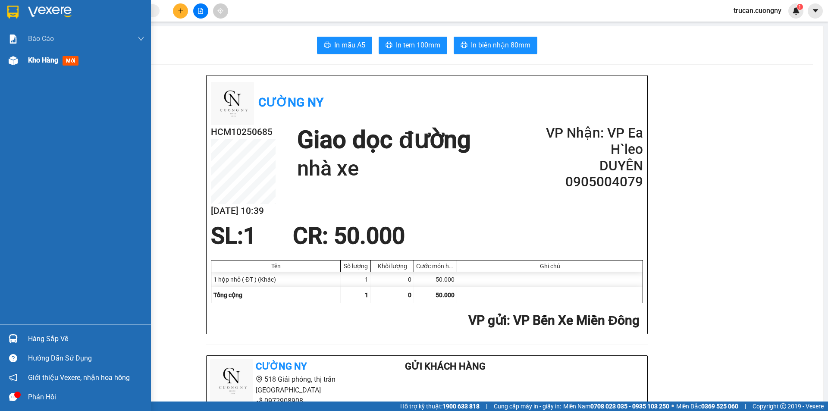
click at [46, 59] on span "Kho hàng" at bounding box center [43, 60] width 30 height 8
